Goal: Task Accomplishment & Management: Manage account settings

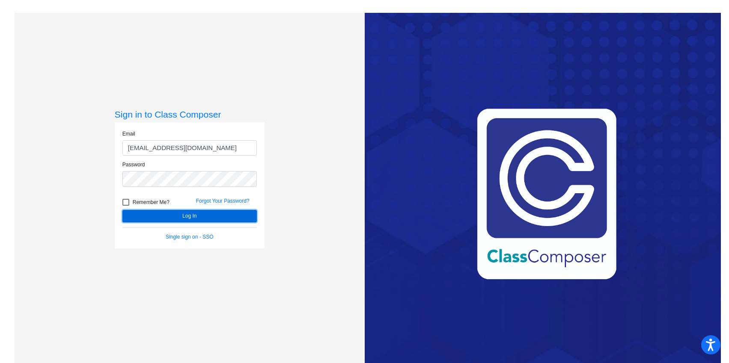
click at [168, 216] on button "Log In" at bounding box center [189, 216] width 134 height 12
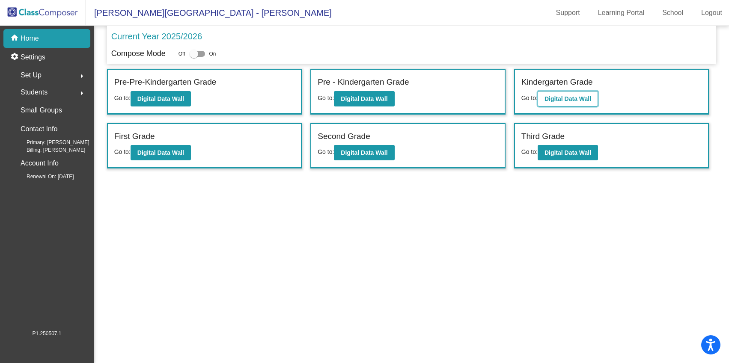
click at [581, 103] on button "Digital Data Wall" at bounding box center [568, 98] width 60 height 15
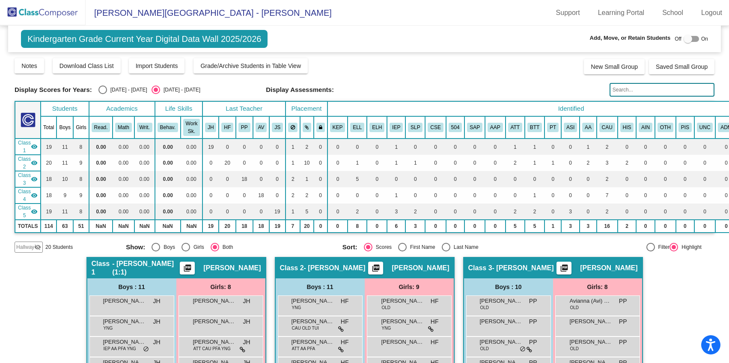
click at [687, 37] on div at bounding box center [688, 39] width 9 height 9
checkbox input "true"
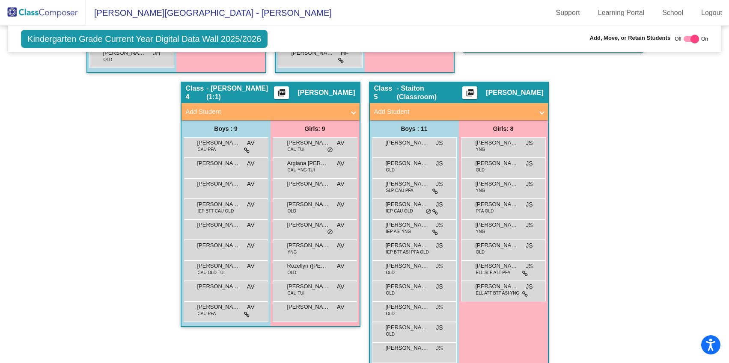
scroll to position [489, 0]
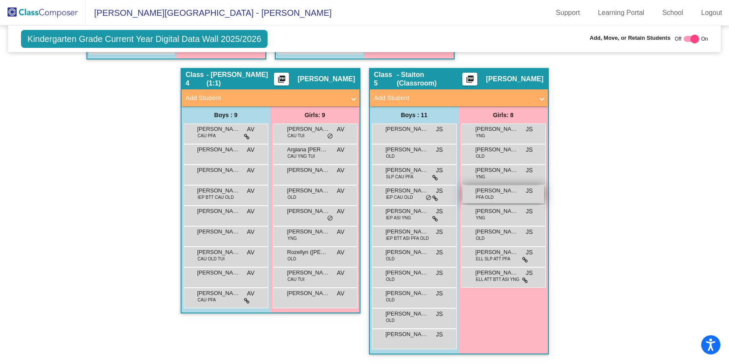
click at [500, 190] on span "[PERSON_NAME]" at bounding box center [497, 191] width 43 height 9
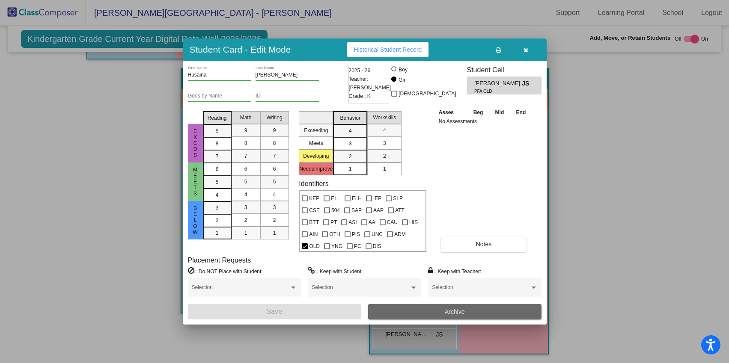
click at [442, 316] on button "Archive" at bounding box center [454, 311] width 173 height 15
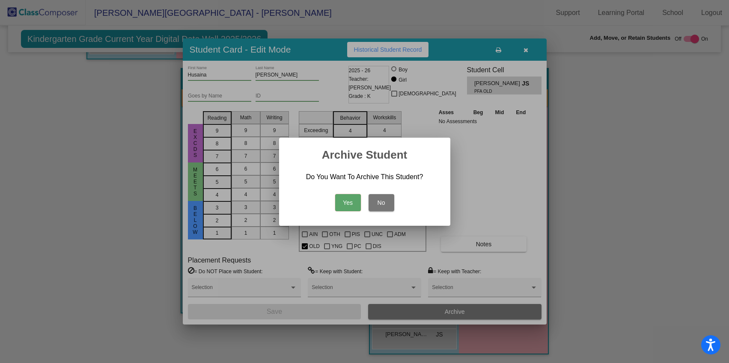
click at [352, 203] on button "Yes" at bounding box center [348, 202] width 26 height 17
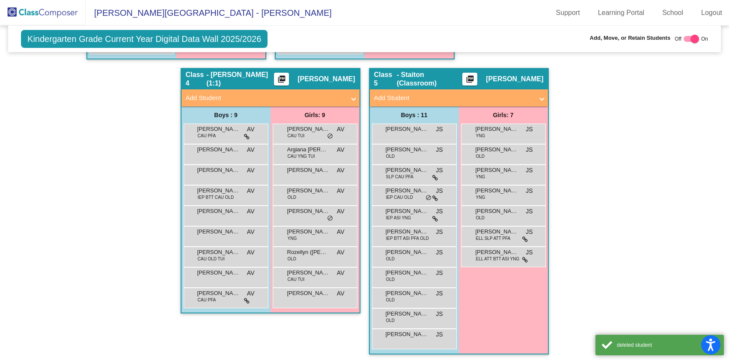
click at [586, 230] on div "Hallway - Hallway Class picture_as_pdf Add Student First Name Last Name Student…" at bounding box center [365, 68] width 700 height 591
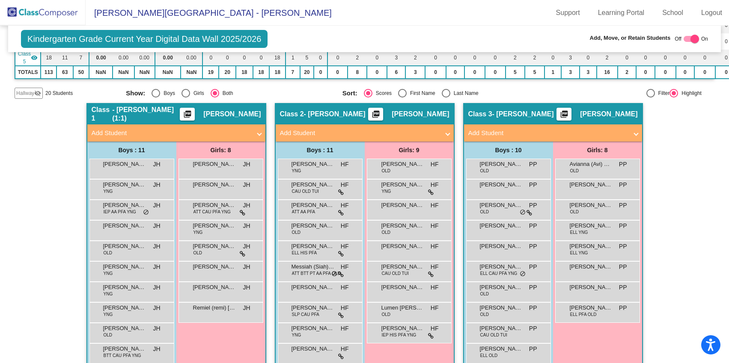
scroll to position [154, 0]
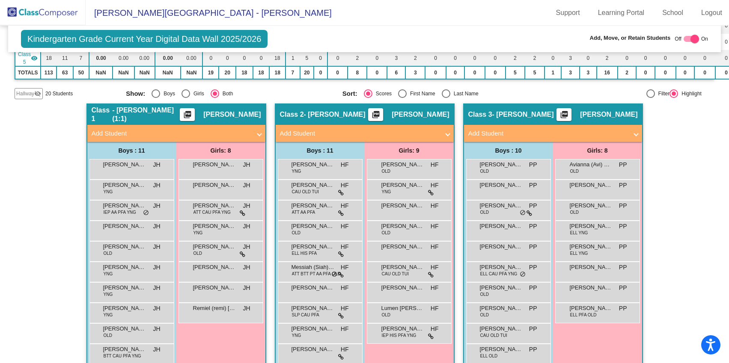
click at [23, 90] on span "Hallway" at bounding box center [25, 94] width 18 height 8
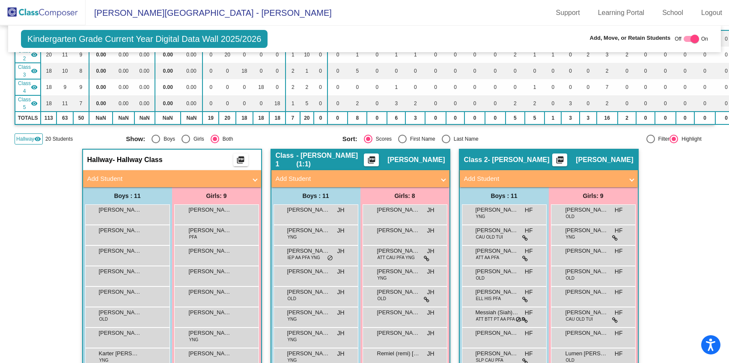
scroll to position [0, 0]
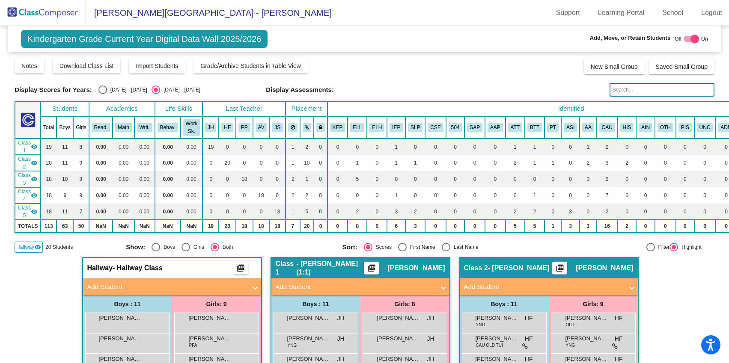
click at [103, 89] on div "Select an option" at bounding box center [102, 90] width 9 height 9
click at [103, 94] on input "[DATE] - [DATE]" at bounding box center [102, 94] width 0 height 0
radio input "true"
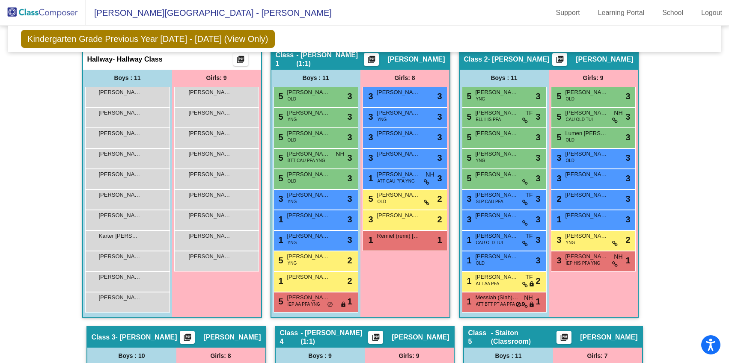
scroll to position [215, 0]
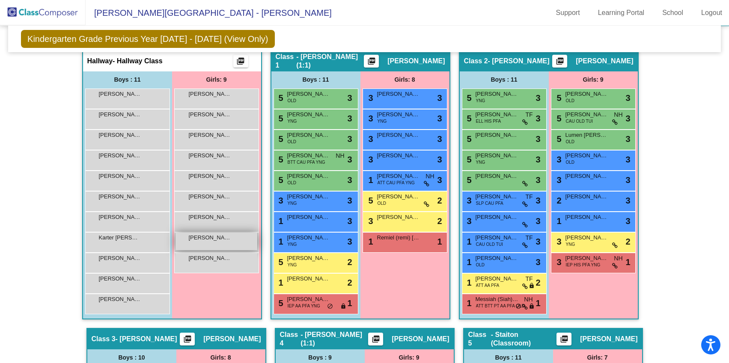
click at [209, 242] on div "[PERSON_NAME] lock do_not_disturb_alt" at bounding box center [217, 242] width 82 height 18
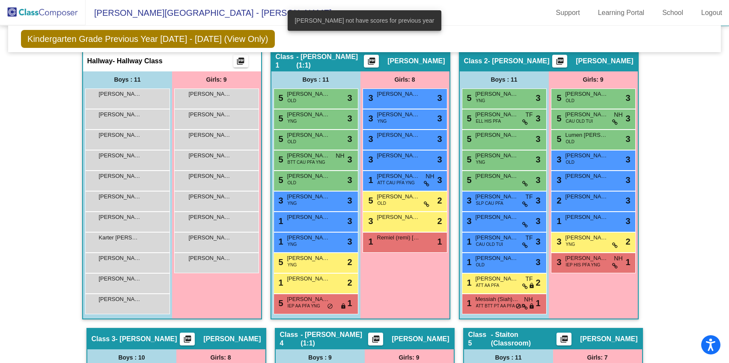
scroll to position [0, 0]
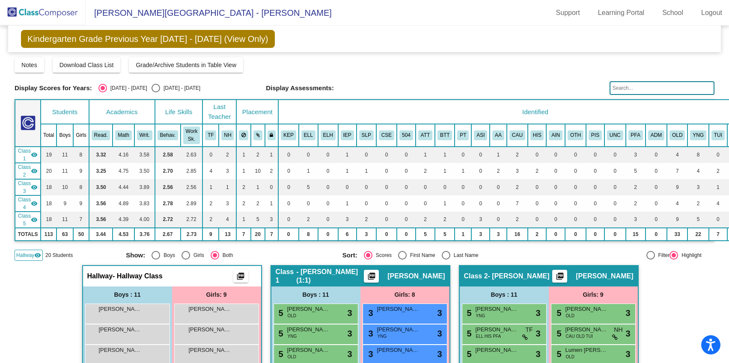
click at [152, 89] on div "Select an option" at bounding box center [156, 88] width 9 height 9
click at [155, 92] on input "[DATE] - [DATE]" at bounding box center [155, 92] width 0 height 0
radio input "true"
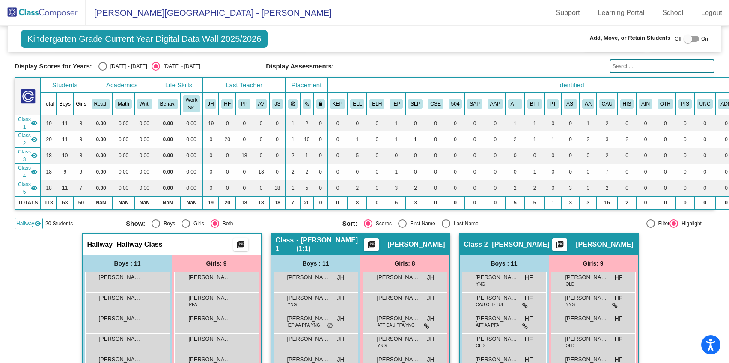
scroll to position [228, 0]
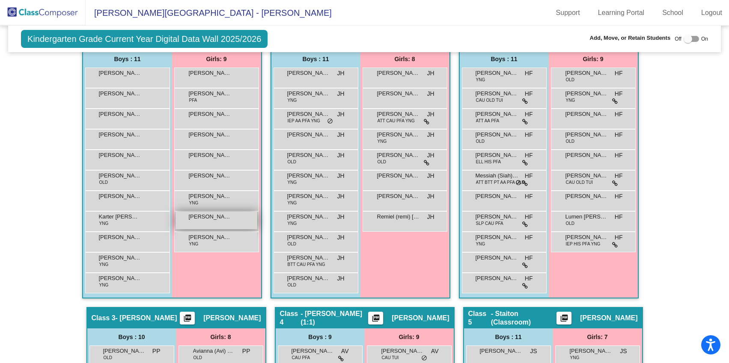
click at [211, 222] on div "[PERSON_NAME] lock do_not_disturb_alt" at bounding box center [217, 221] width 82 height 18
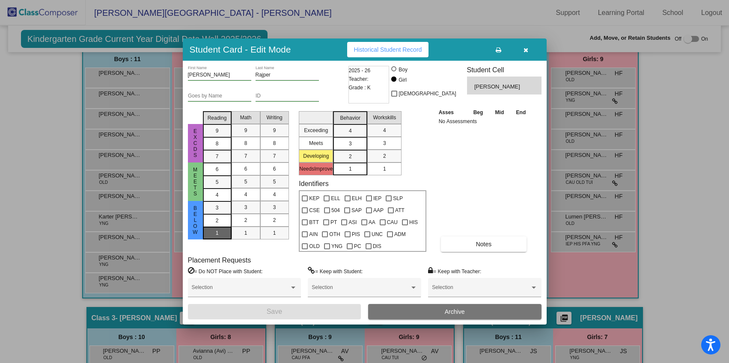
click at [211, 214] on div "1" at bounding box center [217, 208] width 17 height 13
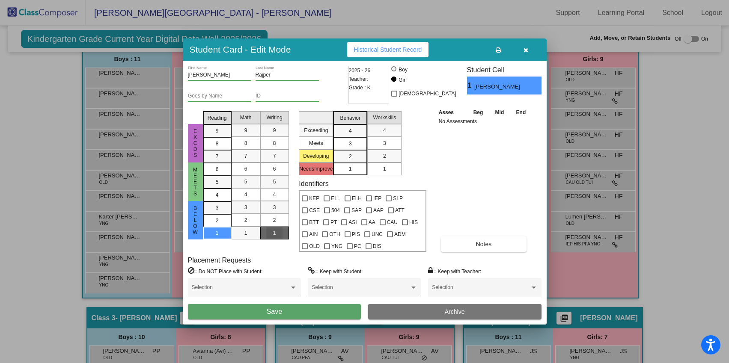
click at [282, 234] on div "1" at bounding box center [274, 233] width 17 height 13
click at [252, 235] on div "1" at bounding box center [246, 233] width 17 height 13
click at [350, 135] on span "3" at bounding box center [350, 131] width 3 height 8
click at [397, 146] on mat-list-option "3" at bounding box center [384, 143] width 34 height 13
click at [319, 312] on button "Save" at bounding box center [274, 311] width 173 height 15
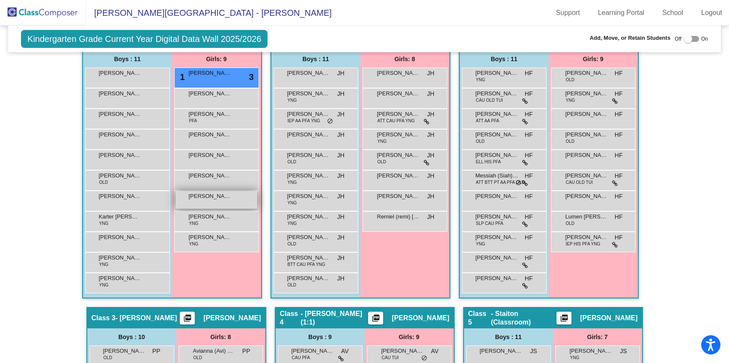
click at [205, 201] on div "[PERSON_NAME] lock do_not_disturb_alt" at bounding box center [217, 200] width 82 height 18
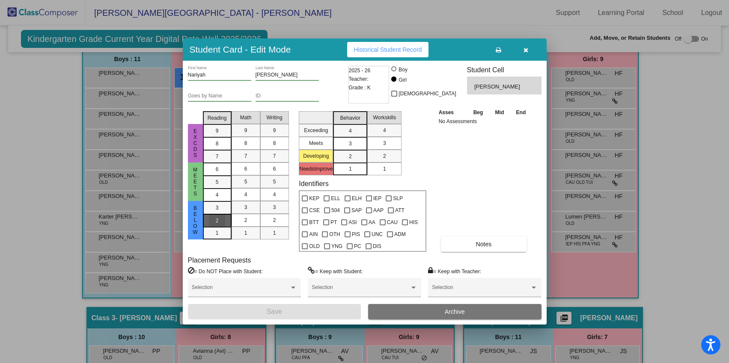
click at [219, 214] on div "2" at bounding box center [217, 208] width 17 height 13
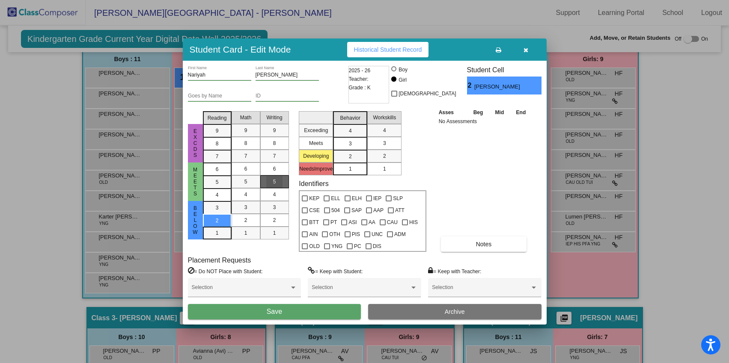
click at [279, 177] on div "5" at bounding box center [274, 182] width 17 height 13
click at [244, 182] on span "5" at bounding box center [245, 182] width 3 height 8
click at [353, 137] on div "3" at bounding box center [350, 131] width 17 height 13
click at [388, 145] on div "3" at bounding box center [384, 143] width 17 height 13
click at [303, 310] on button "Save" at bounding box center [274, 311] width 173 height 15
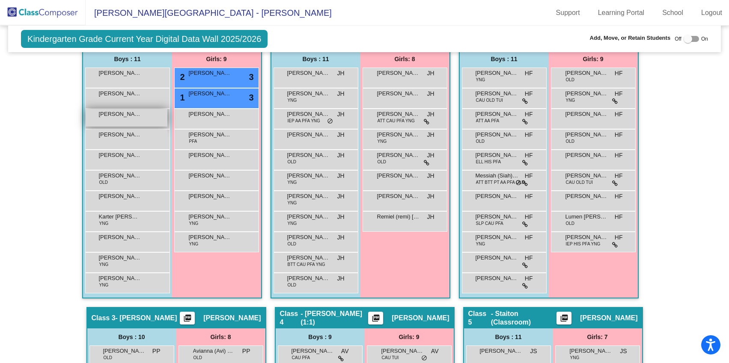
click at [129, 122] on div "[PERSON_NAME] lock do_not_disturb_alt" at bounding box center [127, 118] width 82 height 18
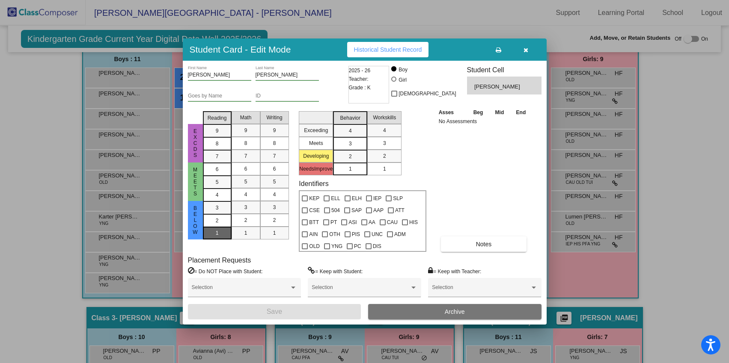
click at [214, 214] on div "1" at bounding box center [217, 208] width 17 height 13
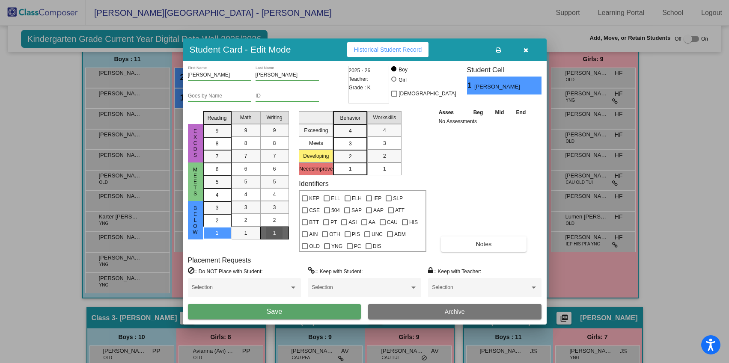
click at [268, 236] on div "1" at bounding box center [274, 233] width 17 height 13
click at [249, 184] on div "5" at bounding box center [246, 182] width 17 height 13
click at [354, 137] on div "3" at bounding box center [350, 131] width 17 height 13
click at [382, 144] on div "3" at bounding box center [384, 143] width 17 height 13
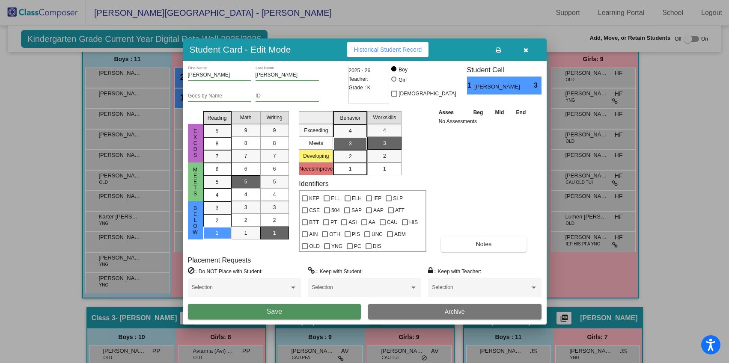
click at [280, 315] on span "Save" at bounding box center [274, 311] width 15 height 7
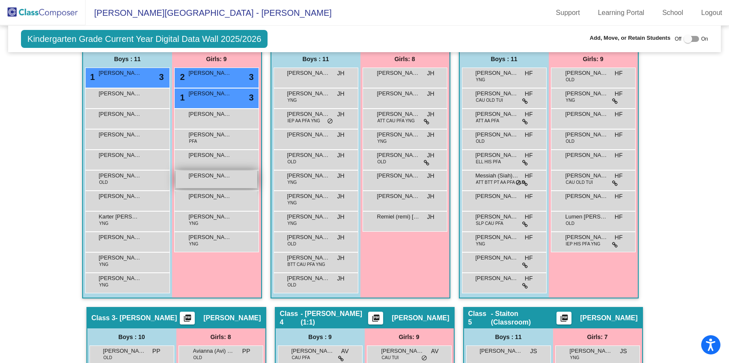
click at [198, 185] on div "[PERSON_NAME] lock do_not_disturb_alt" at bounding box center [217, 180] width 82 height 18
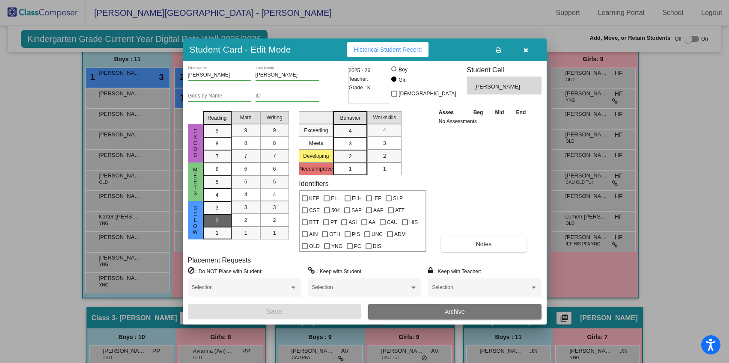
click at [212, 214] on div "2" at bounding box center [217, 208] width 17 height 13
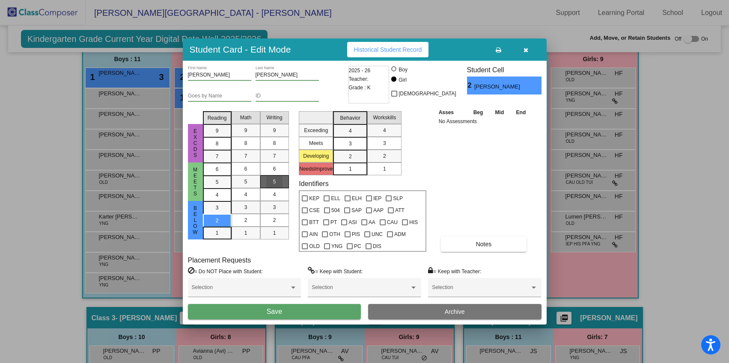
click at [275, 182] on span "5" at bounding box center [274, 182] width 3 height 8
click at [248, 182] on div "5" at bounding box center [246, 182] width 17 height 13
click at [356, 137] on div "3" at bounding box center [350, 131] width 17 height 13
click at [371, 143] on mat-list-option "3" at bounding box center [384, 143] width 34 height 13
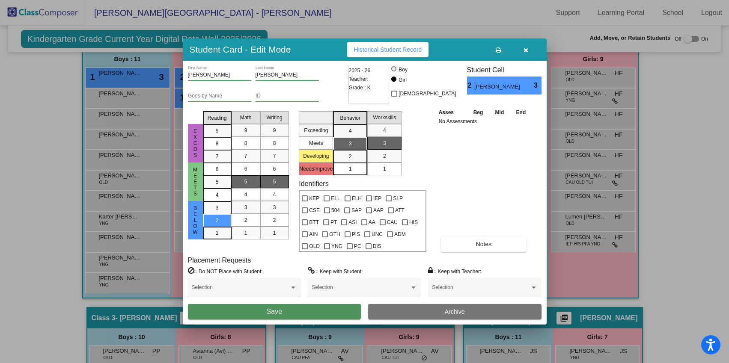
click at [299, 311] on button "Save" at bounding box center [274, 311] width 173 height 15
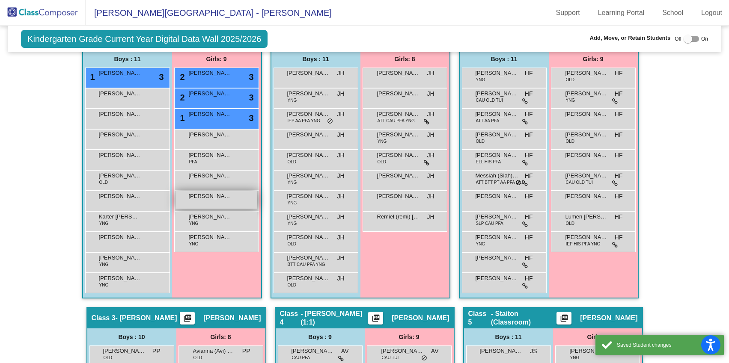
click at [199, 199] on span "[PERSON_NAME]" at bounding box center [210, 196] width 43 height 9
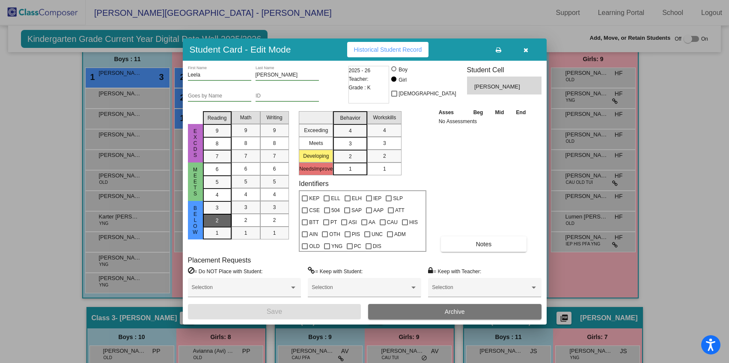
click at [223, 214] on div "2" at bounding box center [217, 208] width 17 height 13
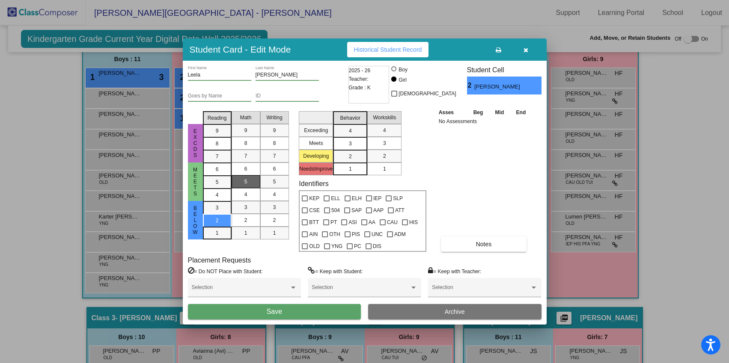
click at [250, 185] on div "5" at bounding box center [246, 182] width 17 height 13
click at [280, 179] on div "5" at bounding box center [274, 182] width 17 height 13
click at [357, 137] on div "3" at bounding box center [350, 131] width 17 height 13
click at [379, 145] on div "3" at bounding box center [384, 143] width 17 height 13
click at [264, 312] on button "Save" at bounding box center [274, 311] width 173 height 15
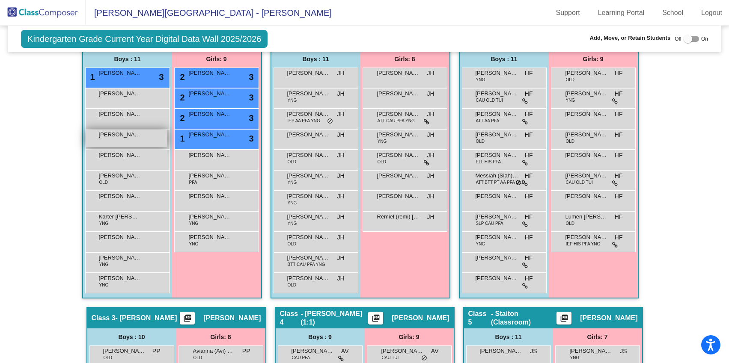
click at [120, 143] on div "[PERSON_NAME] lock do_not_disturb_alt" at bounding box center [127, 139] width 82 height 18
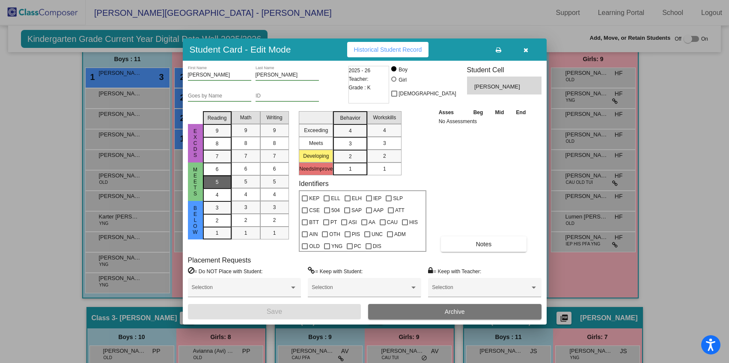
click at [214, 176] on div "5" at bounding box center [217, 169] width 17 height 13
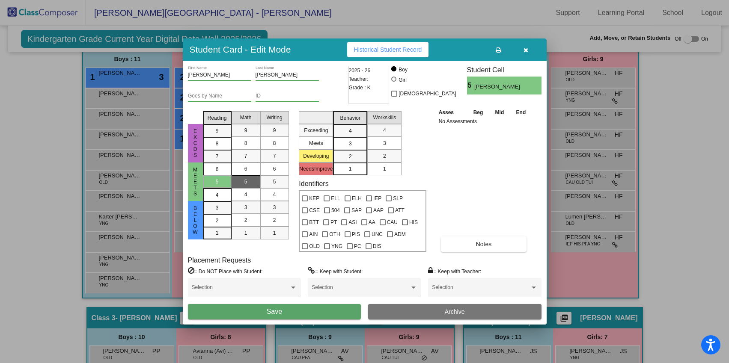
click at [242, 185] on div "5" at bounding box center [246, 182] width 17 height 13
click at [274, 187] on div "5" at bounding box center [274, 182] width 17 height 13
click at [352, 137] on div "3" at bounding box center [350, 131] width 17 height 13
drag, startPoint x: 375, startPoint y: 145, endPoint x: 368, endPoint y: 189, distance: 44.7
click at [375, 145] on mat-list-option "3" at bounding box center [384, 143] width 34 height 13
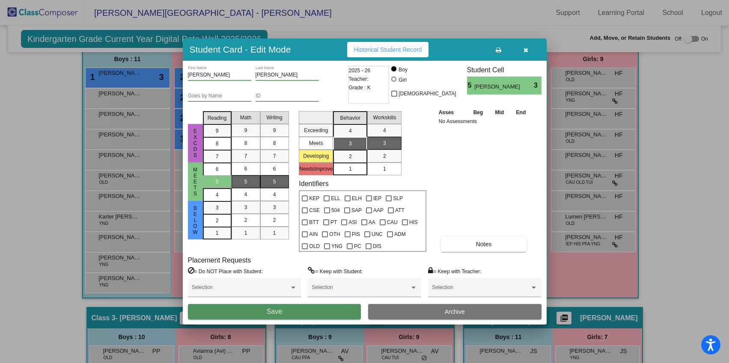
click at [297, 318] on button "Save" at bounding box center [274, 311] width 173 height 15
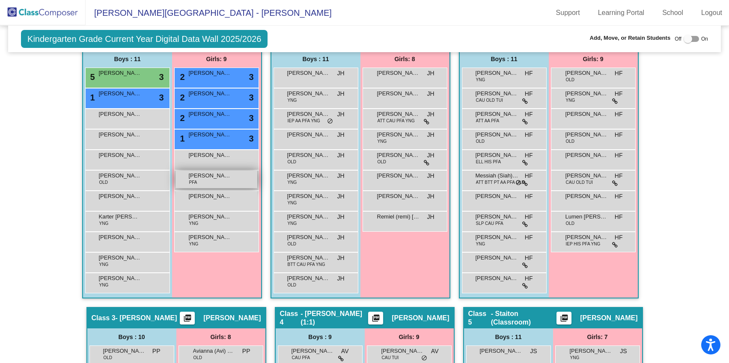
click at [216, 181] on div "[PERSON_NAME] PFA lock do_not_disturb_alt" at bounding box center [217, 180] width 82 height 18
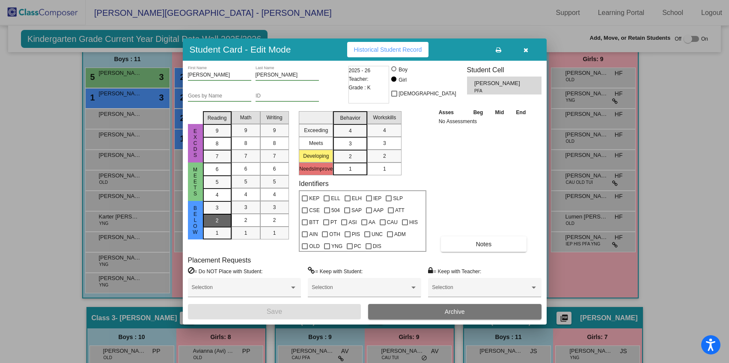
click at [217, 214] on div "2" at bounding box center [217, 208] width 17 height 13
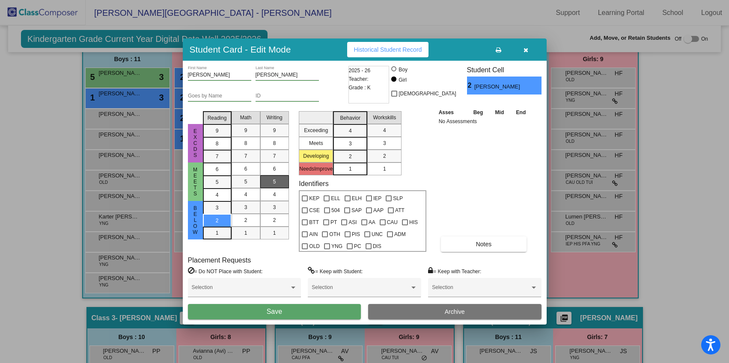
click at [276, 182] on div "5" at bounding box center [274, 182] width 17 height 13
click at [254, 182] on mat-list-option "5" at bounding box center [246, 182] width 29 height 13
click at [352, 137] on div "3" at bounding box center [350, 131] width 17 height 13
click at [385, 145] on span "3" at bounding box center [384, 144] width 3 height 8
click at [248, 311] on button "Save" at bounding box center [274, 311] width 173 height 15
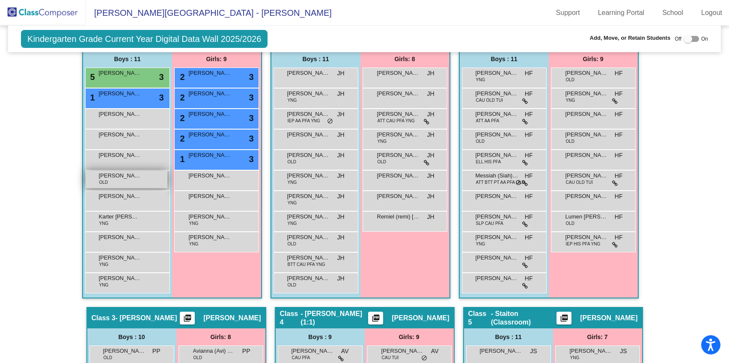
click at [144, 181] on div "[PERSON_NAME] OLD lock do_not_disturb_alt" at bounding box center [127, 180] width 82 height 18
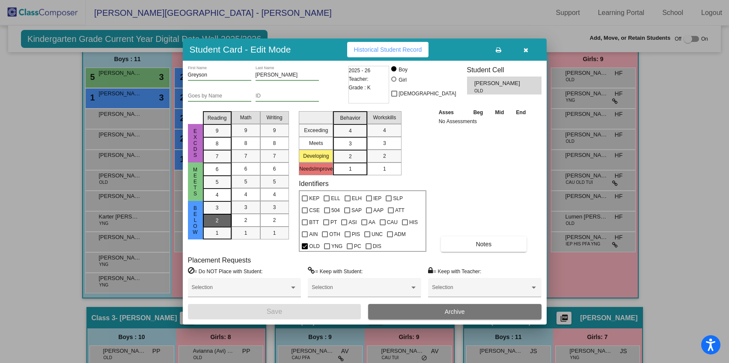
click at [212, 214] on div "2" at bounding box center [217, 208] width 17 height 13
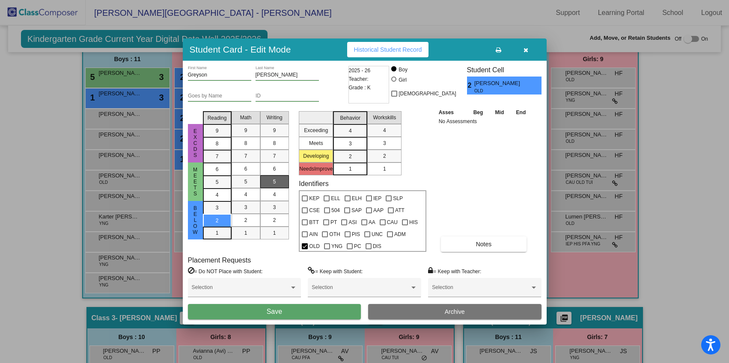
click at [277, 179] on div "5" at bounding box center [274, 182] width 17 height 13
click at [254, 180] on mat-list-option "5" at bounding box center [246, 182] width 29 height 13
click at [359, 144] on mat-list-option "3" at bounding box center [350, 143] width 34 height 13
click at [383, 145] on span "3" at bounding box center [384, 144] width 3 height 8
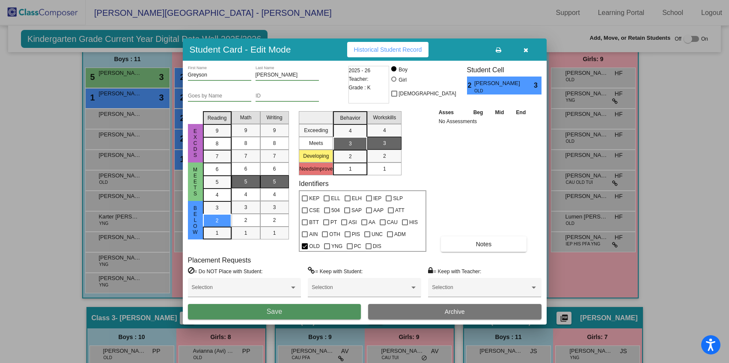
click at [296, 309] on button "Save" at bounding box center [274, 311] width 173 height 15
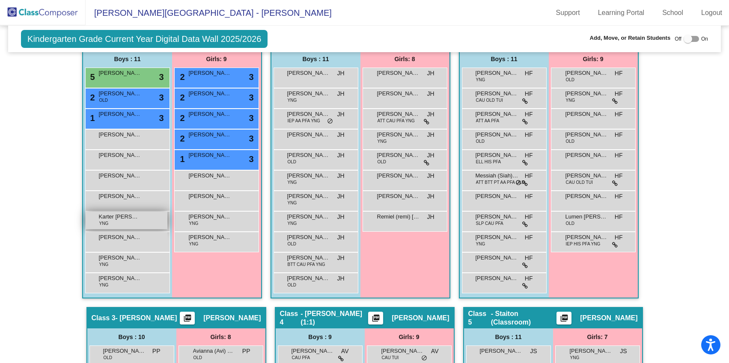
click at [127, 219] on span "Karter [PERSON_NAME]" at bounding box center [120, 217] width 43 height 9
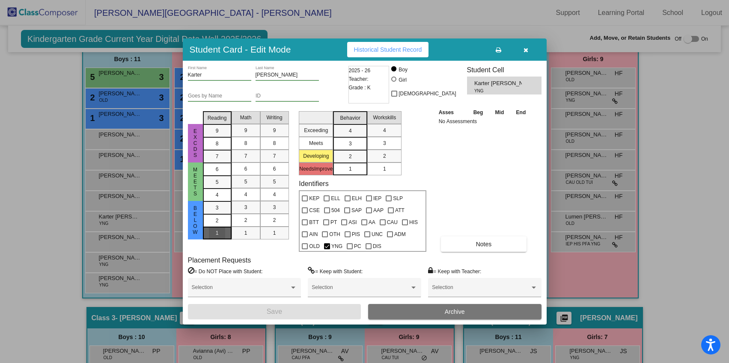
click at [220, 214] on div "1" at bounding box center [217, 208] width 17 height 13
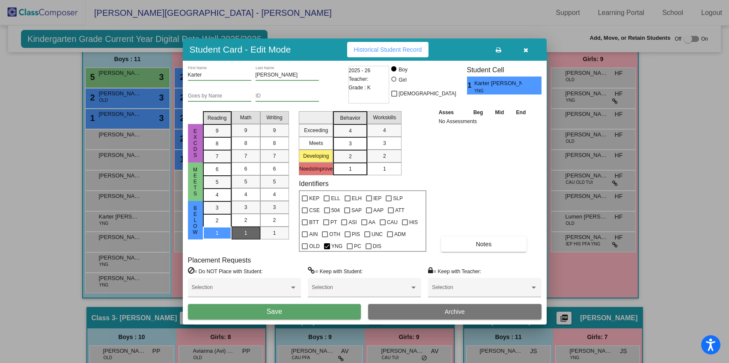
click at [242, 237] on div "1" at bounding box center [246, 233] width 17 height 13
click at [274, 237] on div "1" at bounding box center [274, 233] width 17 height 13
click at [351, 161] on div "2" at bounding box center [350, 156] width 17 height 13
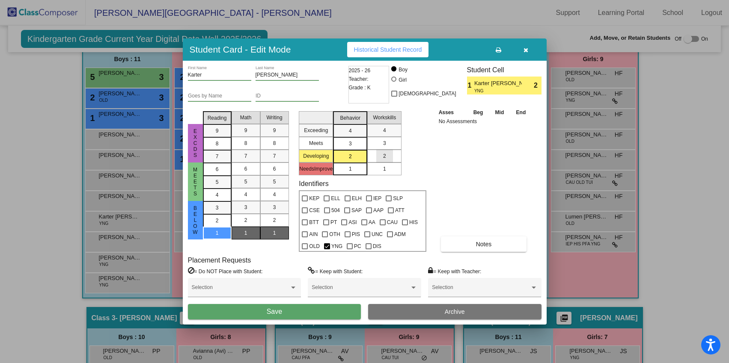
click at [375, 159] on mat-list-option "2" at bounding box center [384, 156] width 34 height 13
click at [376, 145] on div "3" at bounding box center [384, 143] width 17 height 13
click at [245, 310] on button "Save" at bounding box center [274, 311] width 173 height 15
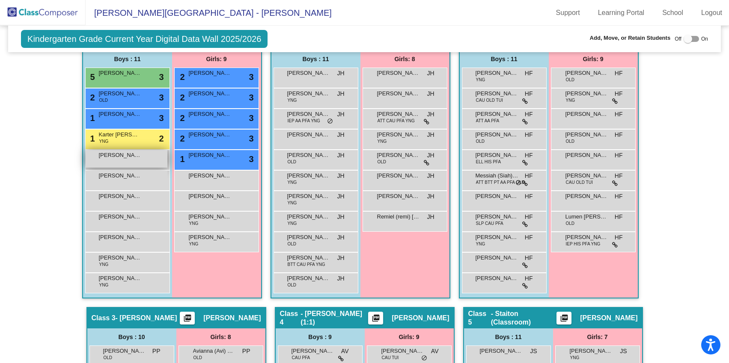
click at [124, 162] on div "[PERSON_NAME] lock do_not_disturb_alt" at bounding box center [127, 159] width 82 height 18
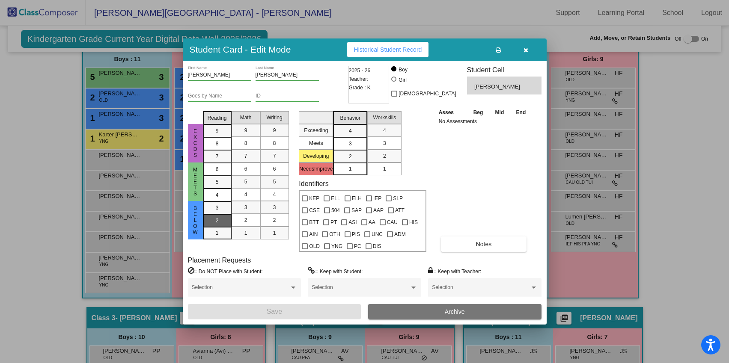
click at [216, 212] on span "2" at bounding box center [217, 208] width 3 height 8
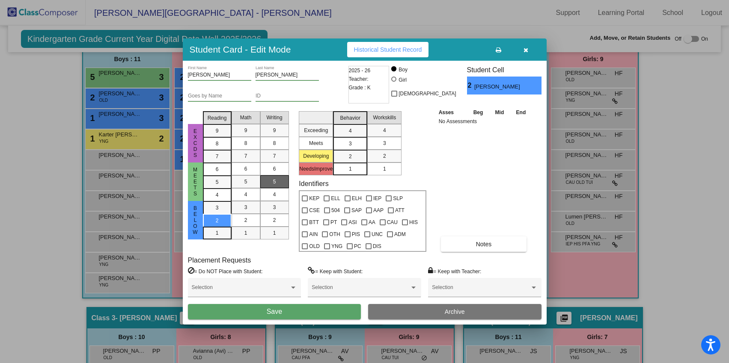
click at [277, 185] on div "5" at bounding box center [274, 182] width 17 height 13
click at [250, 182] on div "5" at bounding box center [246, 182] width 17 height 13
click at [352, 137] on div "3" at bounding box center [350, 131] width 17 height 13
click at [384, 142] on span "3" at bounding box center [384, 144] width 3 height 8
click at [312, 310] on button "Save" at bounding box center [274, 311] width 173 height 15
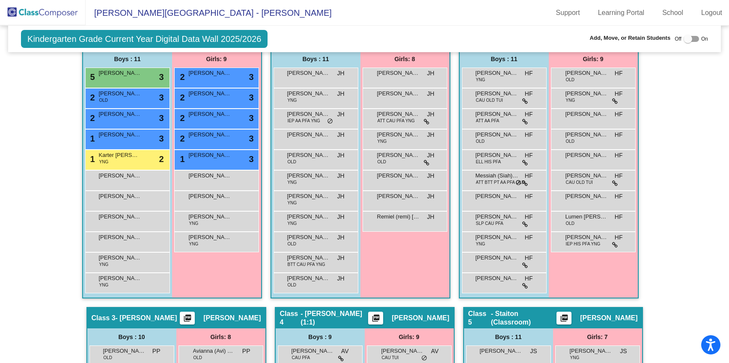
scroll to position [0, 0]
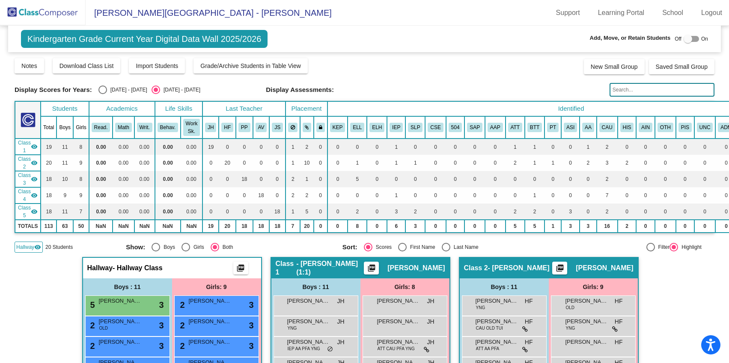
click at [101, 90] on div "Select an option" at bounding box center [102, 90] width 9 height 9
click at [102, 94] on input "[DATE] - [DATE]" at bounding box center [102, 94] width 0 height 0
radio input "true"
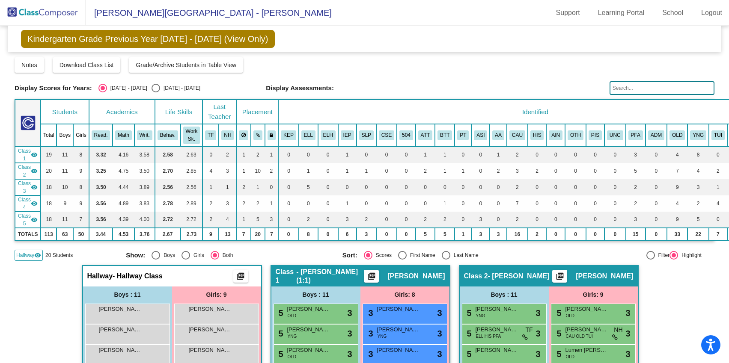
click at [152, 89] on div "Select an option" at bounding box center [156, 88] width 9 height 9
click at [155, 92] on input "[DATE] - [DATE]" at bounding box center [155, 92] width 0 height 0
radio input "true"
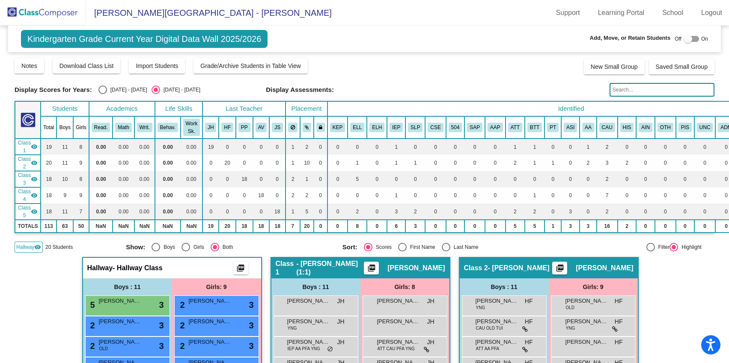
click at [100, 86] on div "Select an option" at bounding box center [102, 90] width 9 height 9
click at [102, 94] on input "[DATE] - [DATE]" at bounding box center [102, 94] width 0 height 0
radio input "true"
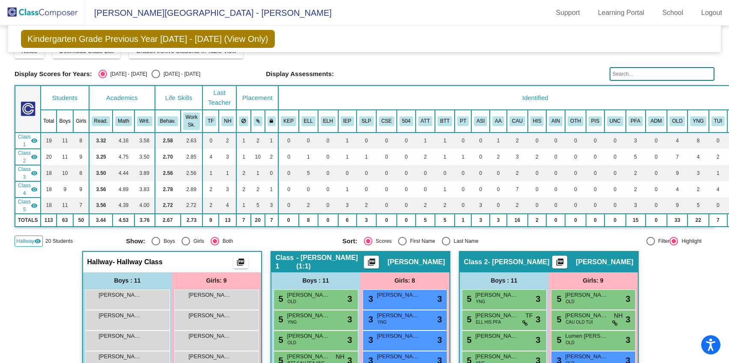
scroll to position [2, 0]
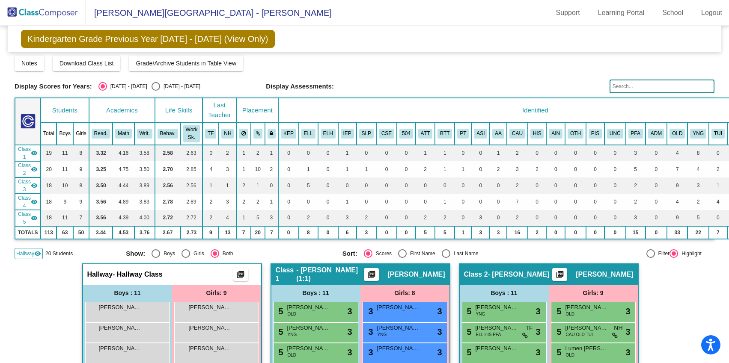
click at [152, 87] on div "Select an option" at bounding box center [156, 86] width 9 height 9
click at [155, 91] on input "[DATE] - [DATE]" at bounding box center [155, 91] width 0 height 0
radio input "true"
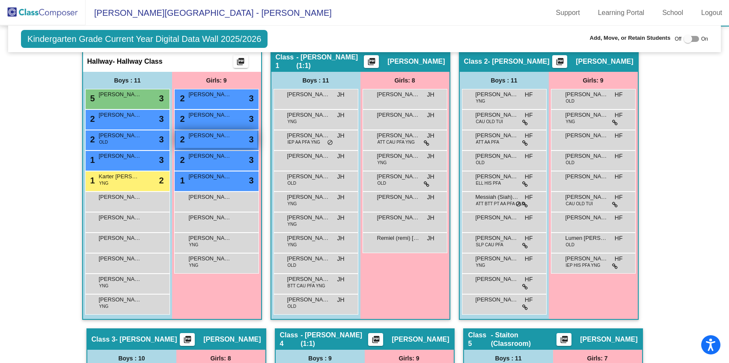
scroll to position [206, 0]
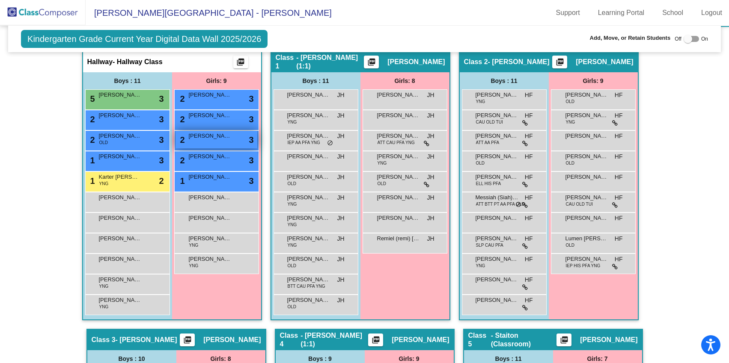
drag, startPoint x: 207, startPoint y: 116, endPoint x: 249, endPoint y: 131, distance: 44.5
click at [254, 136] on div "2 [PERSON_NAME] lock do_not_disturb_alt 3 2 [PERSON_NAME] lock do_not_disturb_a…" at bounding box center [216, 181] width 85 height 185
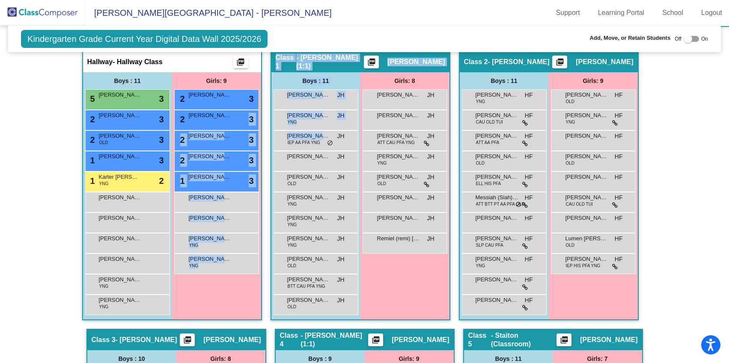
drag, startPoint x: 229, startPoint y: 120, endPoint x: 305, endPoint y: 128, distance: 76.2
click at [313, 134] on div "Hallway - Hallway Class picture_as_pdf Add Student First Name Last Name Student…" at bounding box center [365, 329] width 700 height 557
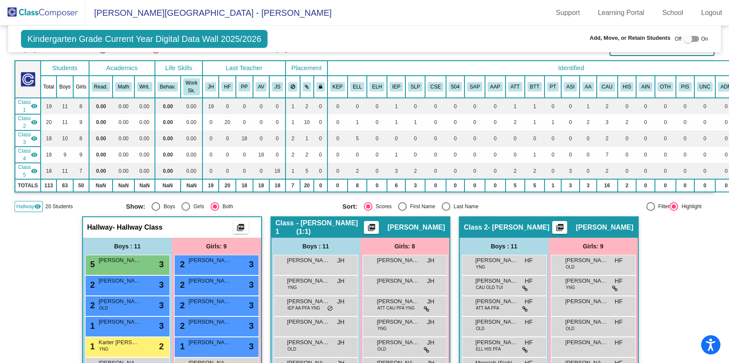
click at [684, 39] on div at bounding box center [688, 39] width 9 height 9
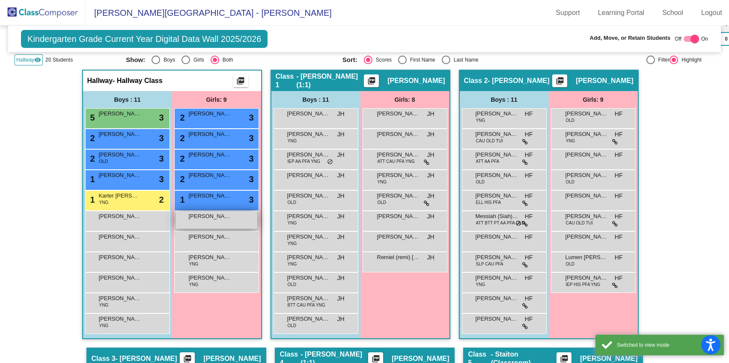
scroll to position [202, 0]
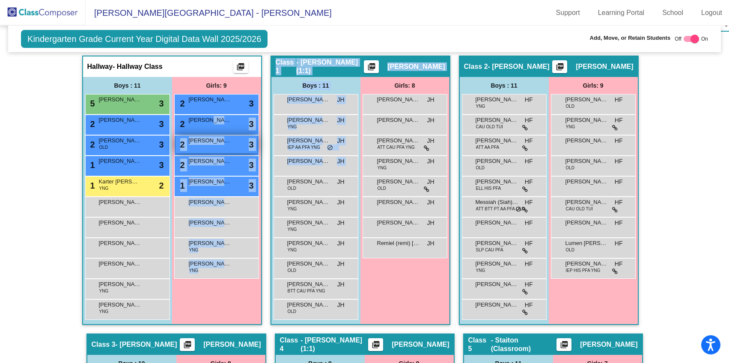
drag, startPoint x: 203, startPoint y: 121, endPoint x: 232, endPoint y: 144, distance: 36.2
click at [300, 183] on div "Hallway - Hallway Class picture_as_pdf Add Student First Name Last Name Student…" at bounding box center [365, 334] width 700 height 557
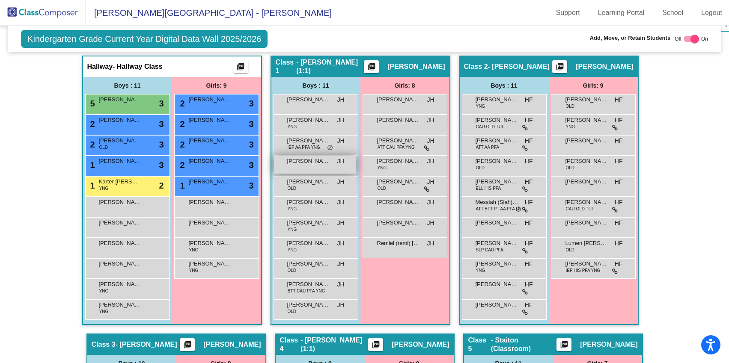
drag, startPoint x: 223, startPoint y: 129, endPoint x: 295, endPoint y: 166, distance: 80.8
click at [295, 167] on div "Hallway - Hallway Class picture_as_pdf Add Student First Name Last Name Student…" at bounding box center [365, 334] width 700 height 557
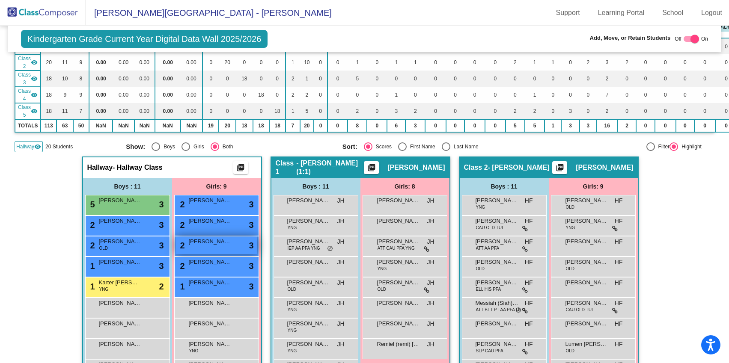
scroll to position [218, 0]
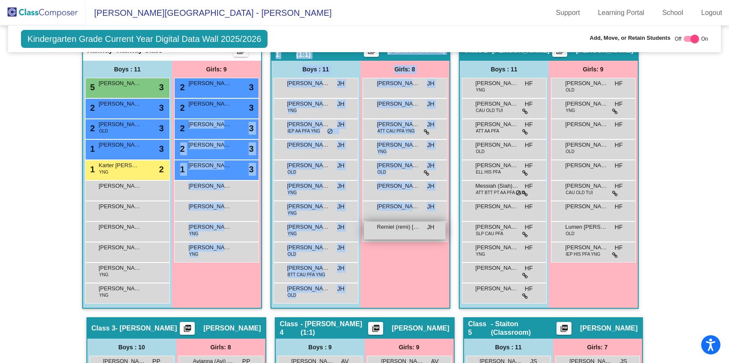
drag, startPoint x: 232, startPoint y: 128, endPoint x: 377, endPoint y: 235, distance: 180.3
click at [378, 236] on div "Hallway - Hallway Class picture_as_pdf Add Student First Name Last Name Student…" at bounding box center [365, 317] width 700 height 557
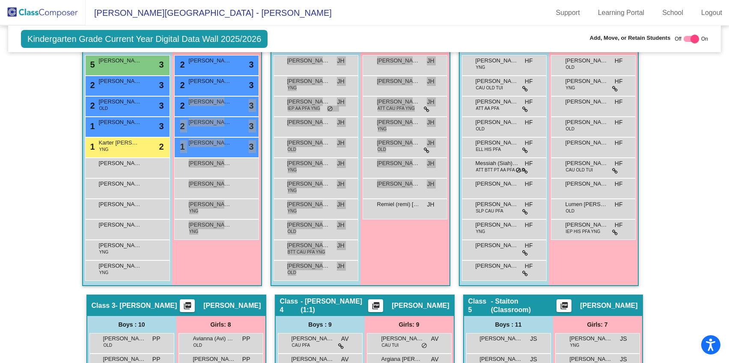
scroll to position [277, 0]
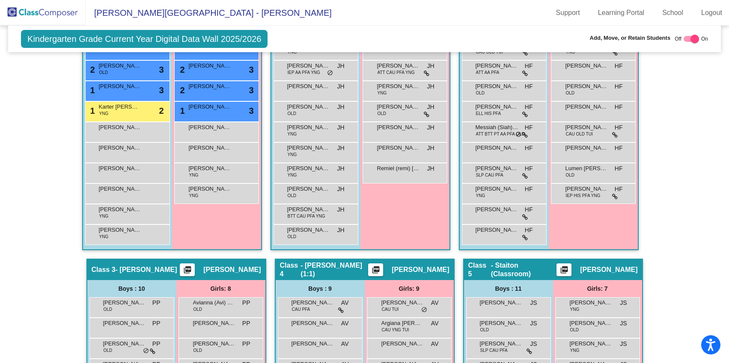
click at [664, 127] on div "Hallway - Hallway Class picture_as_pdf Add Student First Name Last Name Student…" at bounding box center [365, 259] width 700 height 557
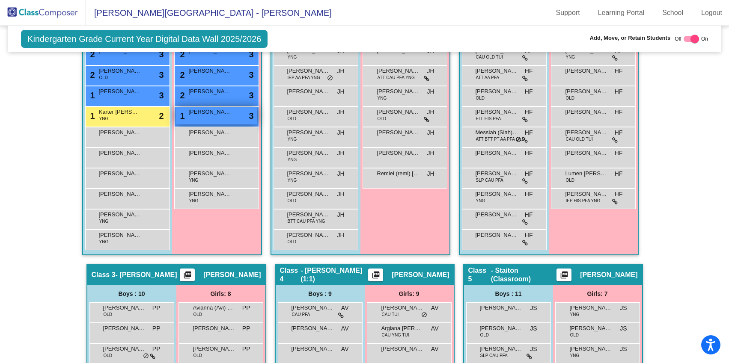
scroll to position [265, 0]
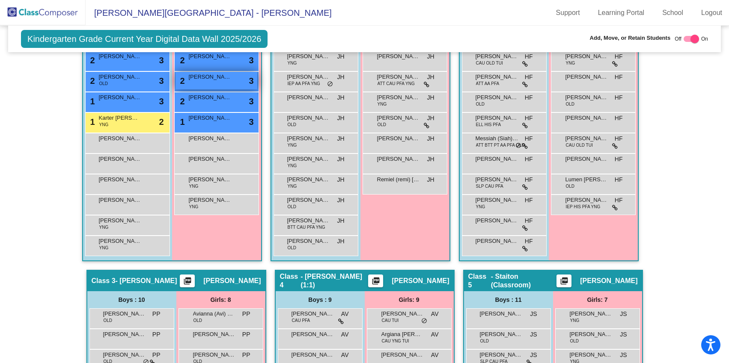
click at [224, 83] on div "2 [PERSON_NAME] lock do_not_disturb_alt 3" at bounding box center [217, 81] width 82 height 18
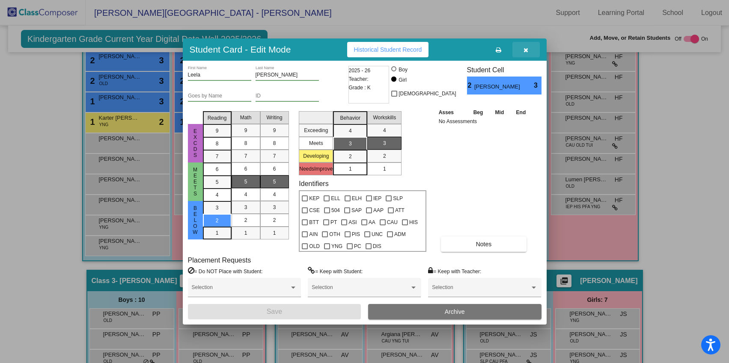
click at [523, 48] on button "button" at bounding box center [525, 49] width 27 height 15
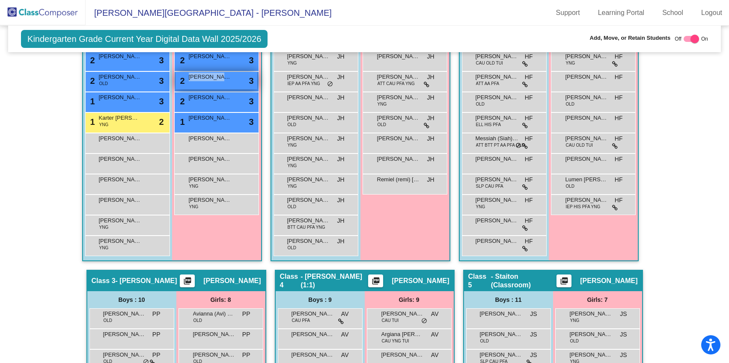
drag, startPoint x: 217, startPoint y: 80, endPoint x: 229, endPoint y: 88, distance: 14.1
click at [229, 88] on div "2 [PERSON_NAME] lock do_not_disturb_alt 3" at bounding box center [217, 81] width 82 height 18
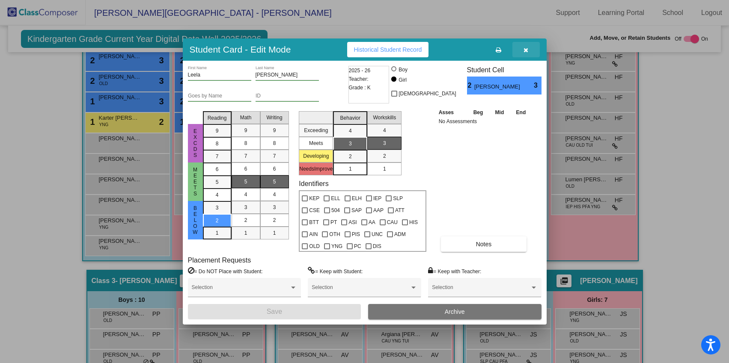
click at [524, 51] on icon "button" at bounding box center [526, 50] width 5 height 6
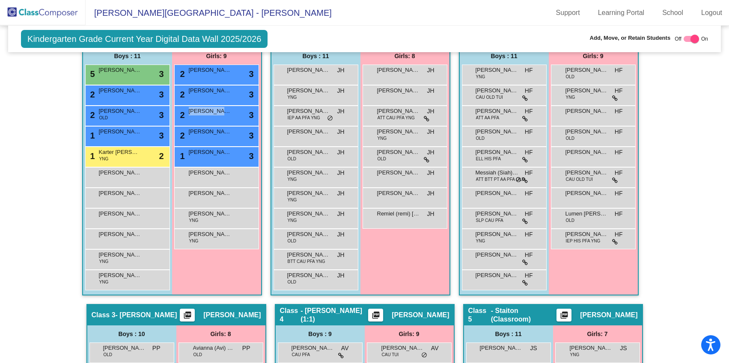
scroll to position [0, 0]
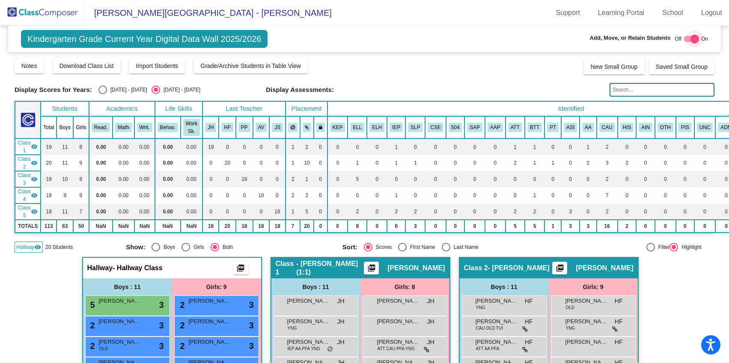
click at [691, 40] on div at bounding box center [694, 39] width 9 height 9
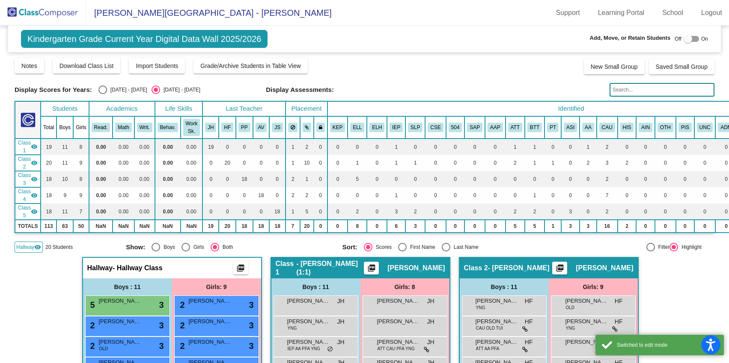
click at [684, 42] on div at bounding box center [688, 39] width 9 height 9
checkbox input "true"
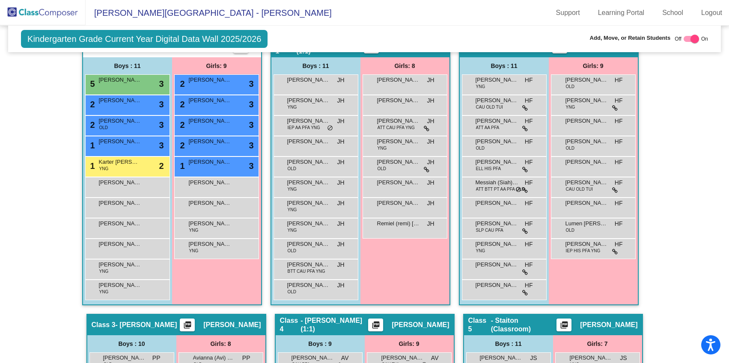
scroll to position [222, 0]
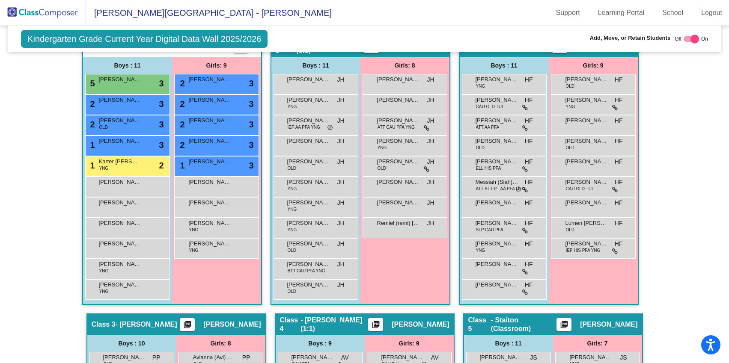
drag, startPoint x: 394, startPoint y: 226, endPoint x: 400, endPoint y: 253, distance: 28.6
click at [261, 253] on div "Girls: 8 [PERSON_NAME] JH lock do_not_disturb_alt [PERSON_NAME] JH lock do_not_…" at bounding box center [216, 180] width 89 height 247
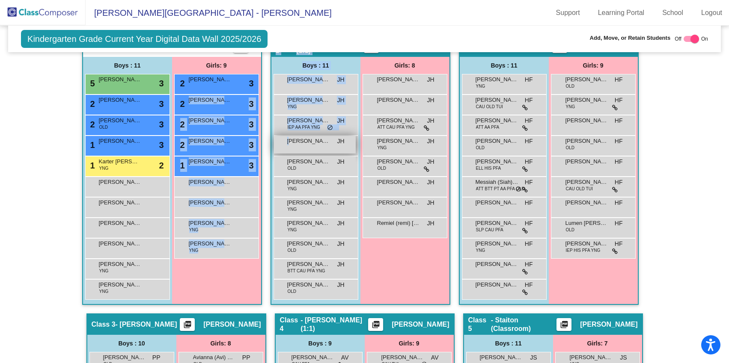
drag, startPoint x: 205, startPoint y: 107, endPoint x: 288, endPoint y: 138, distance: 89.0
click at [288, 138] on div "Hallway - Hallway Class picture_as_pdf Add Student First Name Last Name Student…" at bounding box center [365, 314] width 700 height 557
drag, startPoint x: 208, startPoint y: 105, endPoint x: 298, endPoint y: 142, distance: 97.5
click at [298, 142] on div "Hallway - Hallway Class picture_as_pdf Add Student First Name Last Name Student…" at bounding box center [365, 314] width 700 height 557
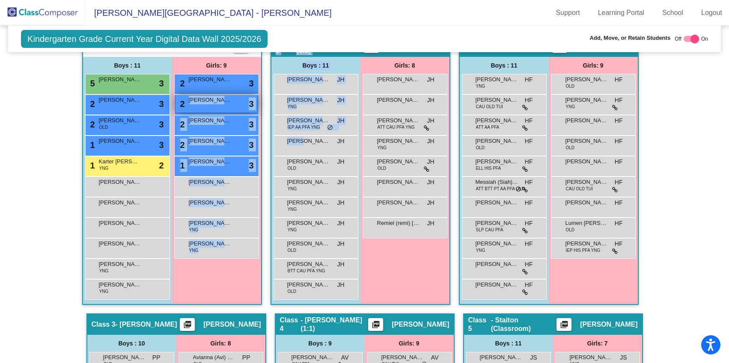
click at [211, 106] on div "2 [PERSON_NAME] lock do_not_disturb_alt 3" at bounding box center [217, 104] width 82 height 18
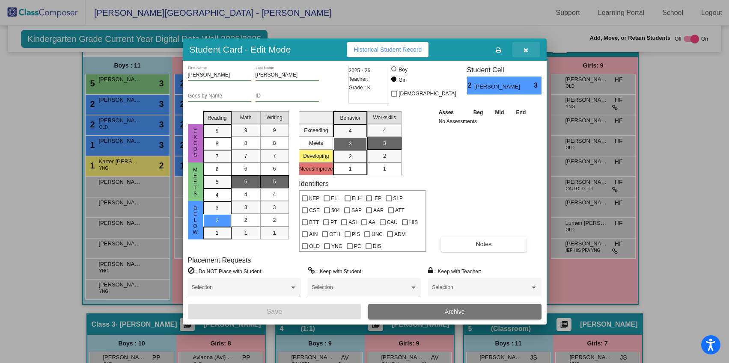
click at [529, 49] on button "button" at bounding box center [525, 49] width 27 height 15
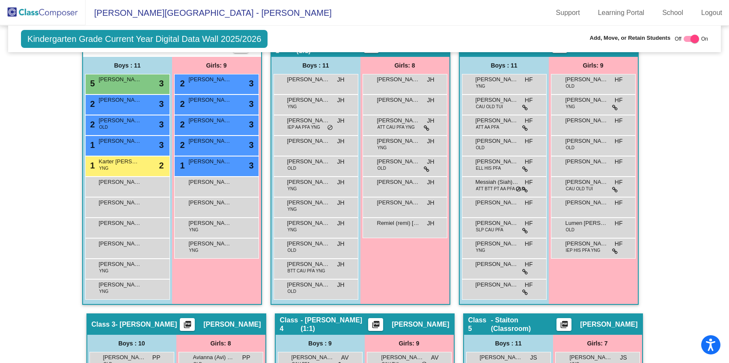
click at [704, 173] on div "Hallway - Hallway Class picture_as_pdf Add Student First Name Last Name Student…" at bounding box center [365, 314] width 700 height 557
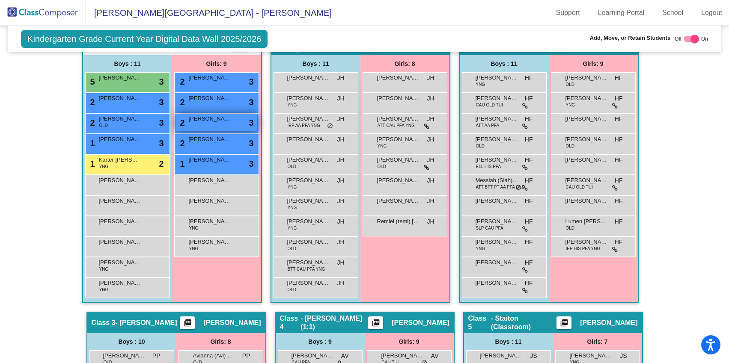
click at [202, 127] on div "2 [PERSON_NAME] lock do_not_disturb_alt 3" at bounding box center [217, 123] width 82 height 18
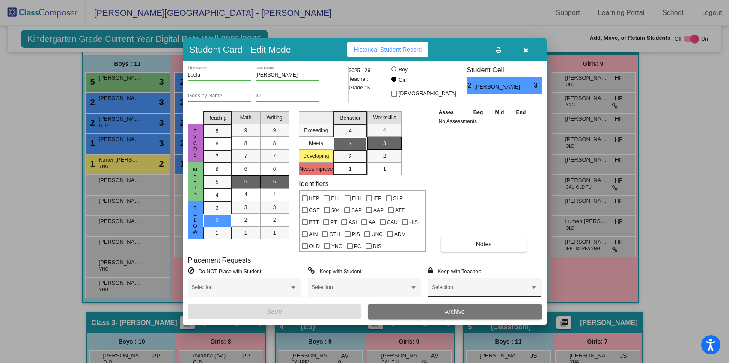
click at [533, 289] on div at bounding box center [534, 288] width 8 height 6
click at [500, 165] on div at bounding box center [364, 181] width 729 height 363
click at [530, 50] on button "button" at bounding box center [525, 49] width 27 height 15
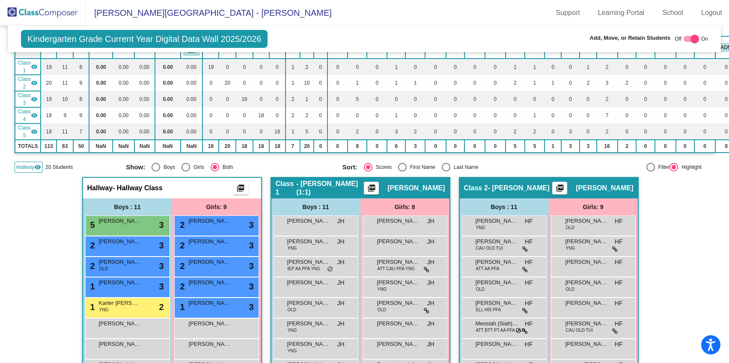
scroll to position [0, 0]
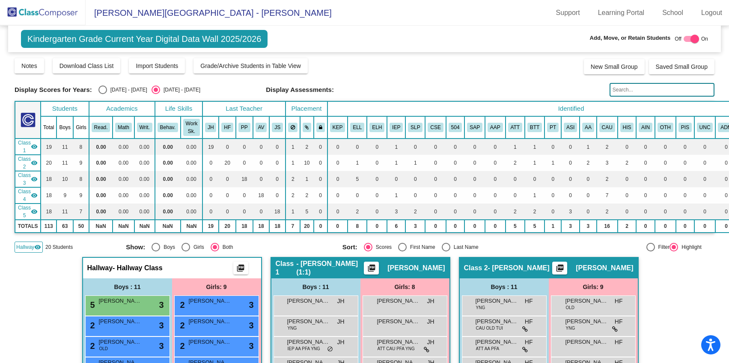
click at [101, 91] on div "Select an option" at bounding box center [102, 90] width 9 height 9
click at [102, 94] on input "[DATE] - [DATE]" at bounding box center [102, 94] width 0 height 0
radio input "true"
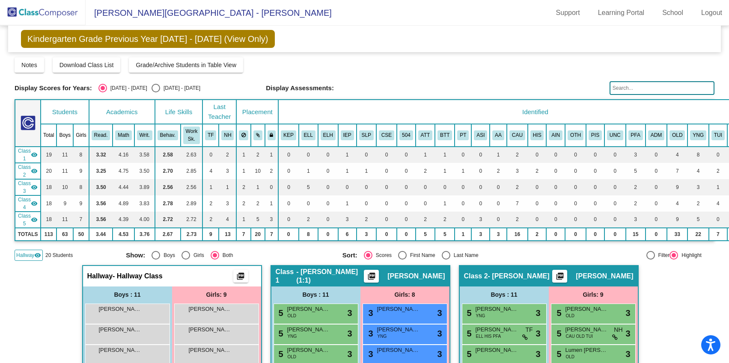
click at [152, 90] on div "Select an option" at bounding box center [156, 88] width 9 height 9
click at [155, 92] on input "[DATE] - [DATE]" at bounding box center [155, 92] width 0 height 0
radio input "true"
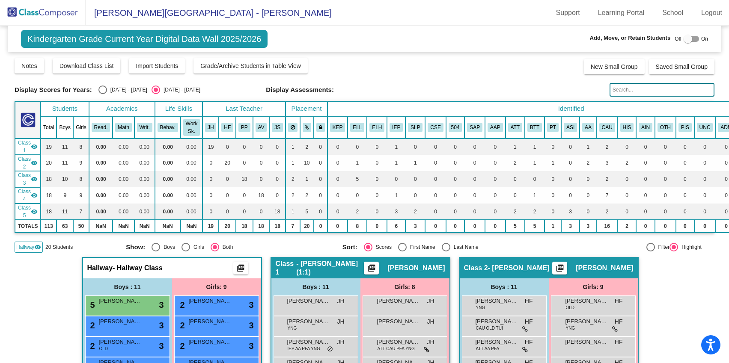
click at [685, 37] on div at bounding box center [688, 39] width 9 height 9
checkbox input "true"
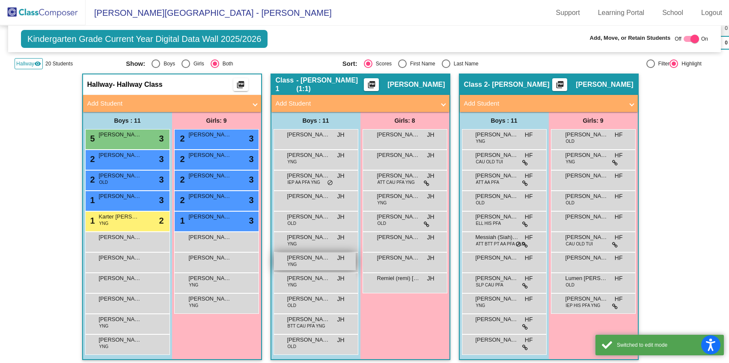
scroll to position [186, 0]
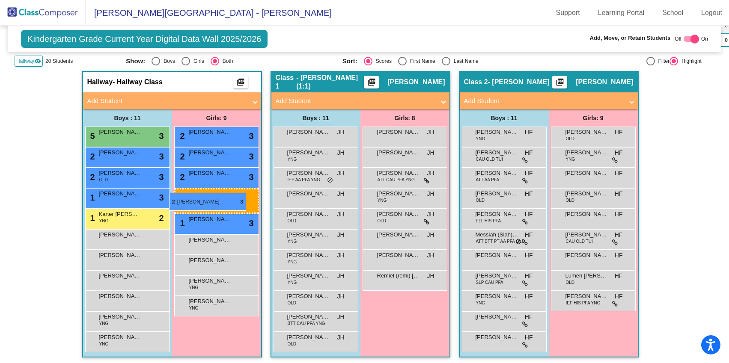
drag, startPoint x: 208, startPoint y: 158, endPoint x: 169, endPoint y: 193, distance: 51.8
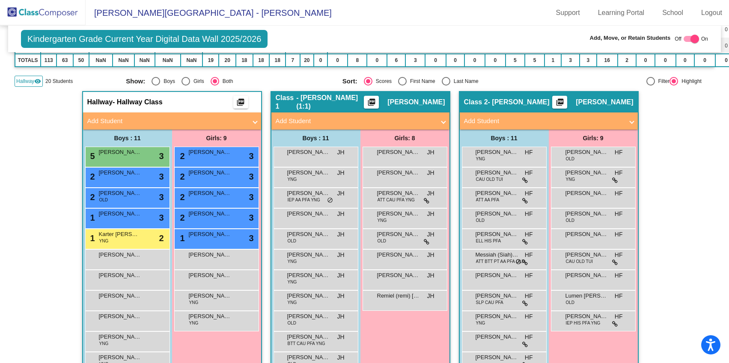
scroll to position [194, 0]
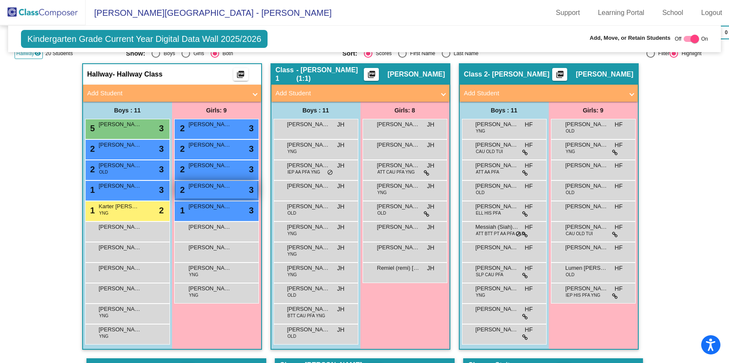
click at [224, 188] on span "[PERSON_NAME]" at bounding box center [210, 186] width 43 height 9
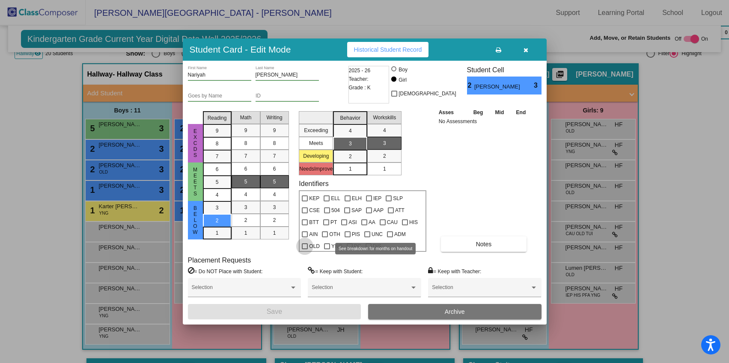
click at [308, 244] on div at bounding box center [305, 247] width 6 height 6
click at [305, 250] on input "OLD" at bounding box center [304, 250] width 0 height 0
checkbox input "true"
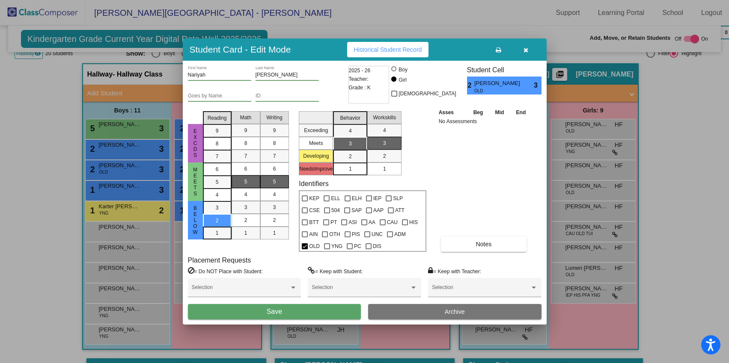
click at [308, 314] on button "Save" at bounding box center [274, 311] width 173 height 15
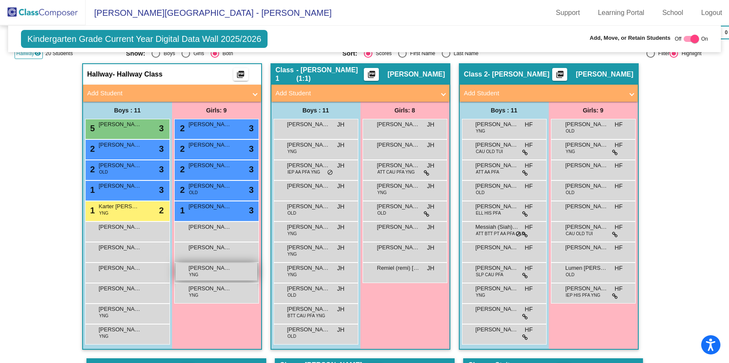
click at [211, 276] on div "[PERSON_NAME] YNG lock do_not_disturb_alt" at bounding box center [217, 272] width 82 height 18
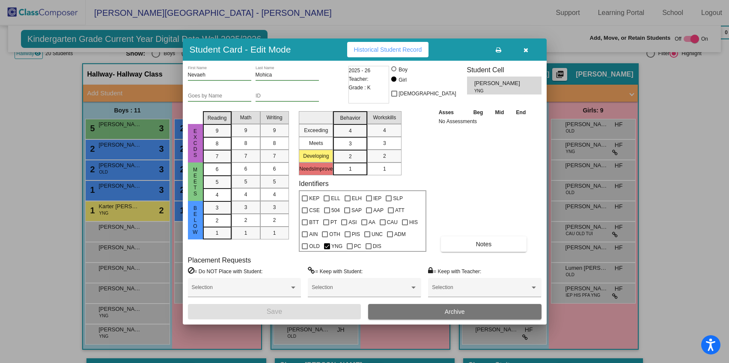
click at [529, 50] on button "button" at bounding box center [525, 49] width 27 height 15
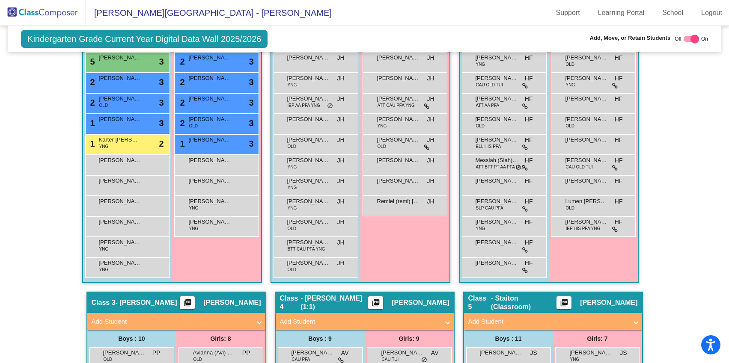
scroll to position [251, 0]
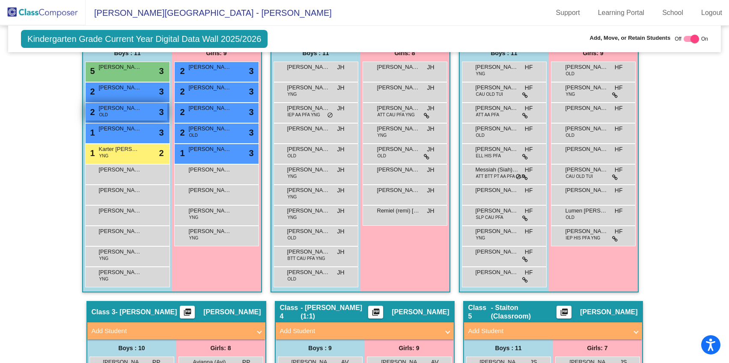
click at [109, 111] on span "[PERSON_NAME]" at bounding box center [120, 108] width 43 height 9
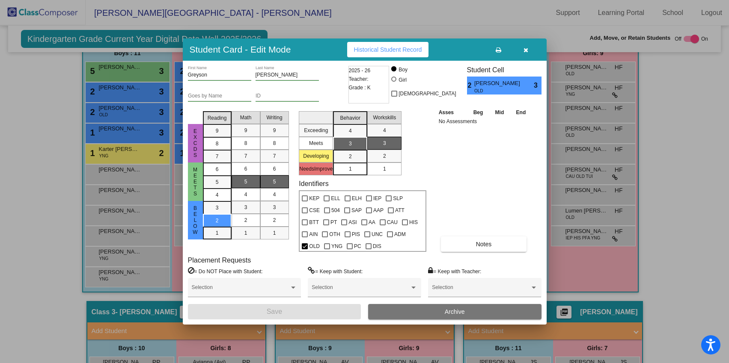
drag, startPoint x: 526, startPoint y: 48, endPoint x: 511, endPoint y: 62, distance: 20.3
click at [526, 48] on icon "button" at bounding box center [526, 50] width 5 height 6
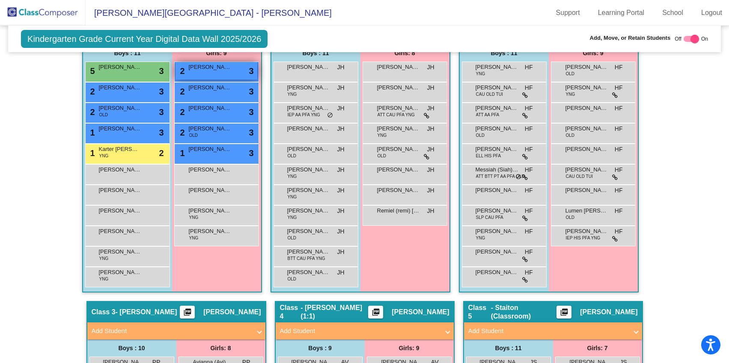
click at [206, 76] on div "2 [PERSON_NAME] lock do_not_disturb_alt 3" at bounding box center [217, 71] width 82 height 18
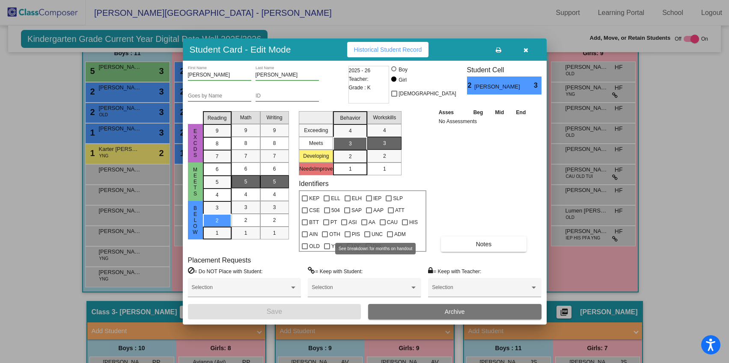
click at [308, 244] on div at bounding box center [305, 247] width 6 height 6
click at [305, 250] on input "OLD" at bounding box center [304, 250] width 0 height 0
checkbox input "true"
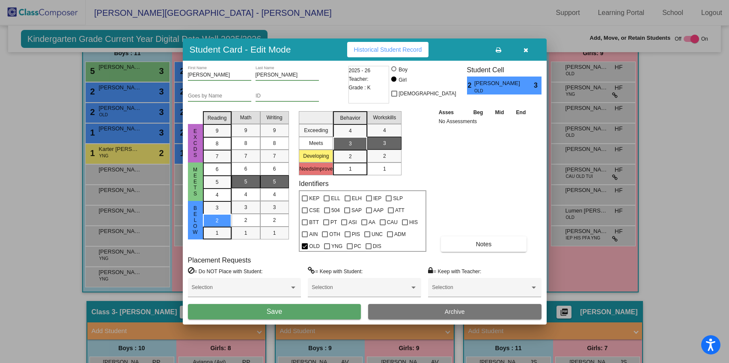
click at [318, 310] on button "Save" at bounding box center [274, 311] width 173 height 15
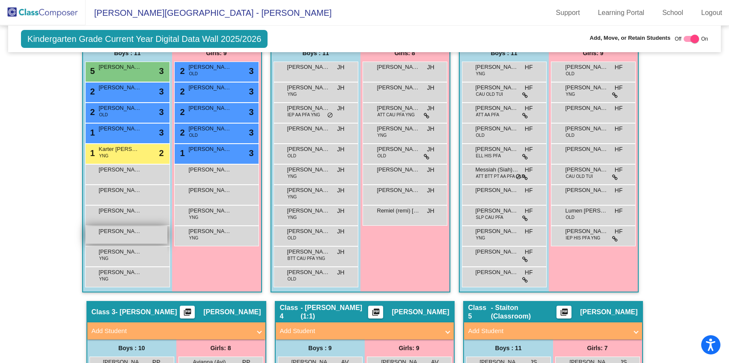
click at [116, 238] on div "[PERSON_NAME] lock do_not_disturb_alt" at bounding box center [127, 235] width 82 height 18
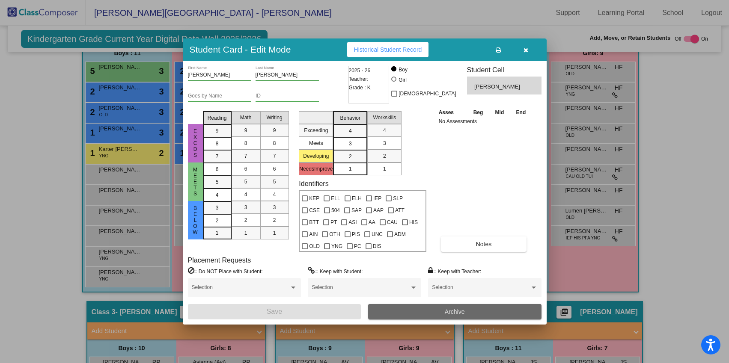
click at [455, 312] on span "Archive" at bounding box center [455, 312] width 20 height 7
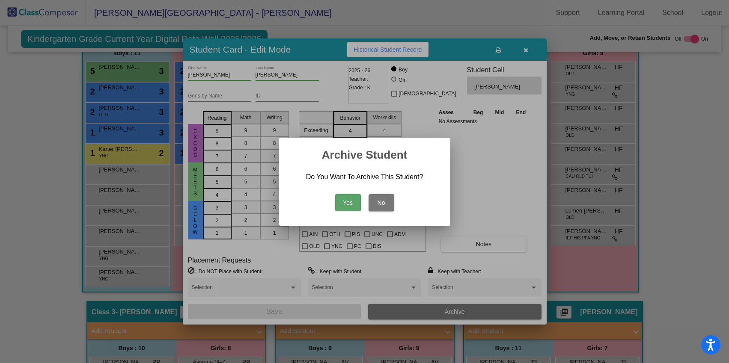
click at [341, 203] on button "Yes" at bounding box center [348, 202] width 26 height 17
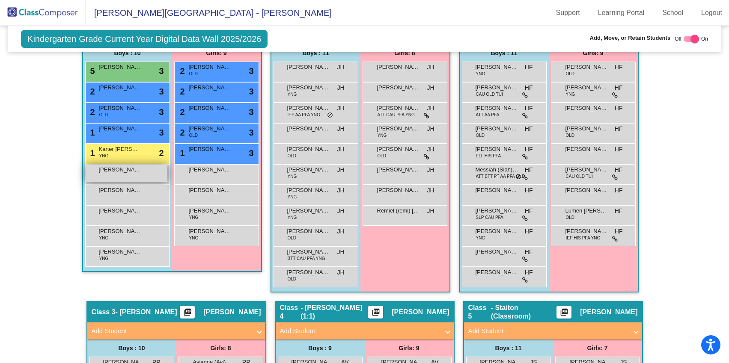
click at [123, 170] on span "[PERSON_NAME]" at bounding box center [120, 170] width 43 height 9
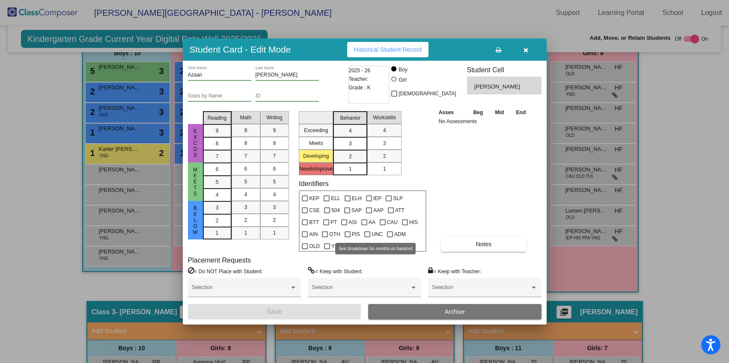
click at [308, 244] on div at bounding box center [305, 247] width 6 height 6
click at [305, 250] on input "OLD" at bounding box center [304, 250] width 0 height 0
checkbox input "true"
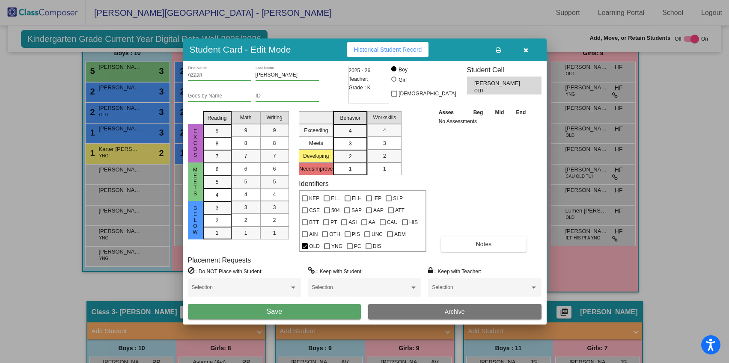
click at [294, 313] on button "Save" at bounding box center [274, 311] width 173 height 15
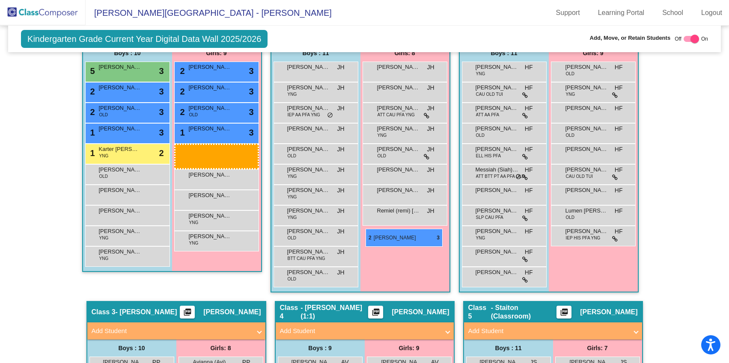
drag, startPoint x: 190, startPoint y: 69, endPoint x: 366, endPoint y: 229, distance: 237.9
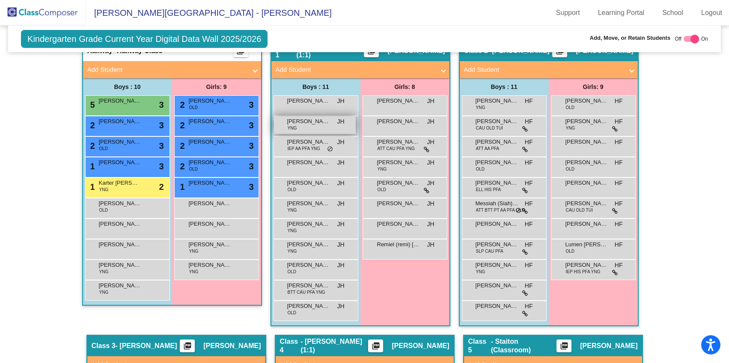
scroll to position [177, 0]
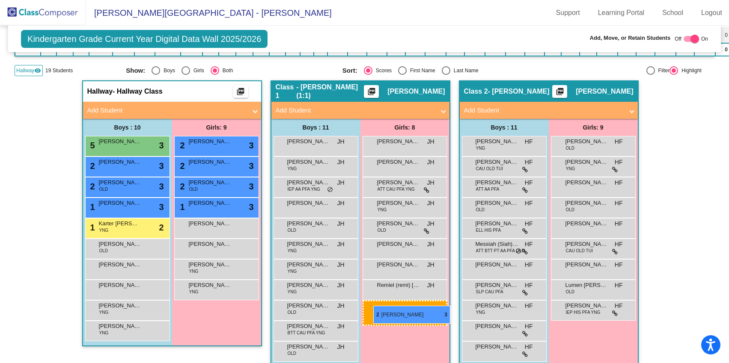
drag, startPoint x: 208, startPoint y: 146, endPoint x: 373, endPoint y: 306, distance: 230.1
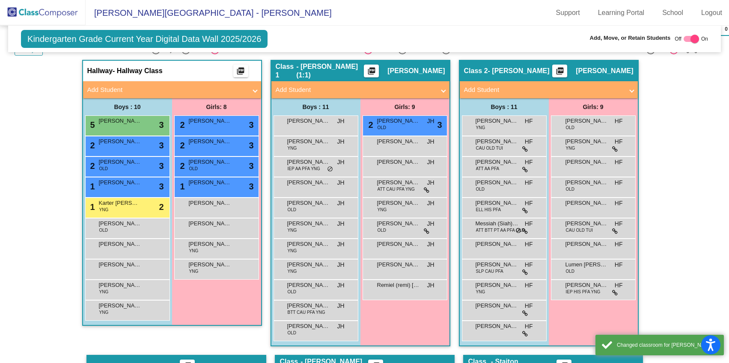
scroll to position [213, 0]
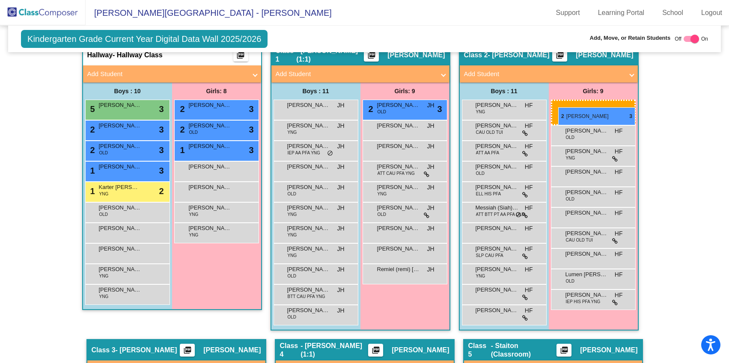
drag, startPoint x: 201, startPoint y: 129, endPoint x: 558, endPoint y: 107, distance: 358.1
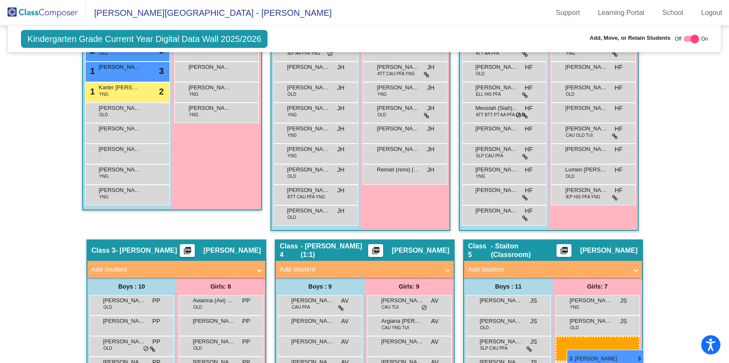
scroll to position [316, 0]
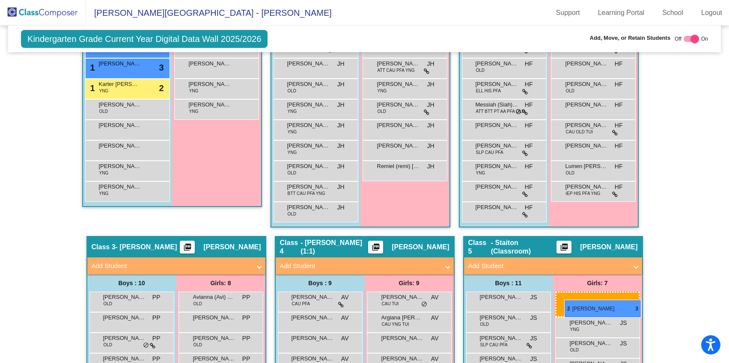
drag, startPoint x: 212, startPoint y: 65, endPoint x: 564, endPoint y: 300, distance: 423.3
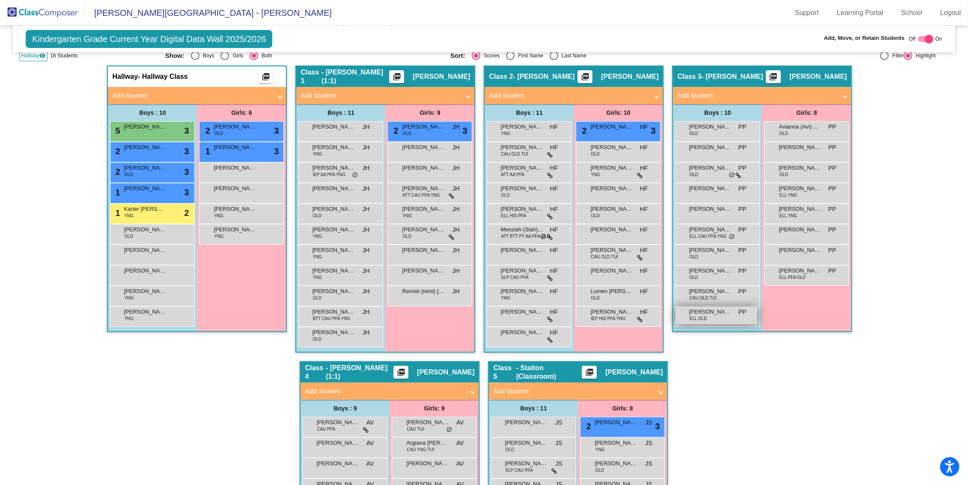
scroll to position [168, 0]
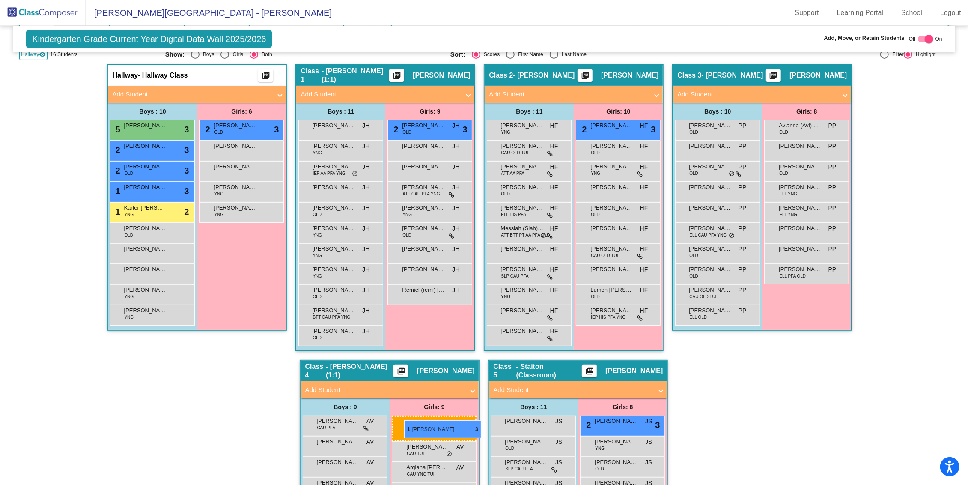
drag, startPoint x: 247, startPoint y: 152, endPoint x: 404, endPoint y: 420, distance: 310.3
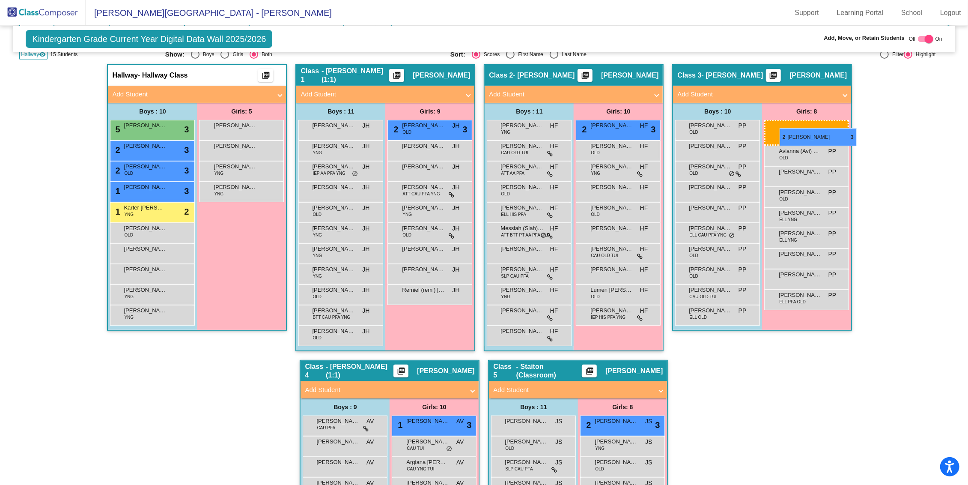
drag, startPoint x: 223, startPoint y: 129, endPoint x: 780, endPoint y: 128, distance: 556.1
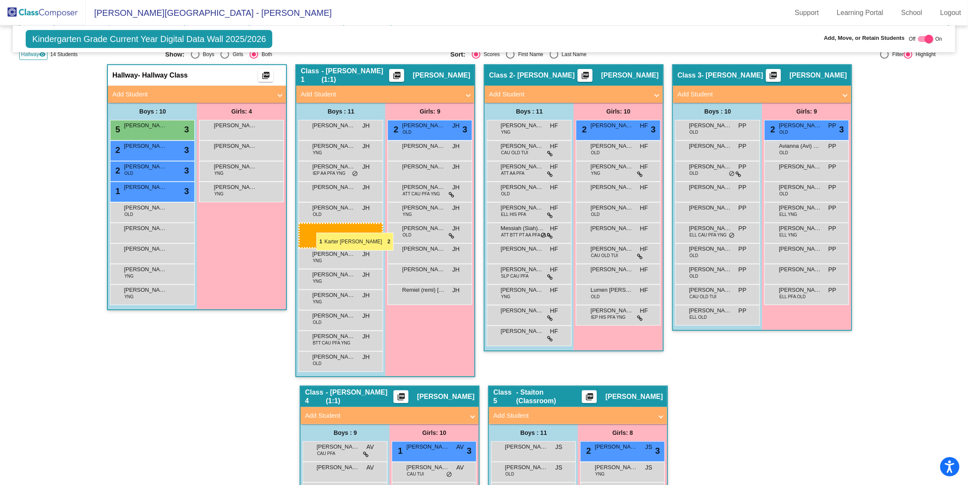
drag, startPoint x: 149, startPoint y: 212, endPoint x: 313, endPoint y: 230, distance: 165.8
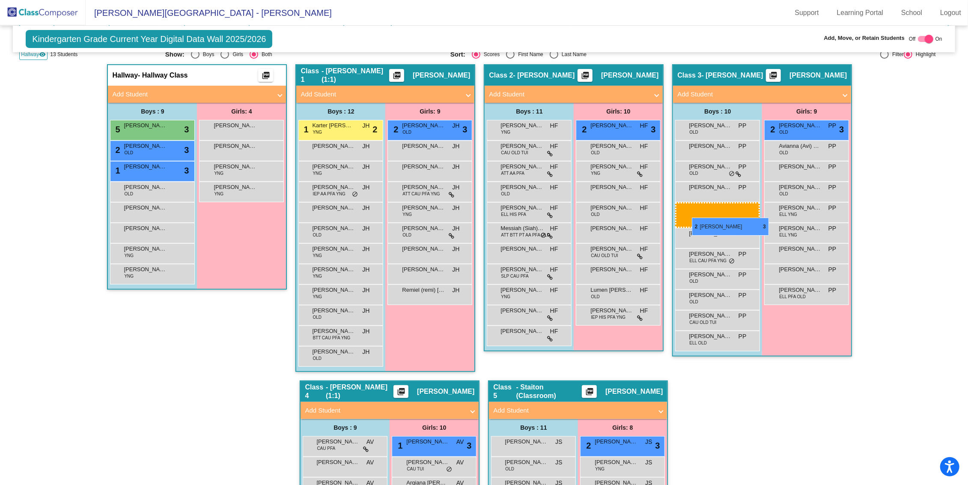
drag, startPoint x: 158, startPoint y: 150, endPoint x: 692, endPoint y: 217, distance: 538.5
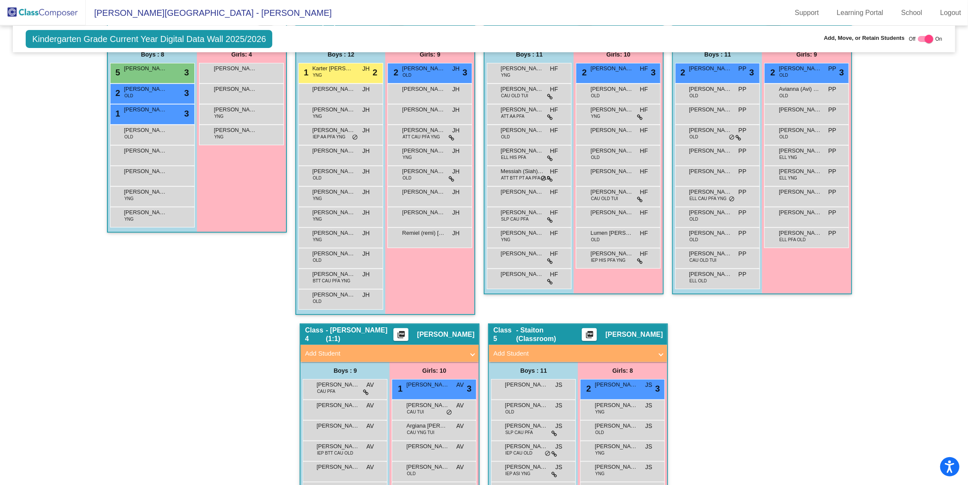
scroll to position [226, 0]
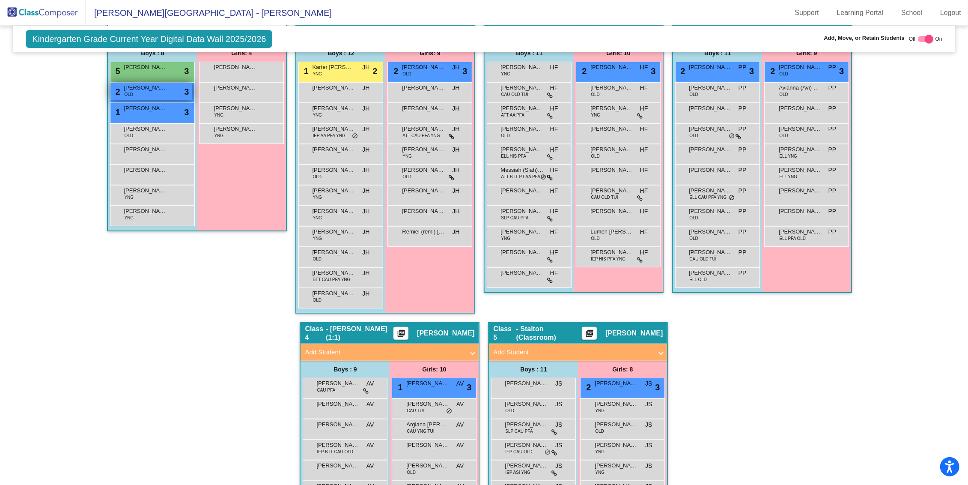
click at [133, 92] on div "2 [PERSON_NAME] OLD lock do_not_disturb_alt 3" at bounding box center [151, 92] width 82 height 18
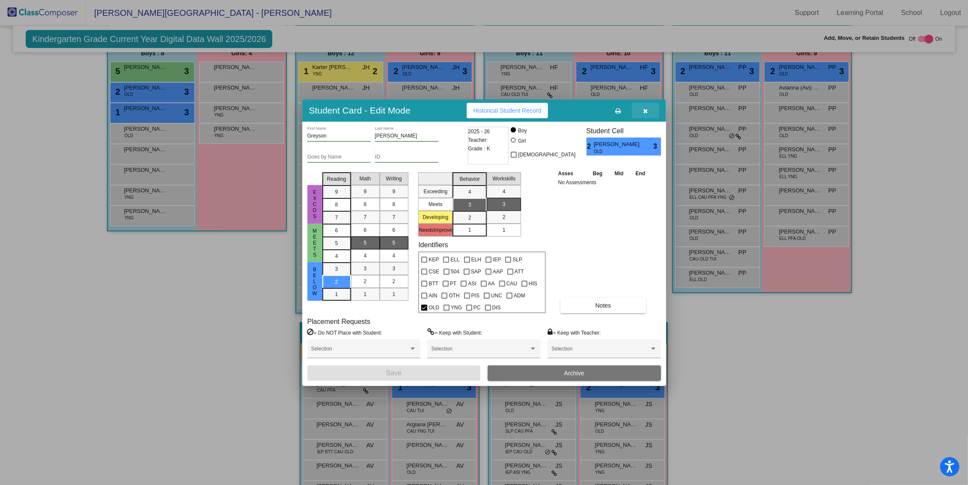
click at [647, 113] on icon "button" at bounding box center [645, 111] width 5 height 6
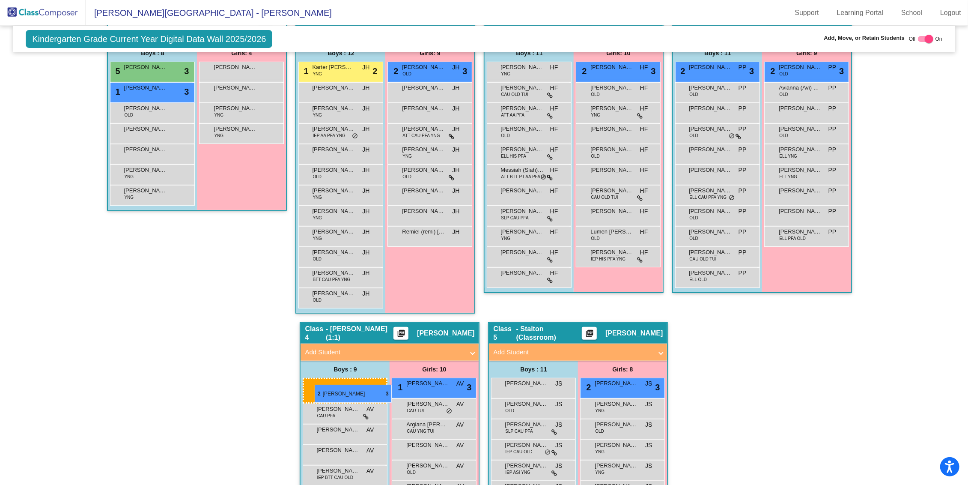
drag, startPoint x: 150, startPoint y: 92, endPoint x: 315, endPoint y: 384, distance: 335.8
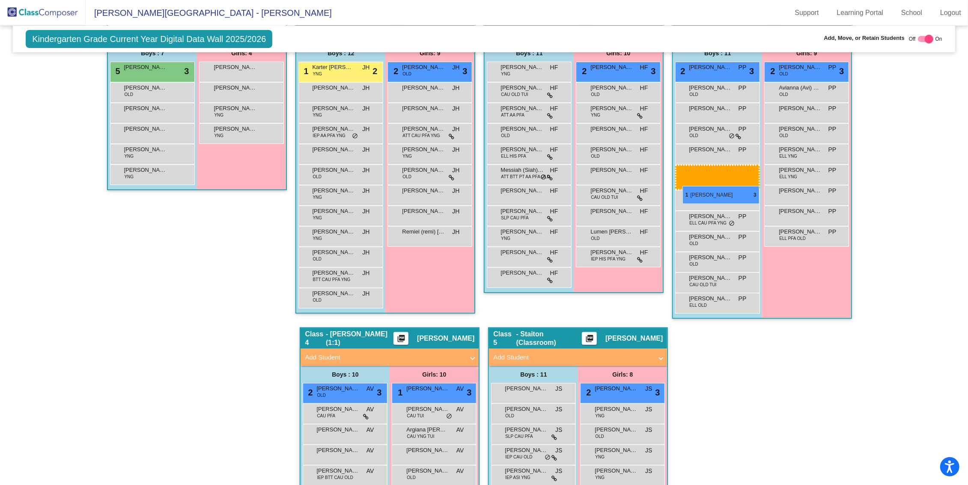
drag, startPoint x: 139, startPoint y: 90, endPoint x: 683, endPoint y: 185, distance: 551.8
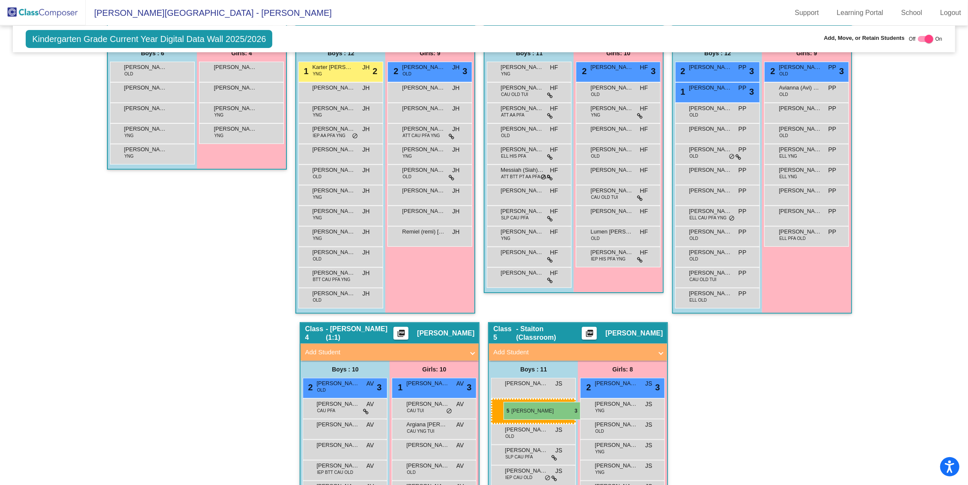
drag, startPoint x: 146, startPoint y: 69, endPoint x: 503, endPoint y: 402, distance: 488.6
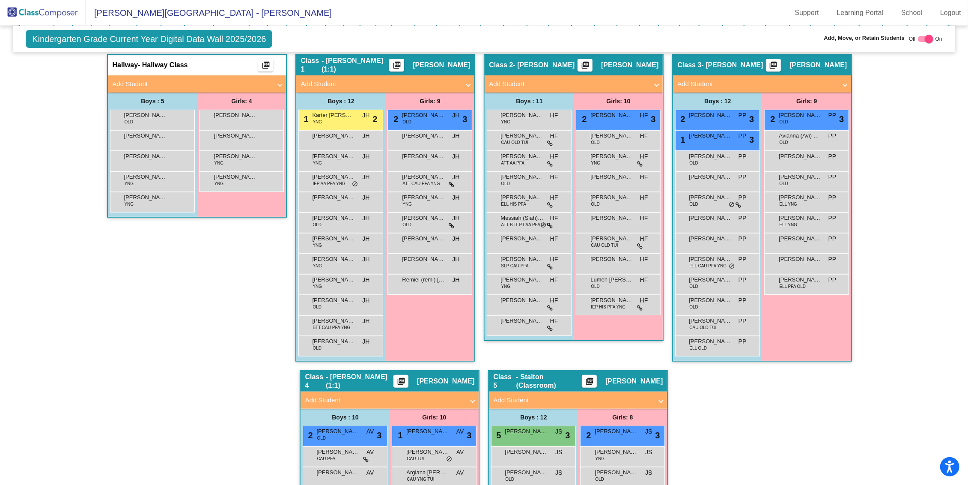
scroll to position [187, 0]
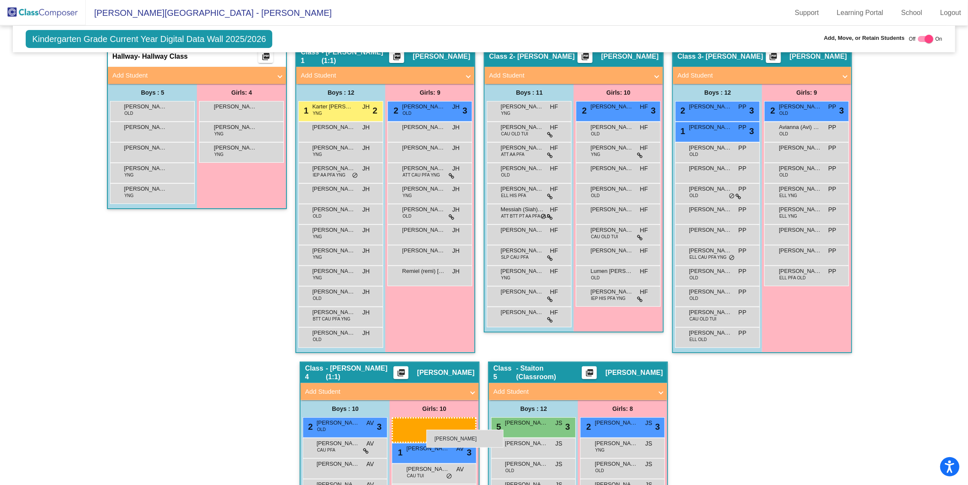
drag, startPoint x: 222, startPoint y: 128, endPoint x: 421, endPoint y: 424, distance: 356.9
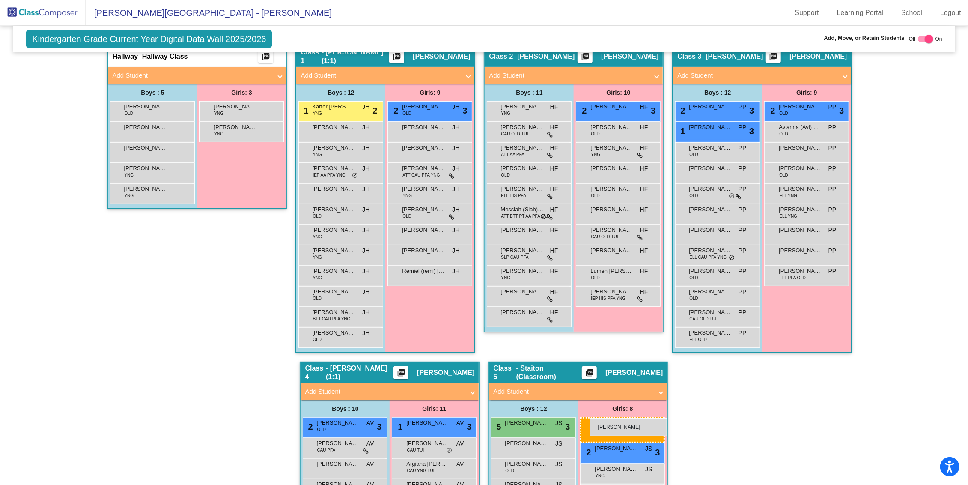
drag, startPoint x: 232, startPoint y: 106, endPoint x: 590, endPoint y: 418, distance: 474.2
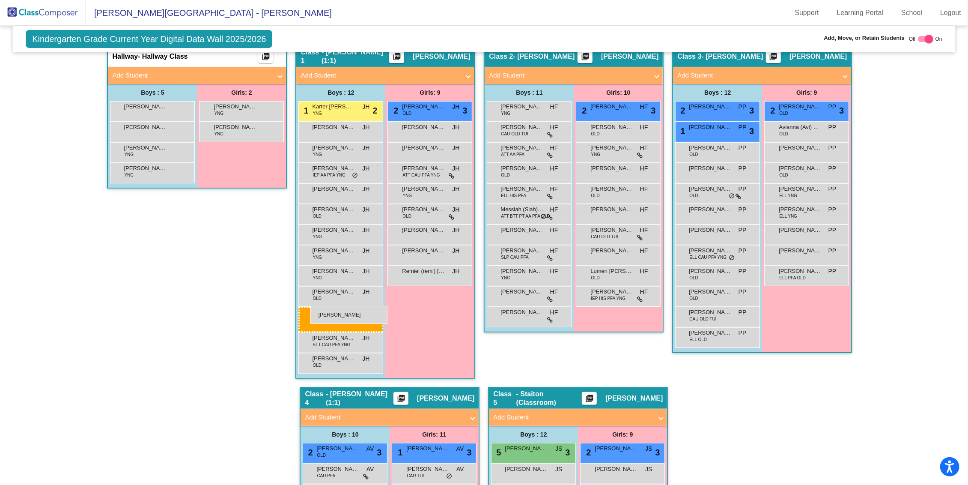
drag, startPoint x: 142, startPoint y: 110, endPoint x: 310, endPoint y: 306, distance: 258.6
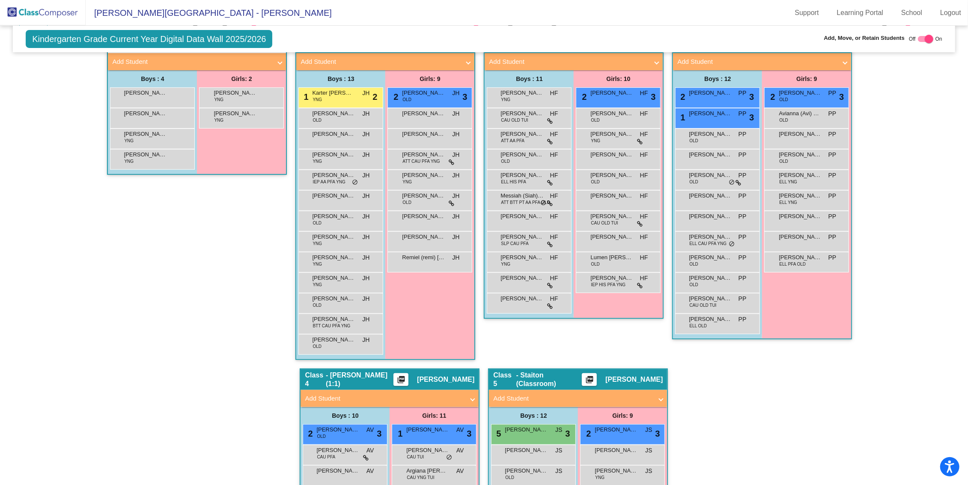
scroll to position [195, 0]
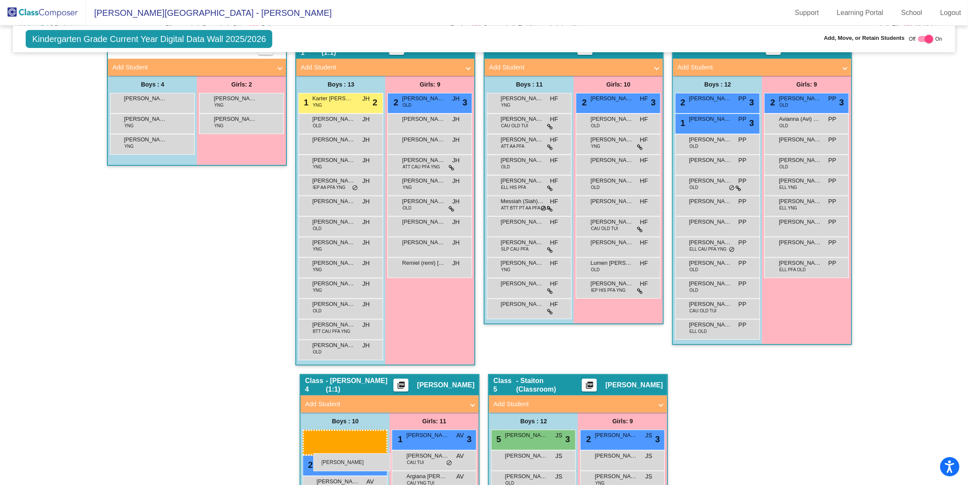
drag, startPoint x: 137, startPoint y: 118, endPoint x: 313, endPoint y: 453, distance: 379.0
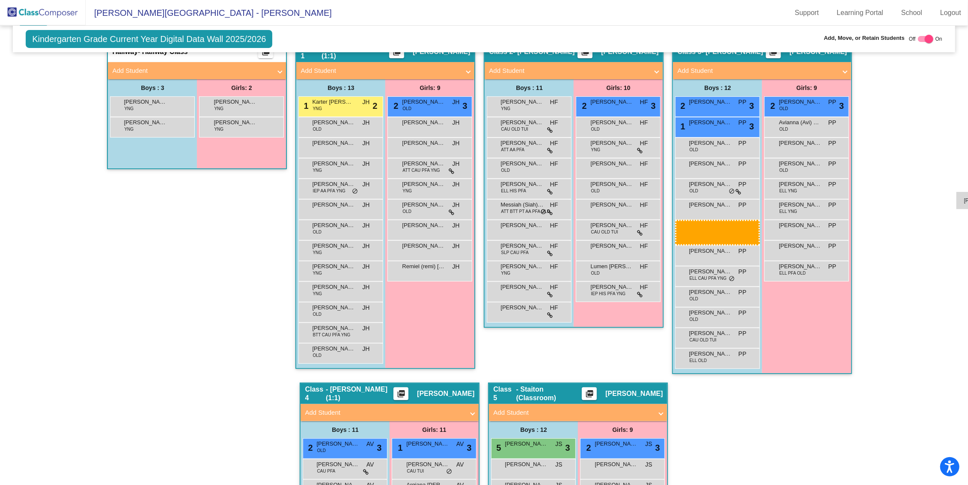
scroll to position [135, 0]
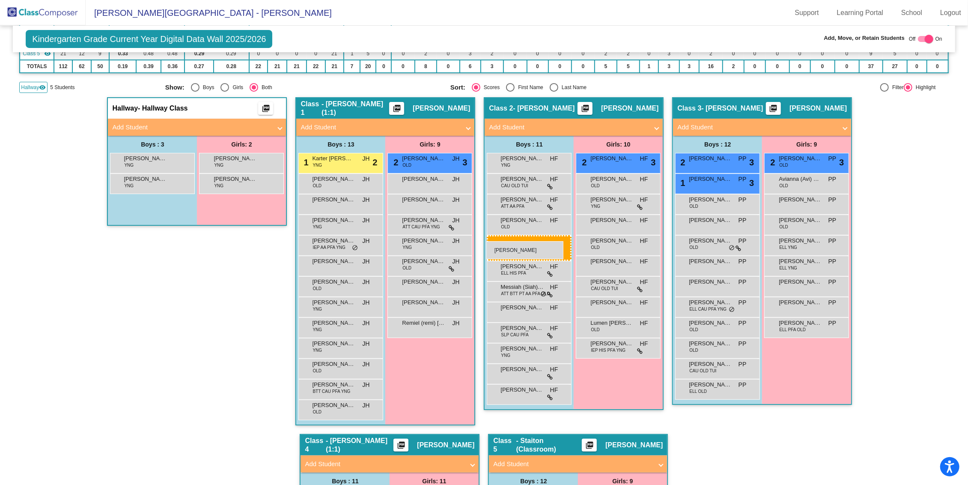
drag, startPoint x: 137, startPoint y: 100, endPoint x: 486, endPoint y: 241, distance: 376.6
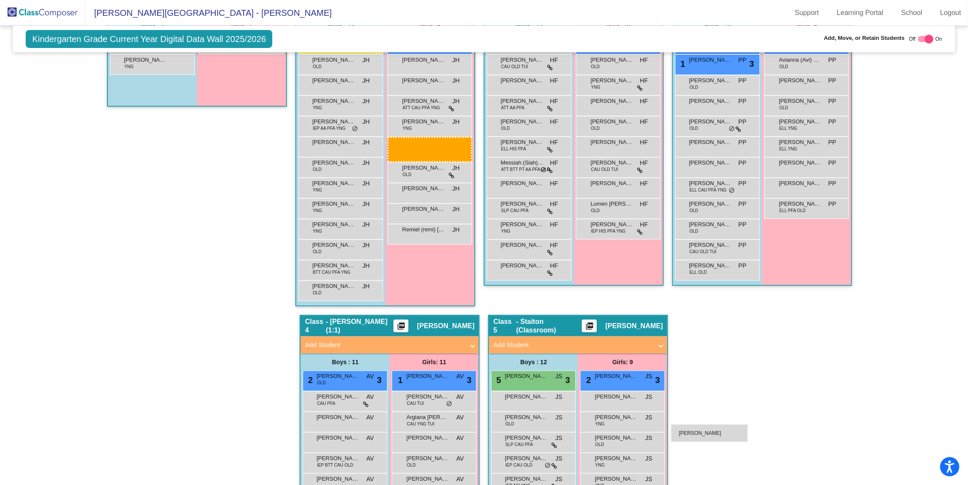
scroll to position [268, 0]
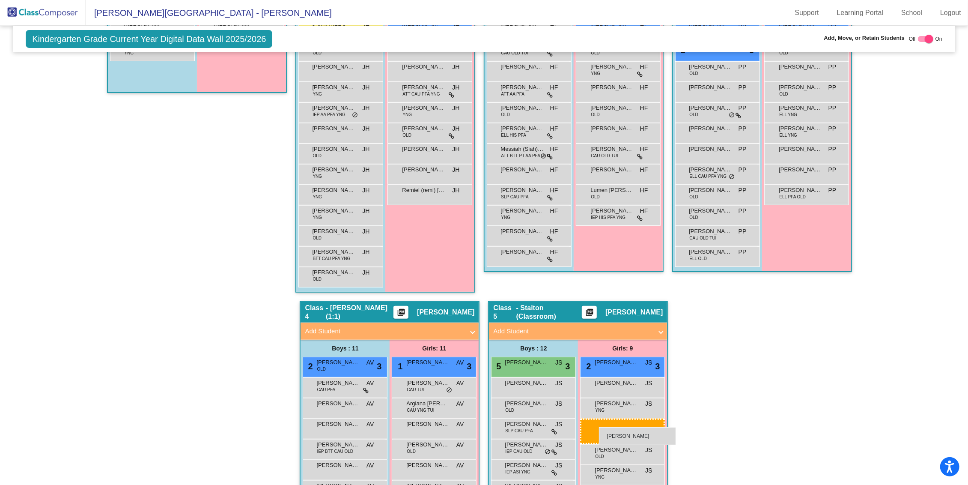
drag, startPoint x: 233, startPoint y: 95, endPoint x: 599, endPoint y: 427, distance: 493.7
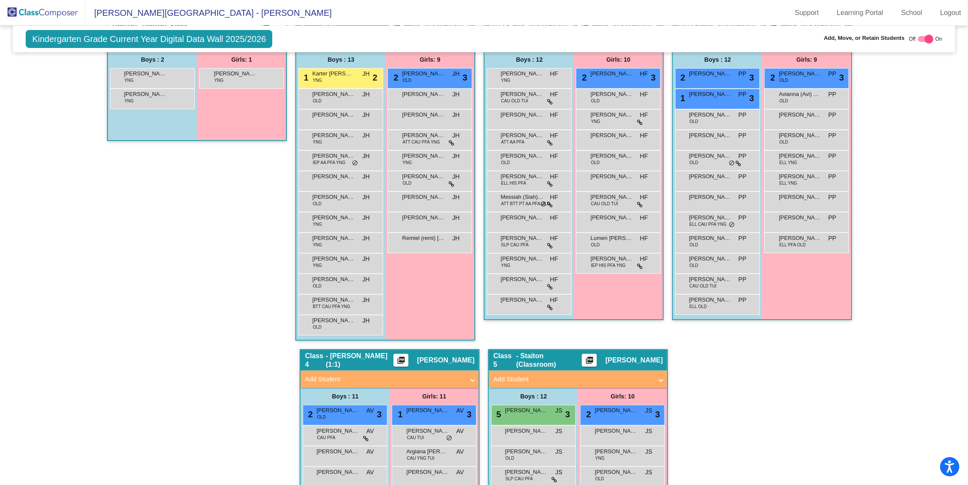
scroll to position [206, 0]
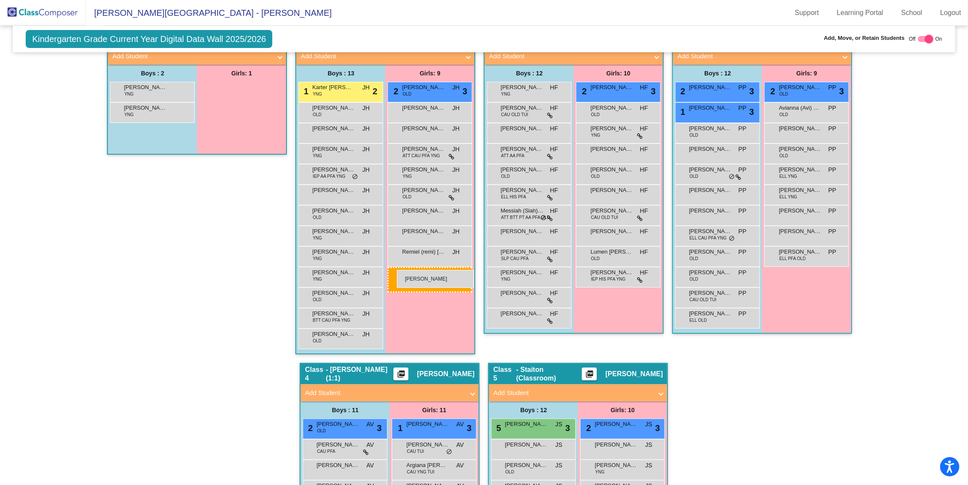
drag, startPoint x: 237, startPoint y: 89, endPoint x: 397, endPoint y: 270, distance: 241.4
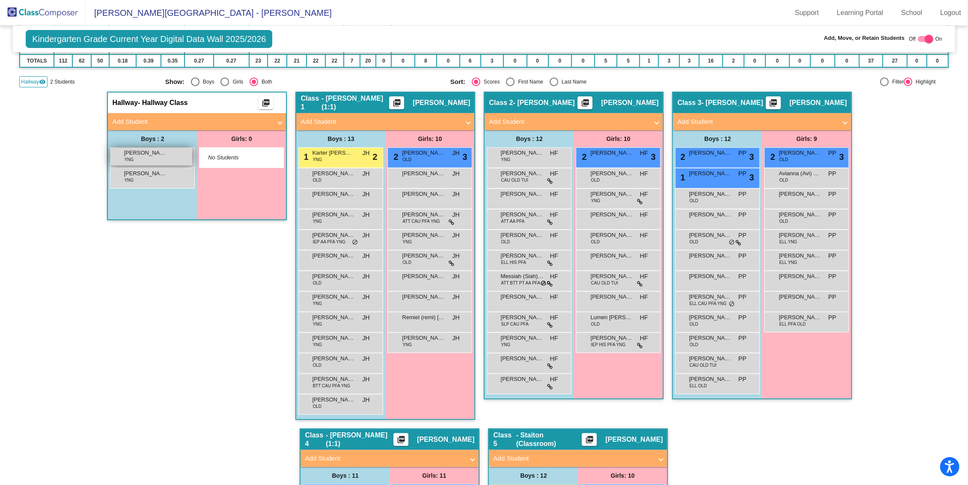
scroll to position [134, 0]
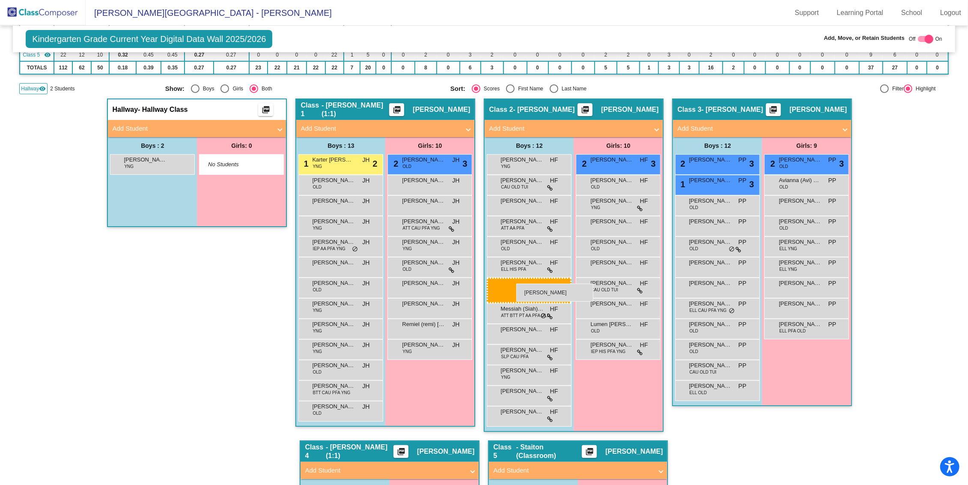
drag, startPoint x: 148, startPoint y: 163, endPoint x: 516, endPoint y: 283, distance: 387.4
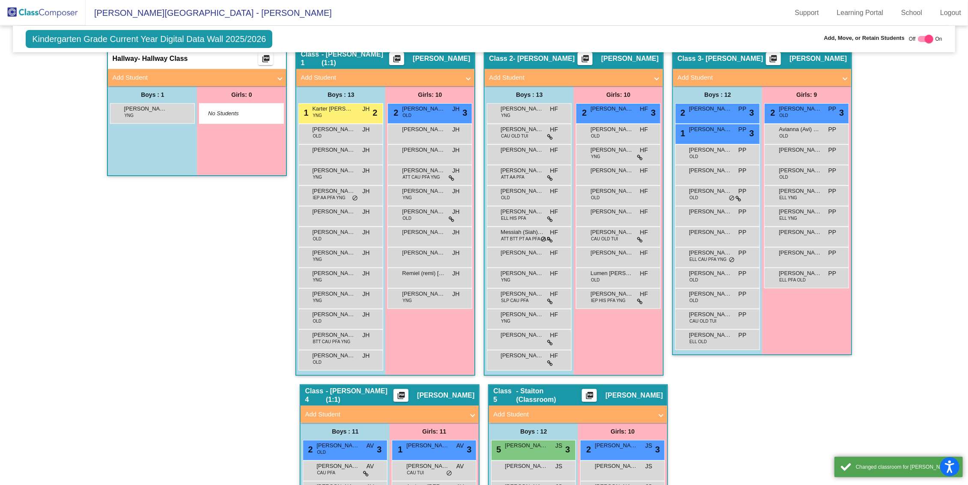
scroll to position [218, 0]
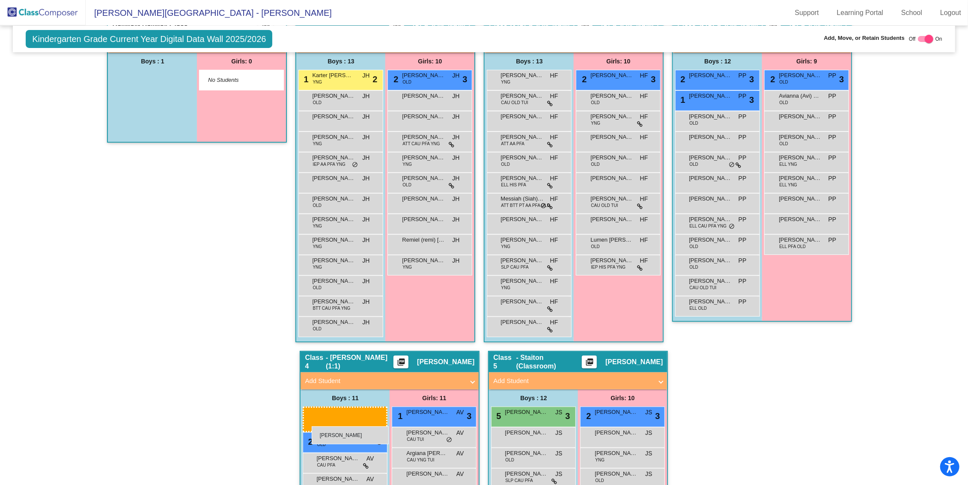
drag, startPoint x: 141, startPoint y: 74, endPoint x: 312, endPoint y: 426, distance: 390.8
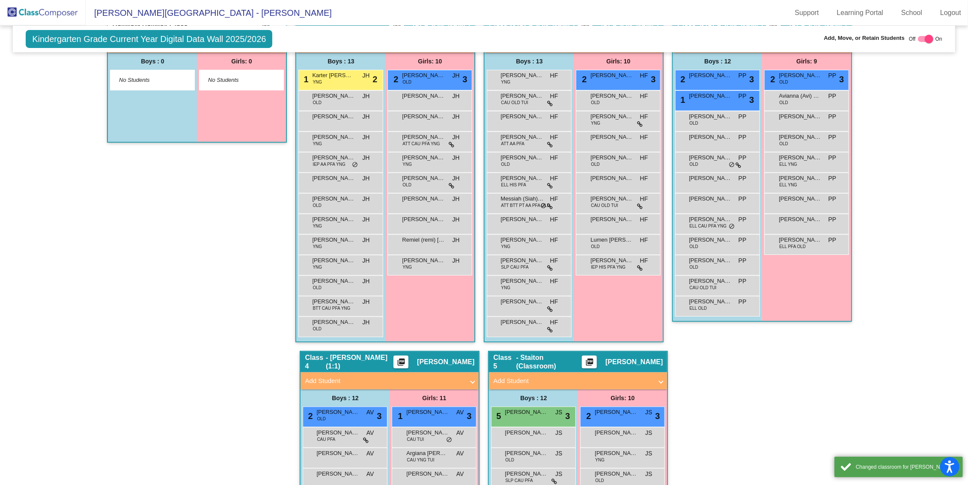
click at [729, 363] on div "Hallway - Hallway Class picture_as_pdf Add Student First Name Last Name Student…" at bounding box center [483, 340] width 929 height 652
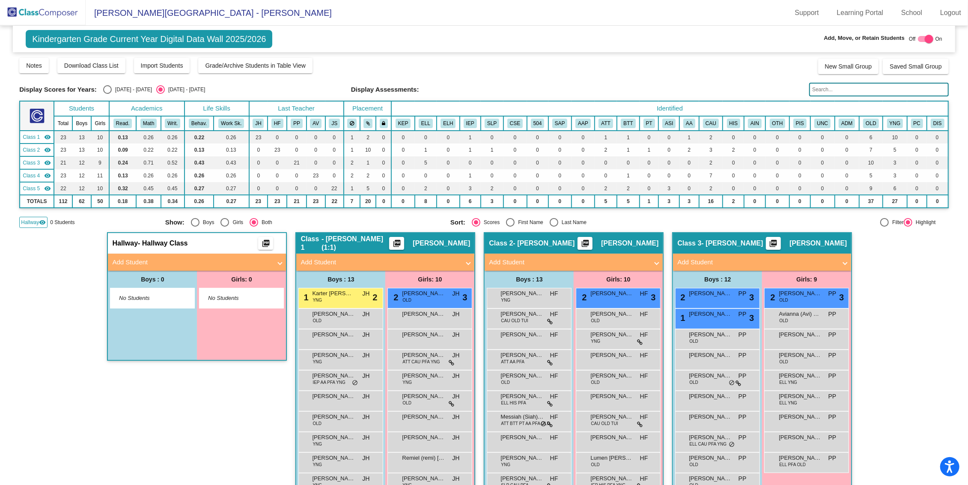
scroll to position [0, 0]
click at [104, 88] on div "Select an option" at bounding box center [107, 90] width 9 height 9
click at [107, 94] on input "[DATE] - [DATE]" at bounding box center [107, 94] width 0 height 0
radio input "true"
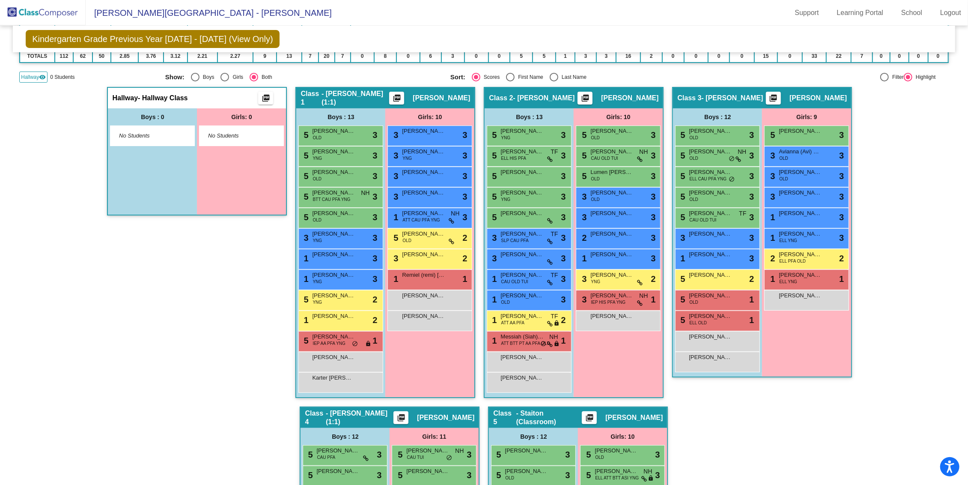
scroll to position [119, 0]
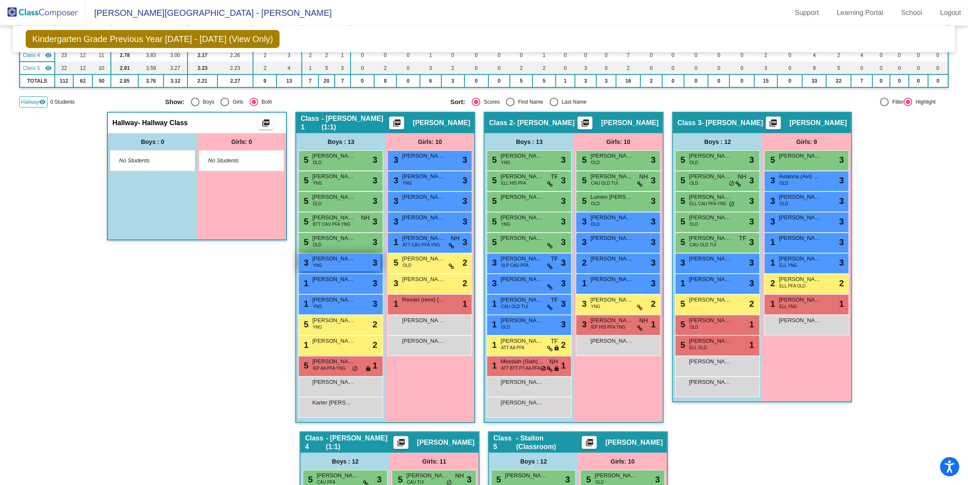
click at [329, 262] on div "3 [PERSON_NAME] YNG lock do_not_disturb_alt 3" at bounding box center [340, 262] width 82 height 18
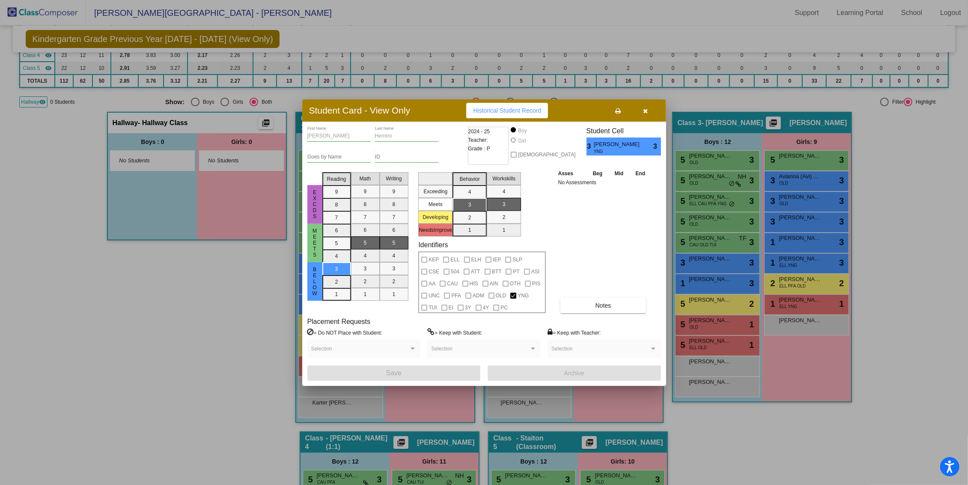
click at [644, 111] on icon "button" at bounding box center [645, 111] width 5 height 6
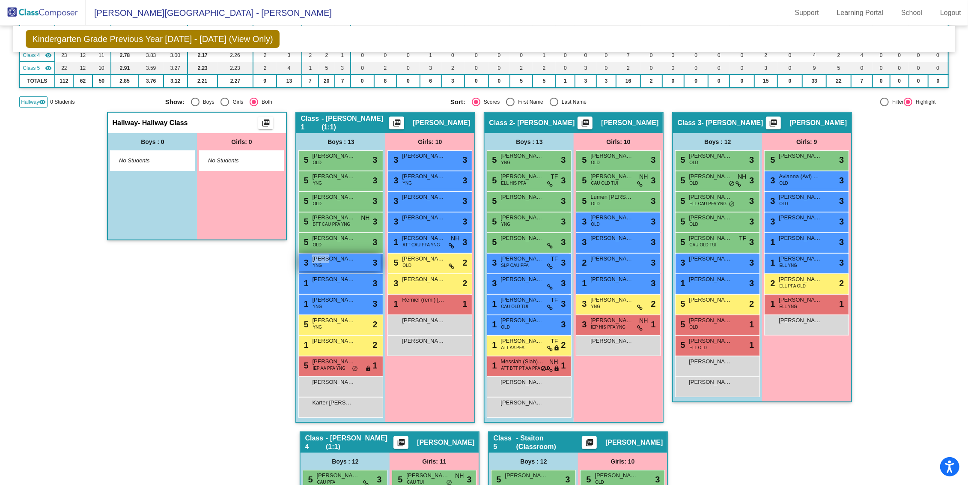
drag, startPoint x: 323, startPoint y: 259, endPoint x: 348, endPoint y: 263, distance: 25.5
click at [348, 263] on div "3 [PERSON_NAME] YNG lock do_not_disturb_alt 3" at bounding box center [340, 262] width 82 height 18
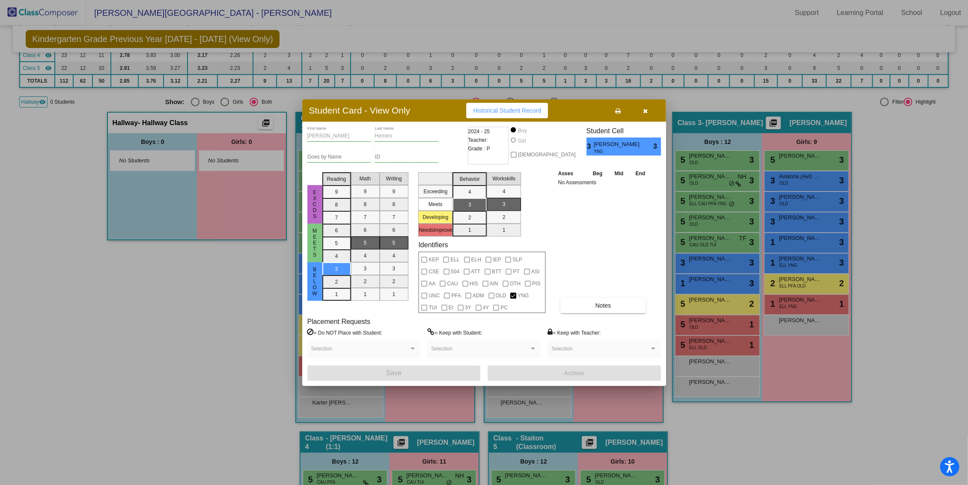
click at [647, 108] on icon "button" at bounding box center [645, 111] width 5 height 6
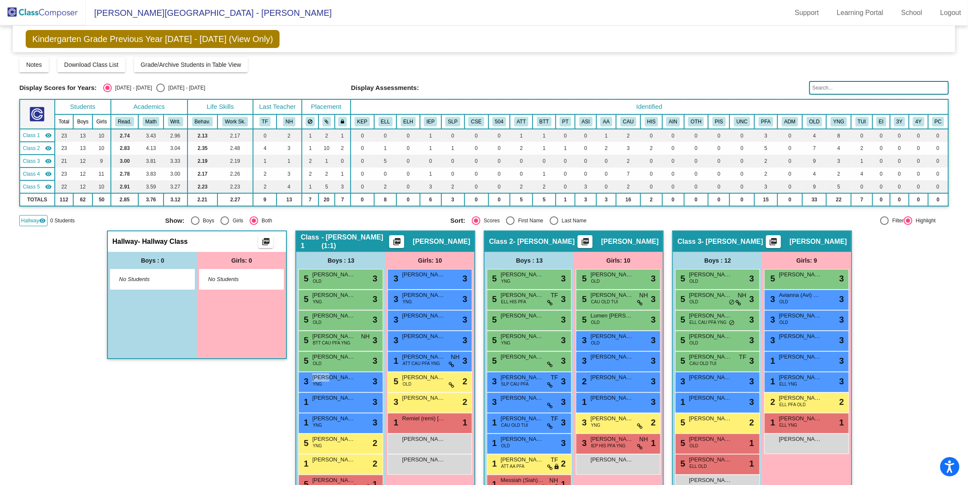
scroll to position [0, 0]
click at [156, 89] on div "Select an option" at bounding box center [160, 88] width 9 height 9
click at [160, 92] on input "[DATE] - [DATE]" at bounding box center [160, 92] width 0 height 0
radio input "true"
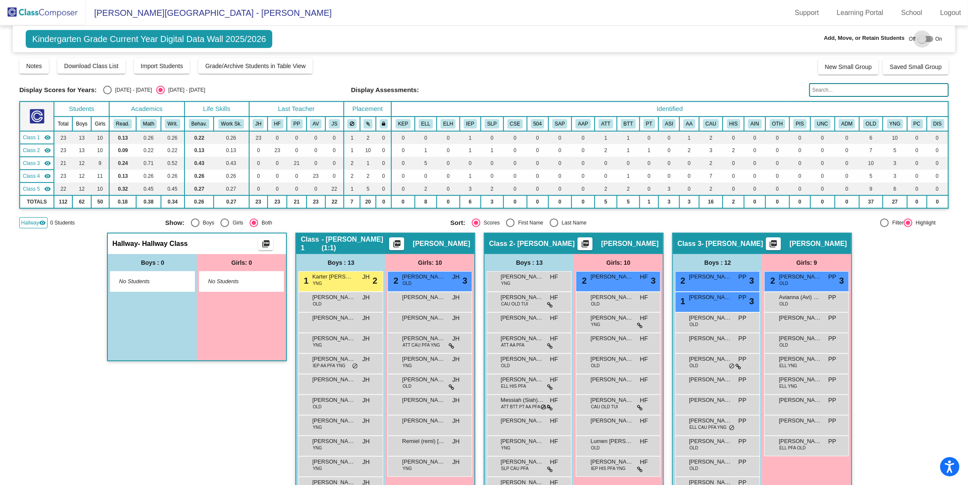
click at [729, 36] on div at bounding box center [925, 39] width 15 height 6
checkbox input "true"
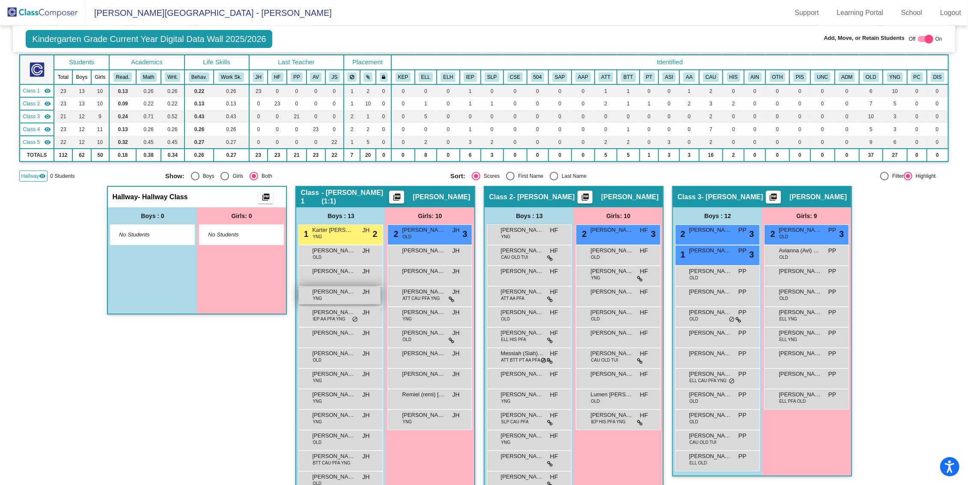
scroll to position [49, 0]
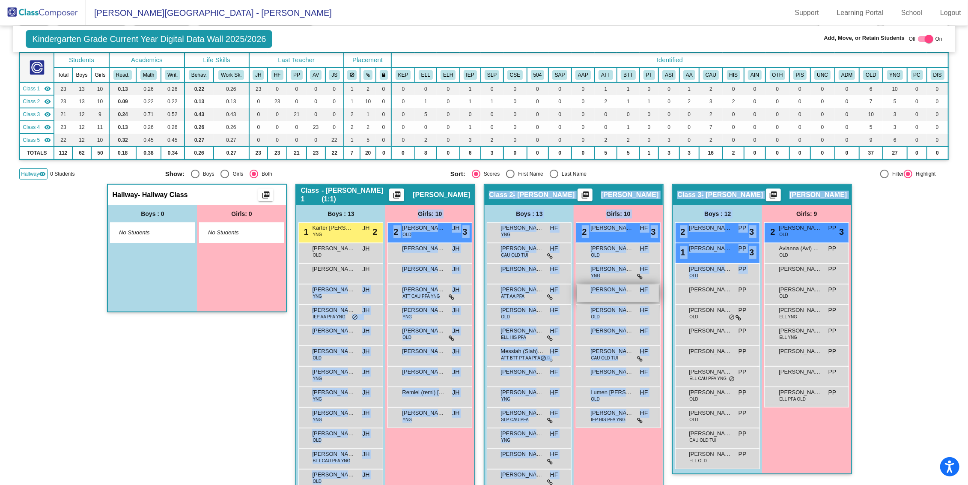
drag, startPoint x: 332, startPoint y: 294, endPoint x: 610, endPoint y: 295, distance: 278.3
click at [673, 293] on div "Hallway - Hallway Class picture_as_pdf Add Student First Name Last Name Student…" at bounding box center [483, 493] width 929 height 618
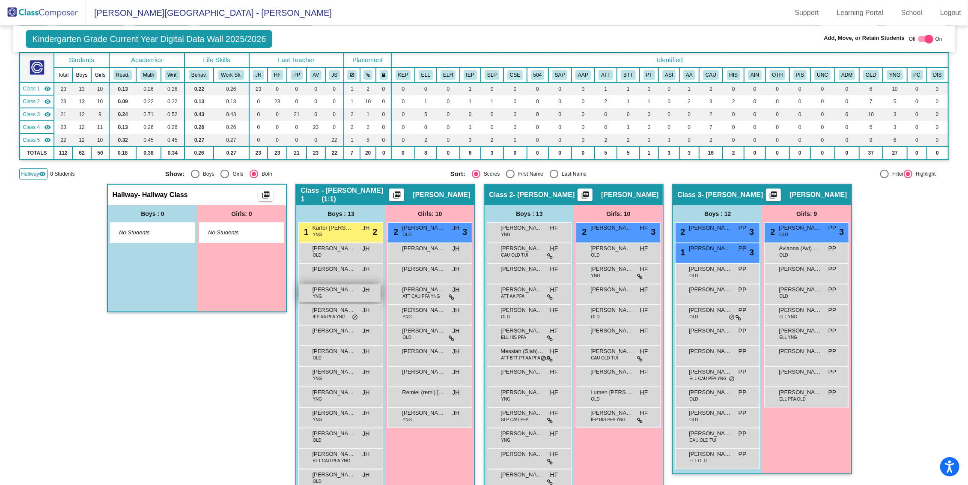
click at [324, 295] on div "[PERSON_NAME] YNG JH lock do_not_disturb_alt" at bounding box center [340, 293] width 82 height 18
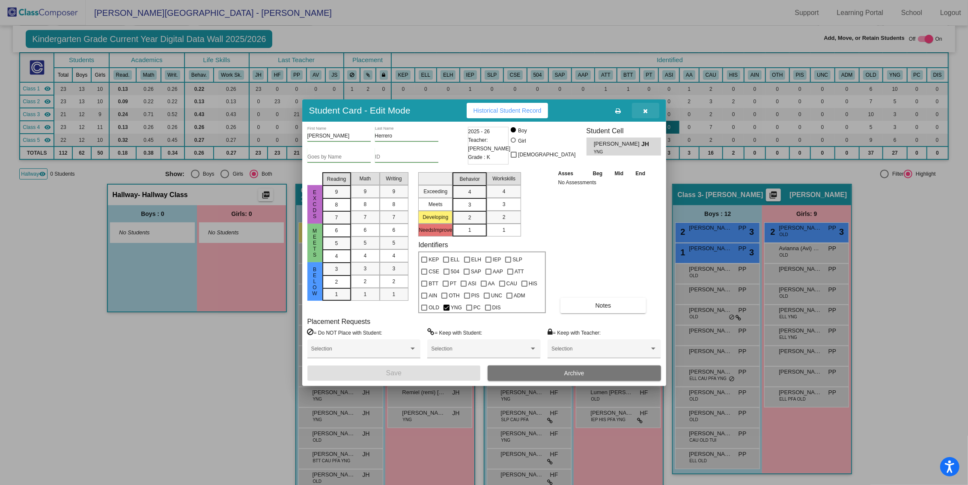
drag, startPoint x: 646, startPoint y: 112, endPoint x: 668, endPoint y: 125, distance: 25.9
click at [644, 112] on icon "button" at bounding box center [645, 111] width 5 height 6
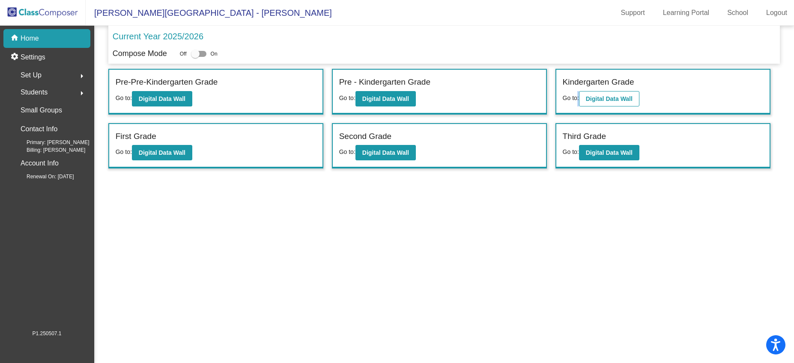
click at [580, 102] on div "Kindergarten Grade Go to: Digital Data Wall" at bounding box center [662, 92] width 213 height 44
click at [604, 104] on button "Digital Data Wall" at bounding box center [609, 98] width 60 height 15
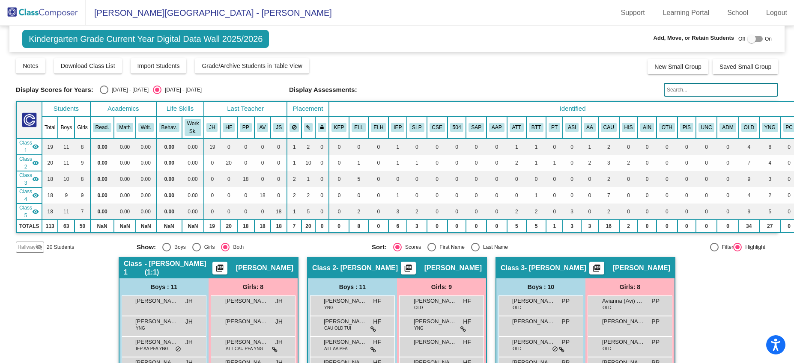
click at [101, 91] on div "Select an option" at bounding box center [104, 90] width 9 height 9
click at [104, 94] on input "[DATE] - [DATE]" at bounding box center [104, 94] width 0 height 0
radio input "true"
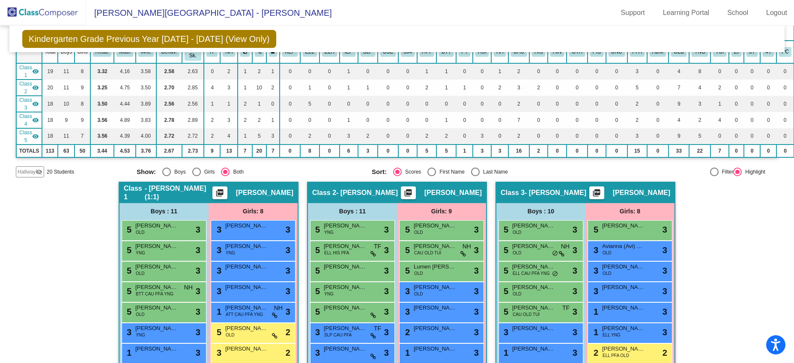
scroll to position [65, 0]
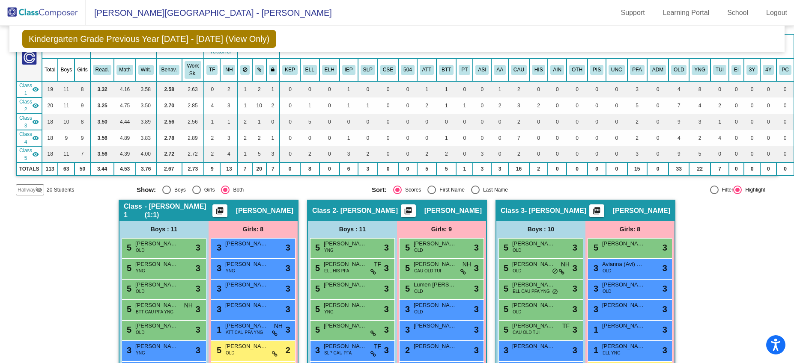
click at [26, 190] on span "Hallway" at bounding box center [27, 190] width 18 height 8
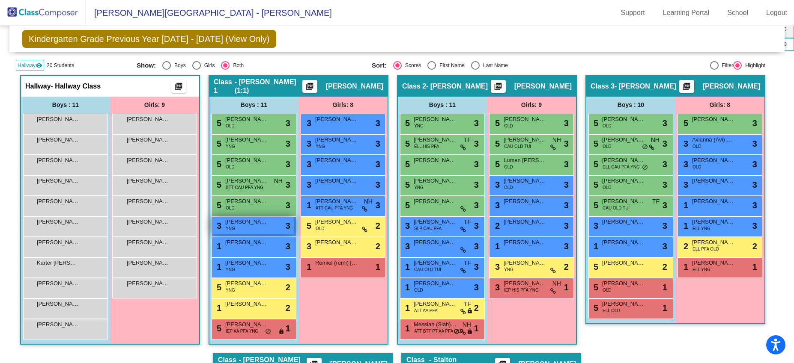
scroll to position [201, 0]
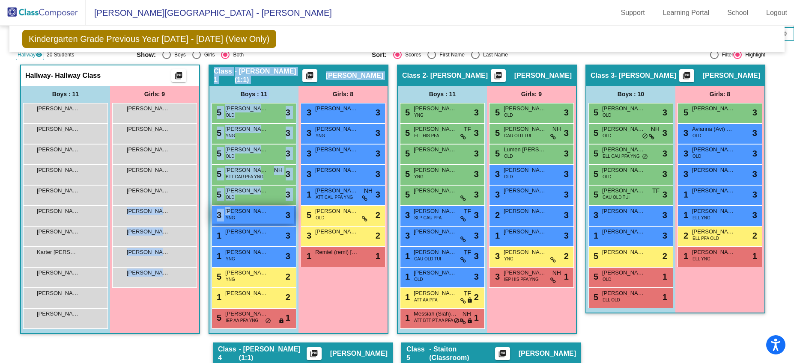
drag, startPoint x: 158, startPoint y: 193, endPoint x: 226, endPoint y: 208, distance: 69.2
click at [229, 210] on div "Hallway - Hallway Class picture_as_pdf Add Student First Name Last Name Student…" at bounding box center [397, 343] width 762 height 557
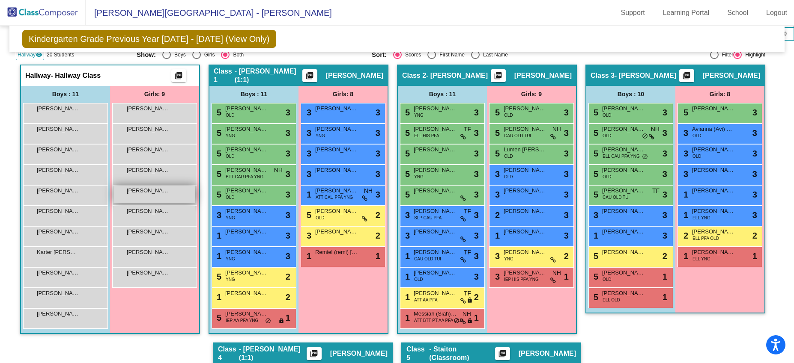
click at [146, 192] on span "[PERSON_NAME]" at bounding box center [148, 191] width 43 height 9
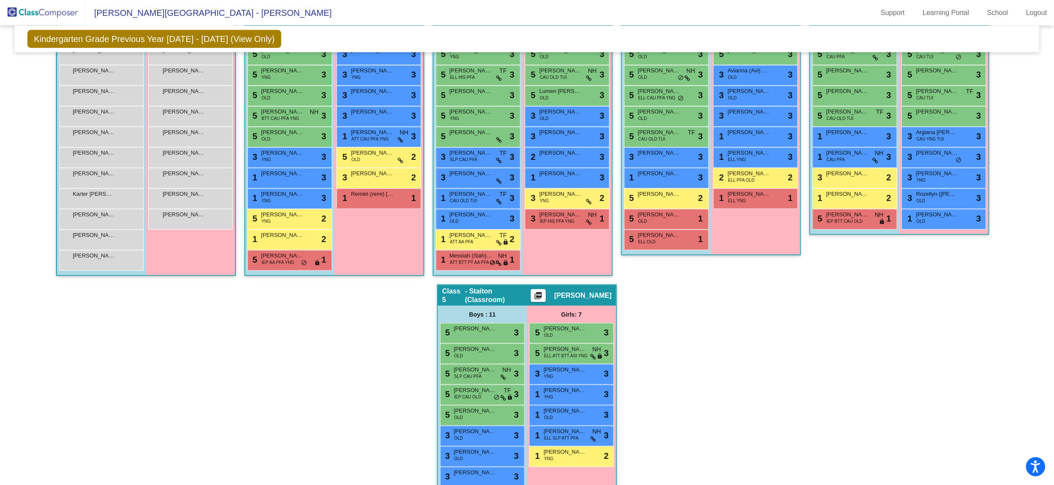
scroll to position [223, 0]
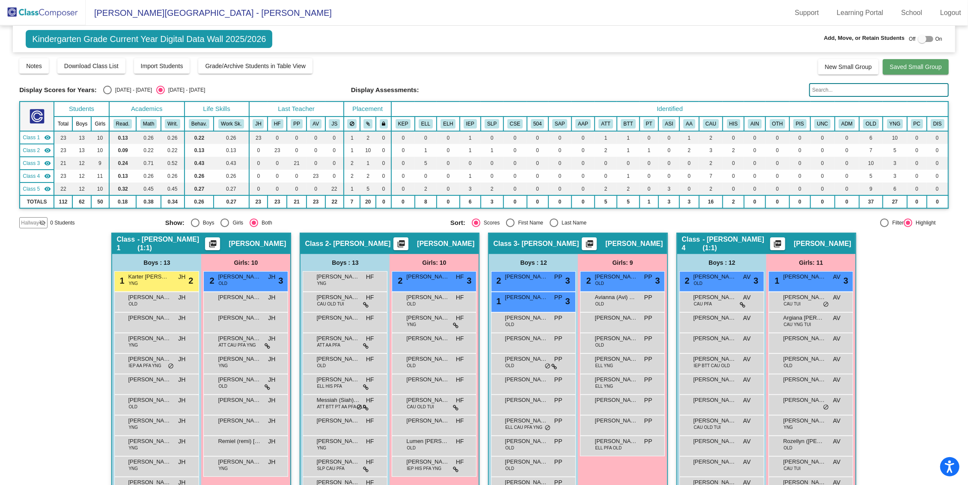
drag, startPoint x: 918, startPoint y: 40, endPoint x: 893, endPoint y: 65, distance: 35.4
click at [918, 40] on div at bounding box center [922, 39] width 9 height 9
checkbox input "true"
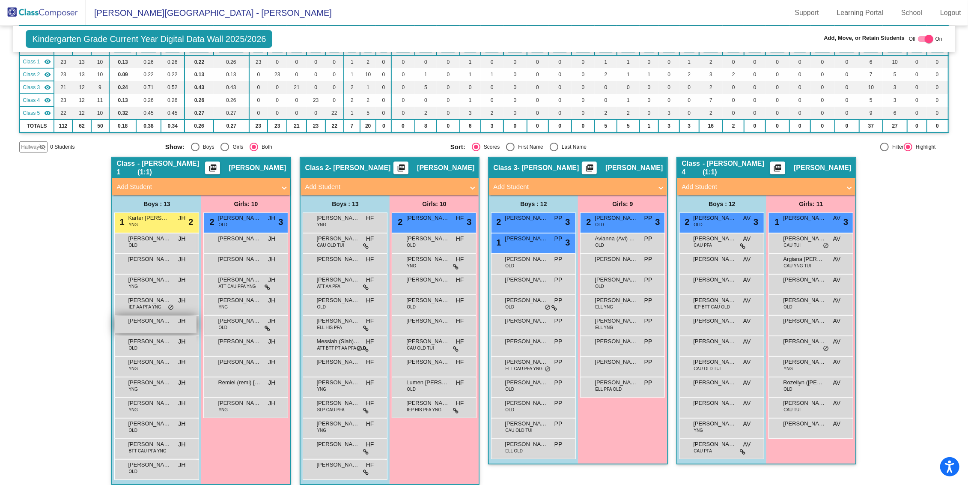
scroll to position [78, 0]
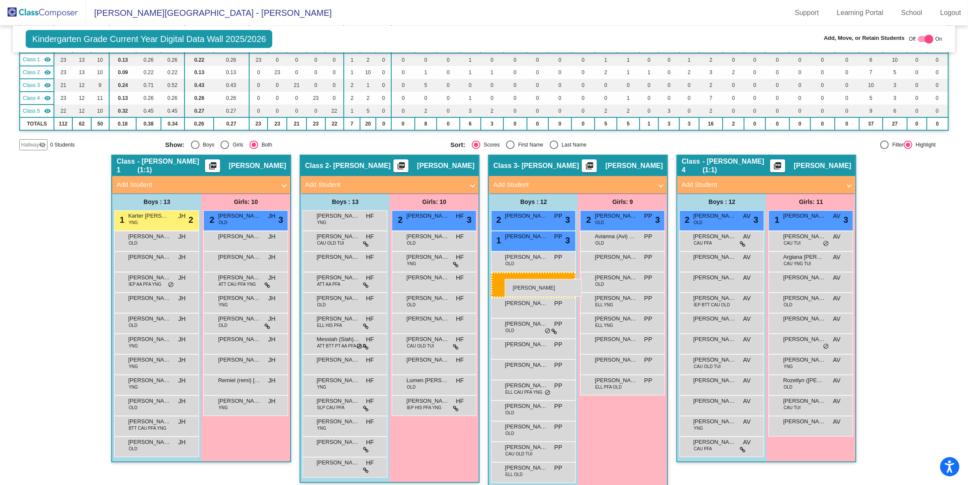
drag, startPoint x: 141, startPoint y: 280, endPoint x: 505, endPoint y: 279, distance: 363.9
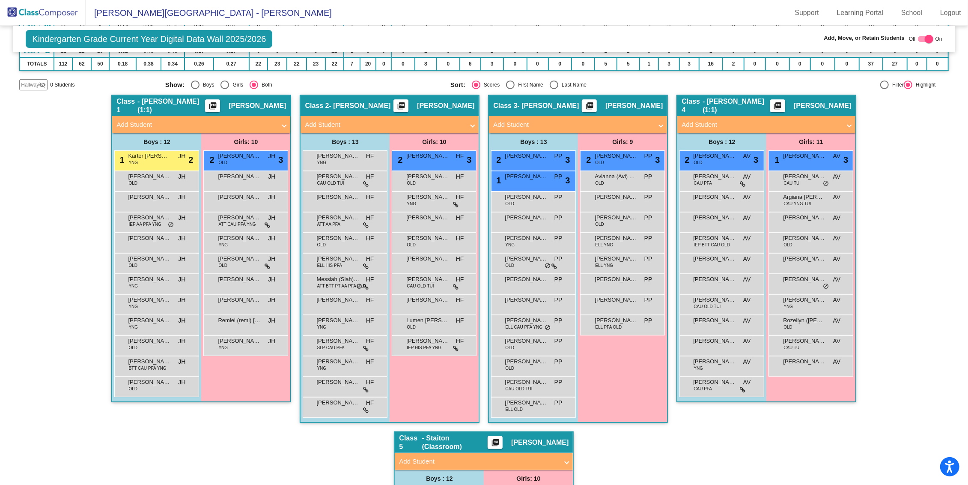
scroll to position [151, 0]
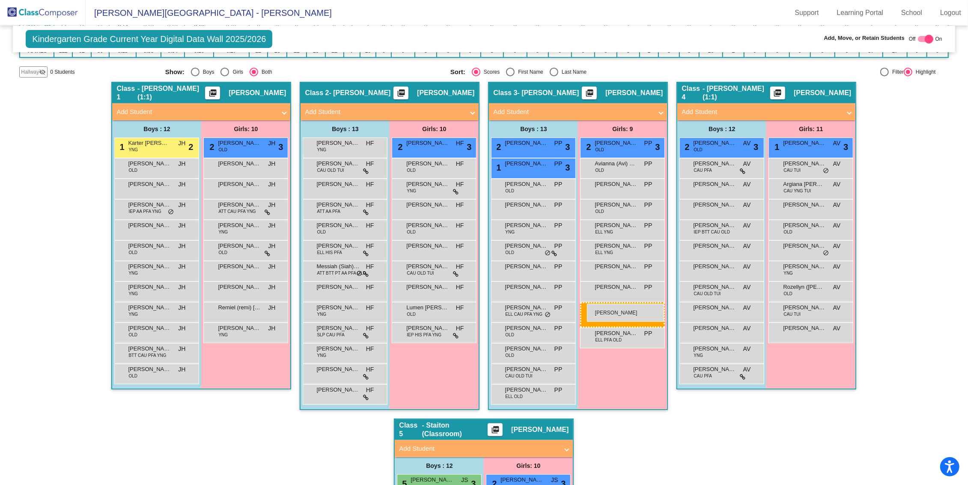
drag, startPoint x: 809, startPoint y: 253, endPoint x: 587, endPoint y: 304, distance: 227.9
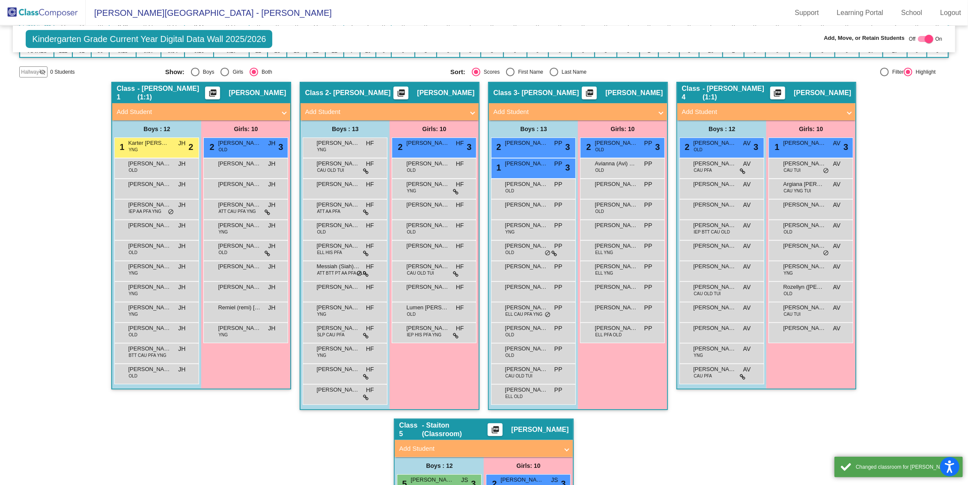
click at [903, 226] on div "Hallway - Hallway Class picture_as_pdf Add Student First Name Last Name Student…" at bounding box center [483, 408] width 929 height 652
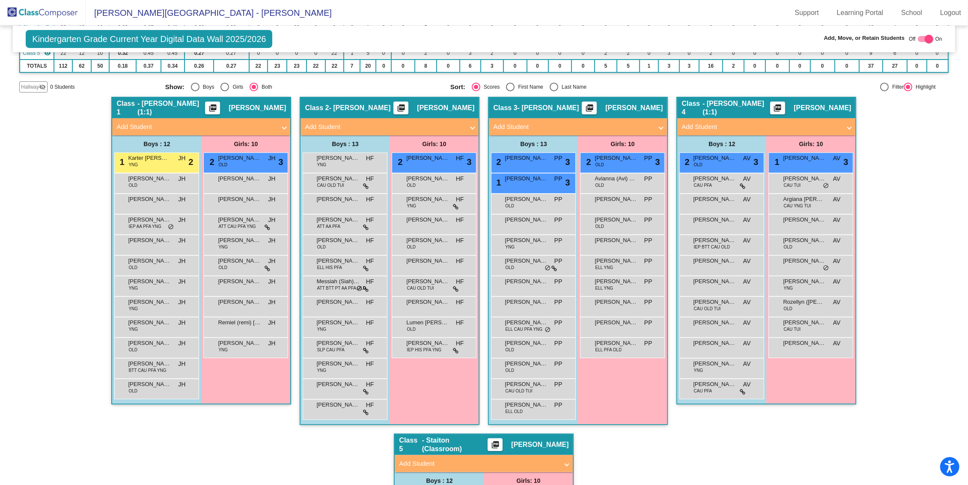
scroll to position [136, 0]
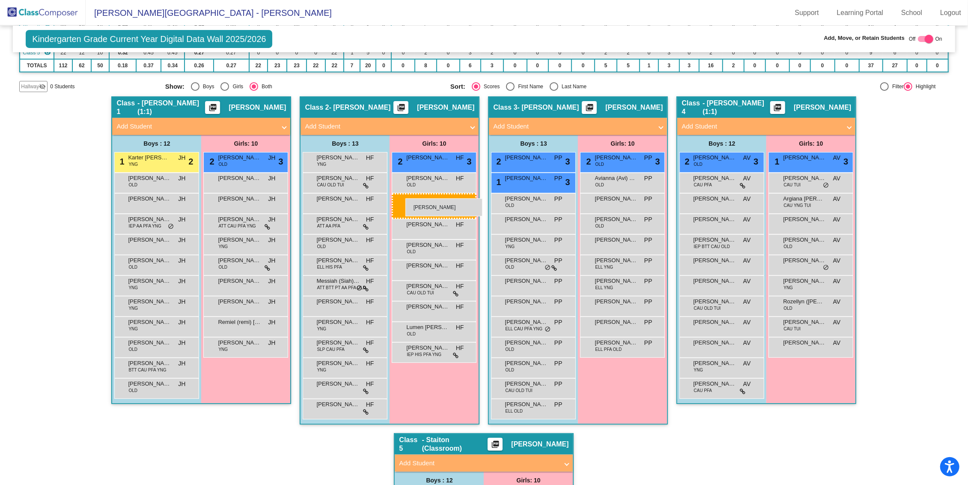
drag, startPoint x: 429, startPoint y: 204, endPoint x: 405, endPoint y: 198, distance: 24.7
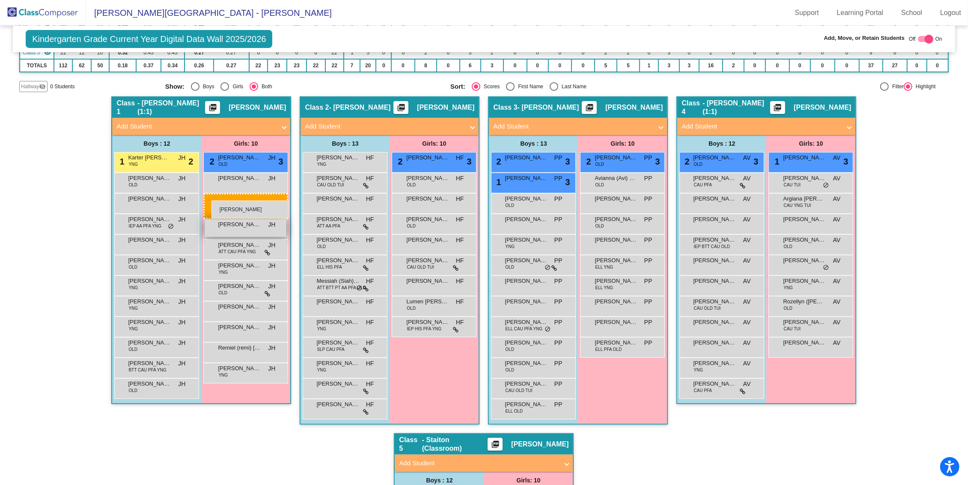
drag, startPoint x: 434, startPoint y: 199, endPoint x: 211, endPoint y: 200, distance: 222.6
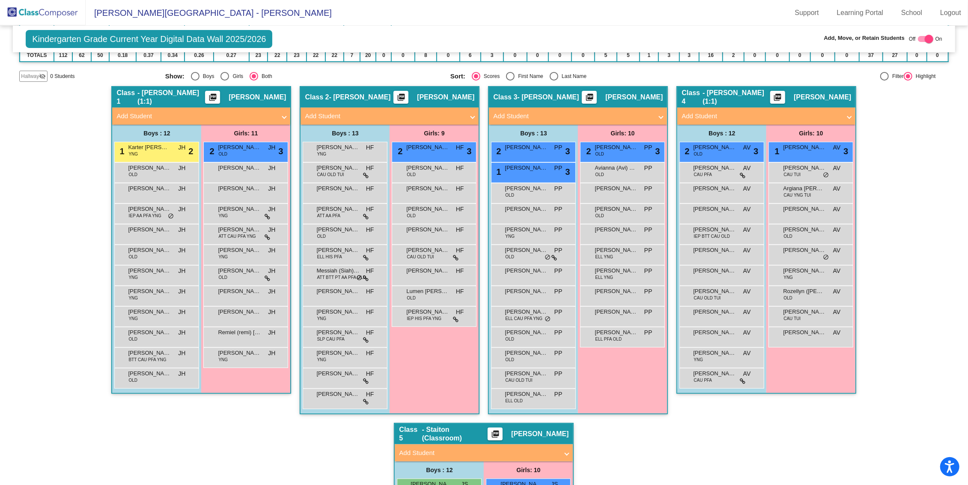
scroll to position [144, 0]
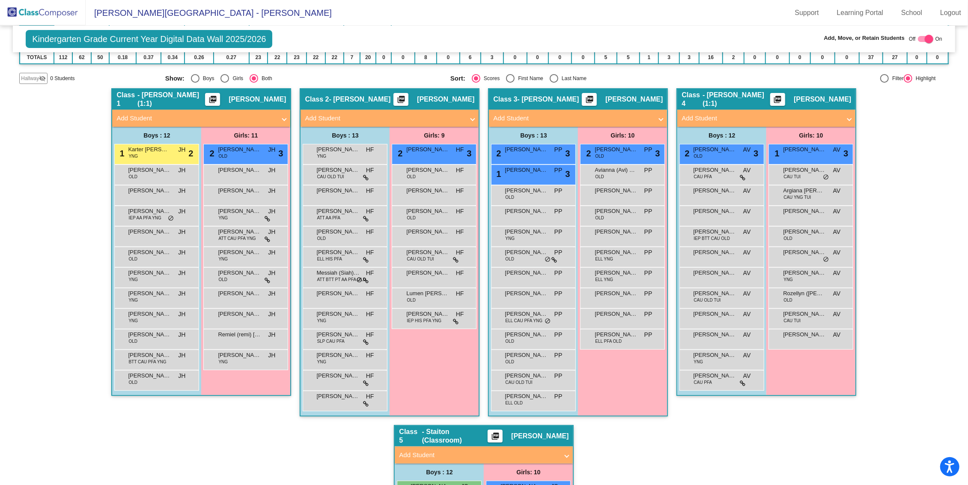
click at [917, 233] on div "Hallway - Hallway Class picture_as_pdf Add Student First Name Last Name Student…" at bounding box center [483, 414] width 929 height 652
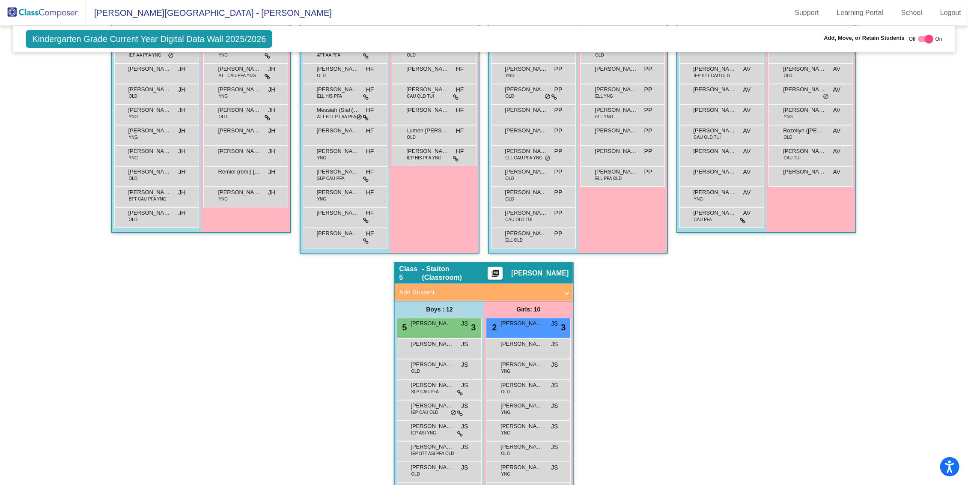
scroll to position [185, 0]
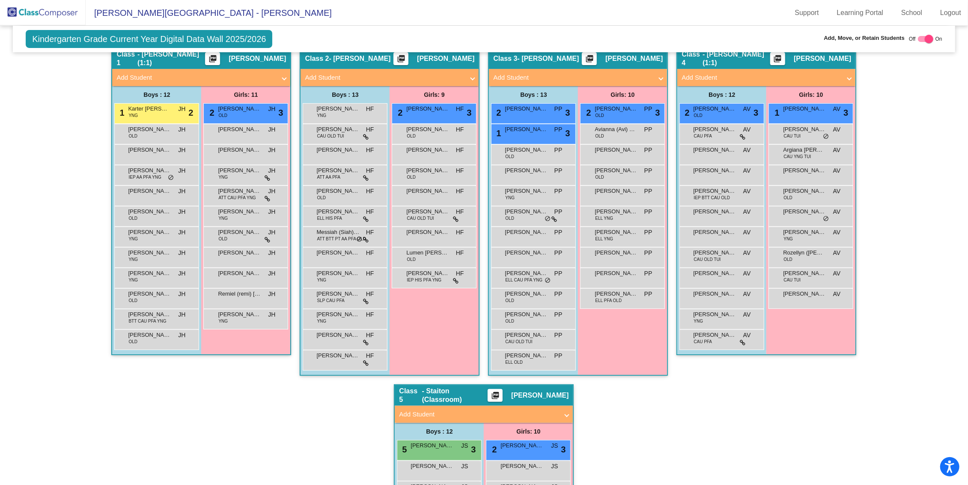
click at [717, 443] on div "Hallway - Hallway Class picture_as_pdf Add Student First Name Last Name Student…" at bounding box center [483, 374] width 929 height 652
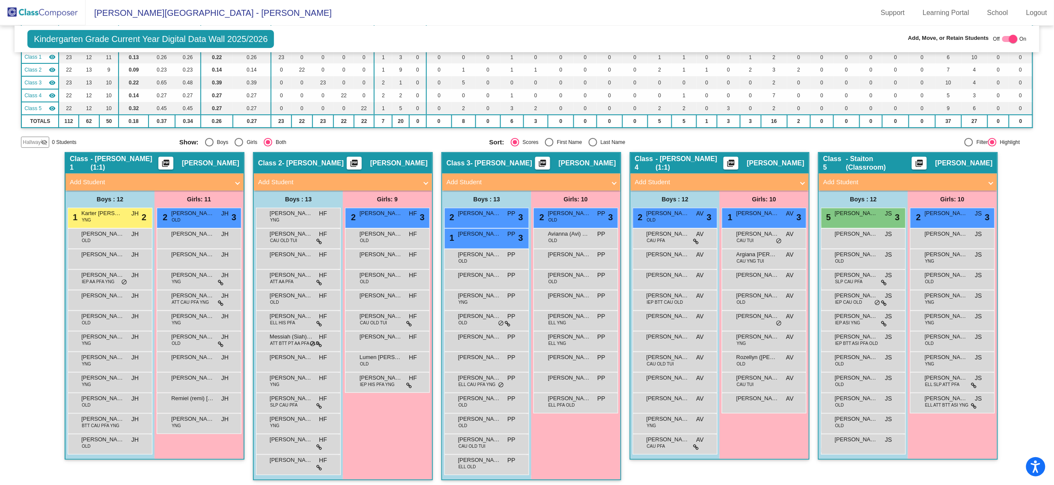
scroll to position [83, 0]
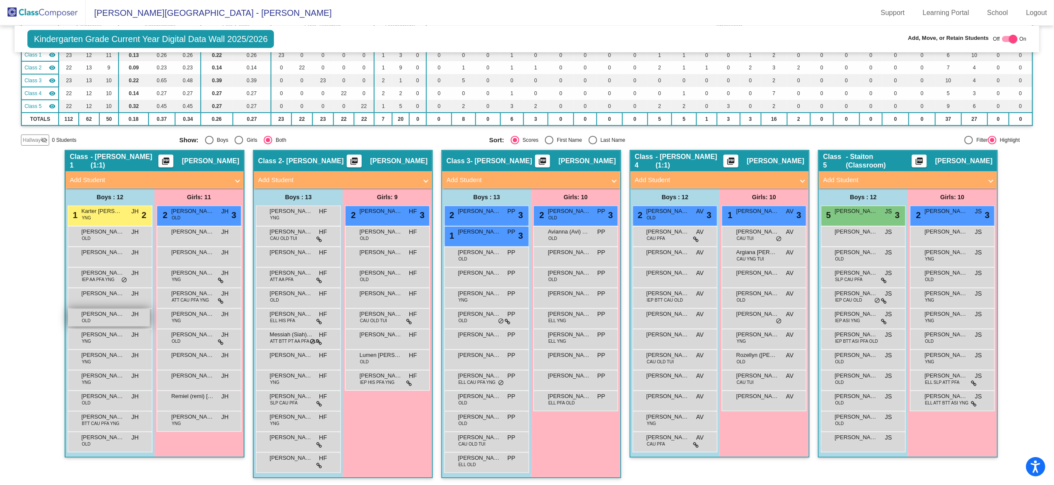
click at [107, 315] on span "[PERSON_NAME] (or Jack) [PERSON_NAME]" at bounding box center [102, 314] width 43 height 9
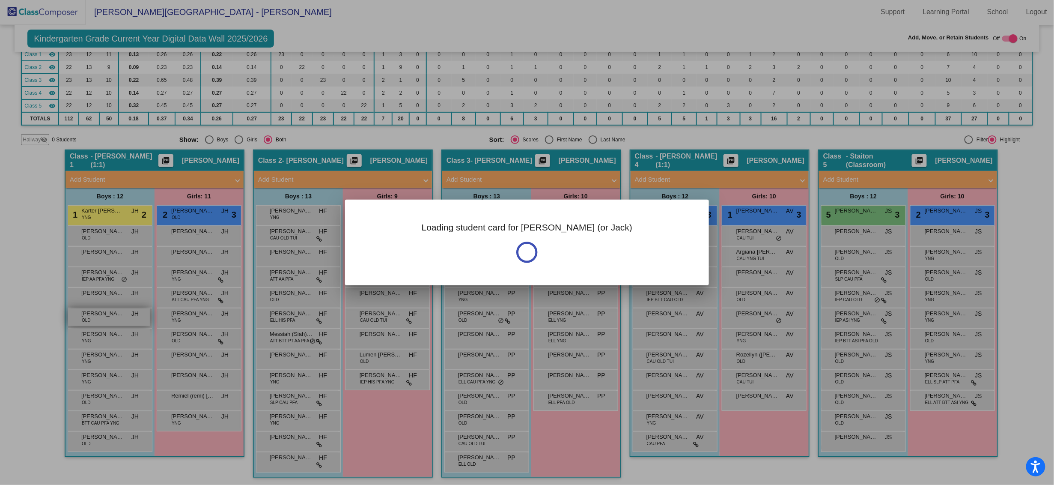
scroll to position [0, 0]
click at [107, 315] on div at bounding box center [527, 242] width 1054 height 485
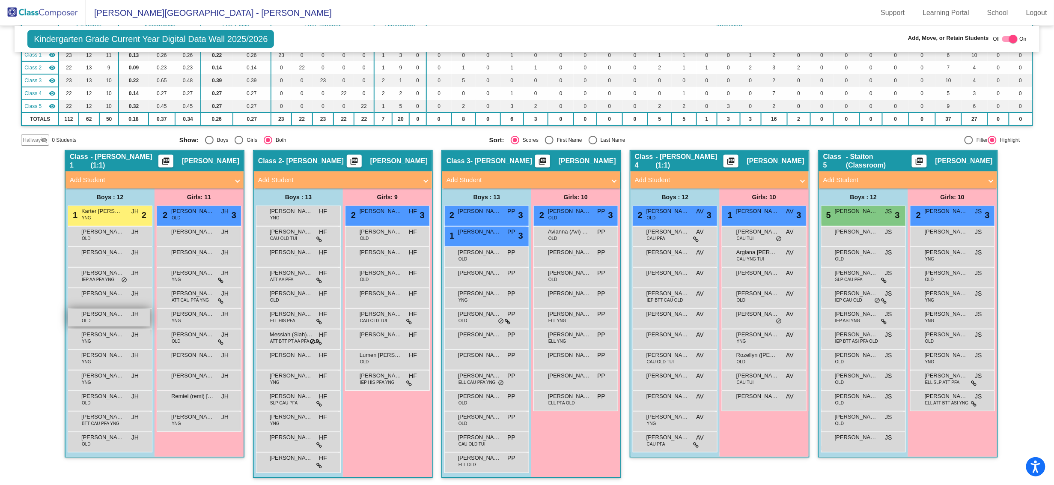
scroll to position [0, 0]
click at [103, 321] on div "Jackson (or Jack) Graff OLD JH lock do_not_disturb_alt" at bounding box center [109, 318] width 82 height 18
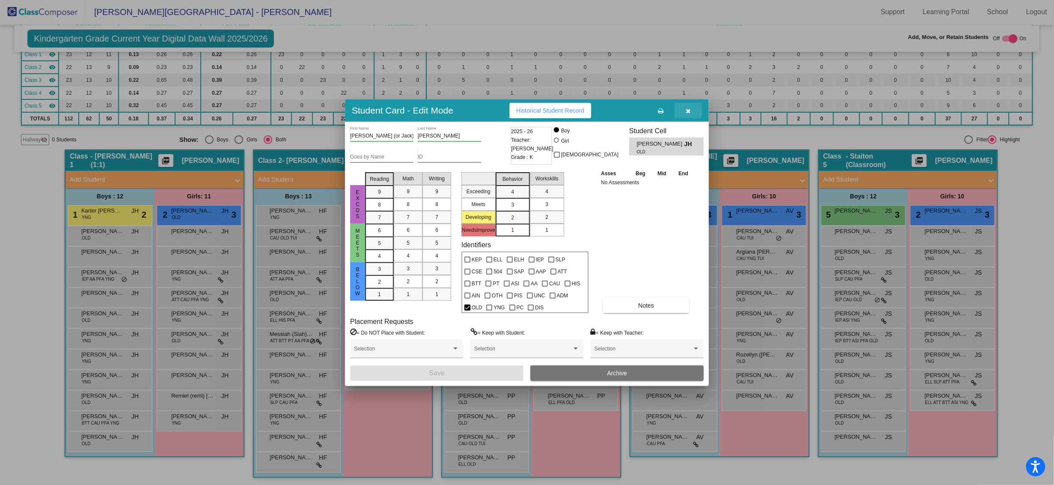
click at [692, 117] on button "button" at bounding box center [688, 110] width 27 height 15
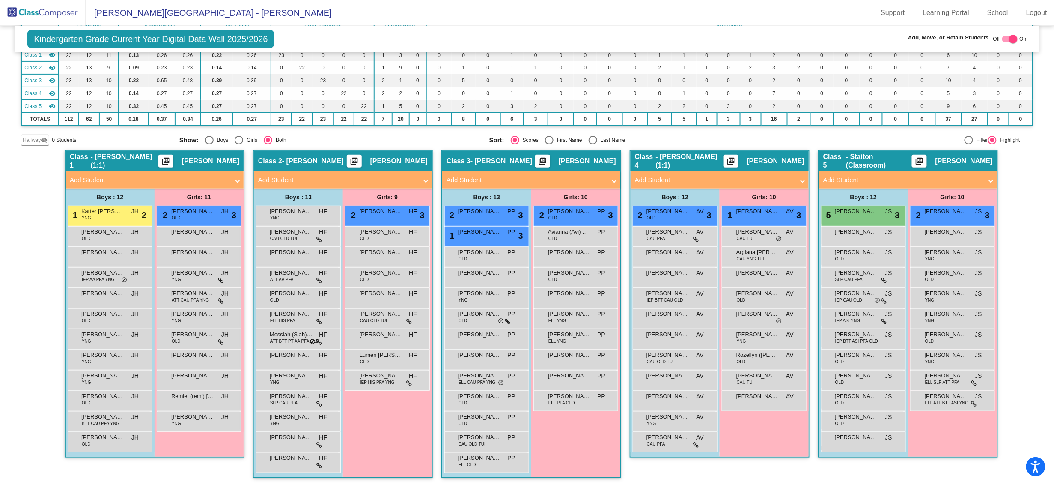
scroll to position [0, 0]
click at [104, 341] on div "Nathan (Nate) Trofimov YNG JH lock do_not_disturb_alt" at bounding box center [109, 338] width 82 height 18
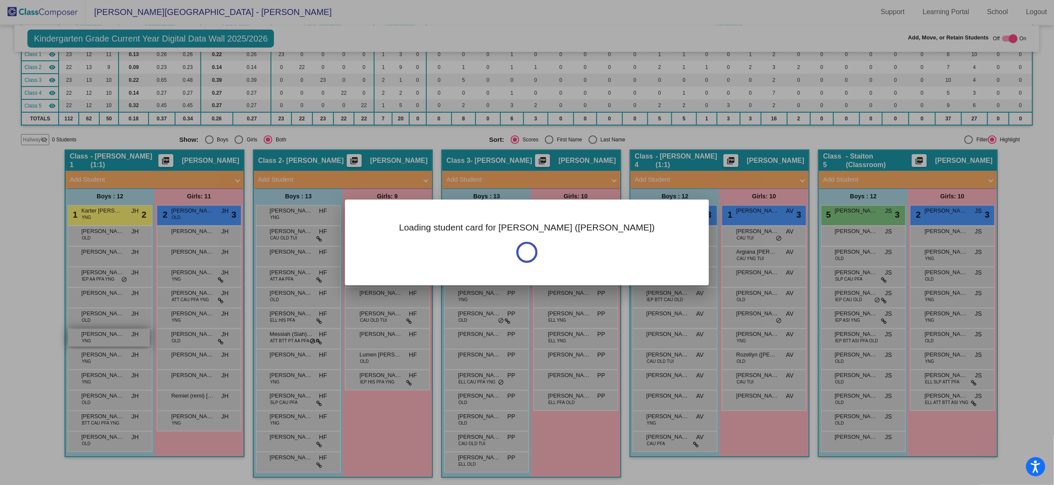
scroll to position [0, 0]
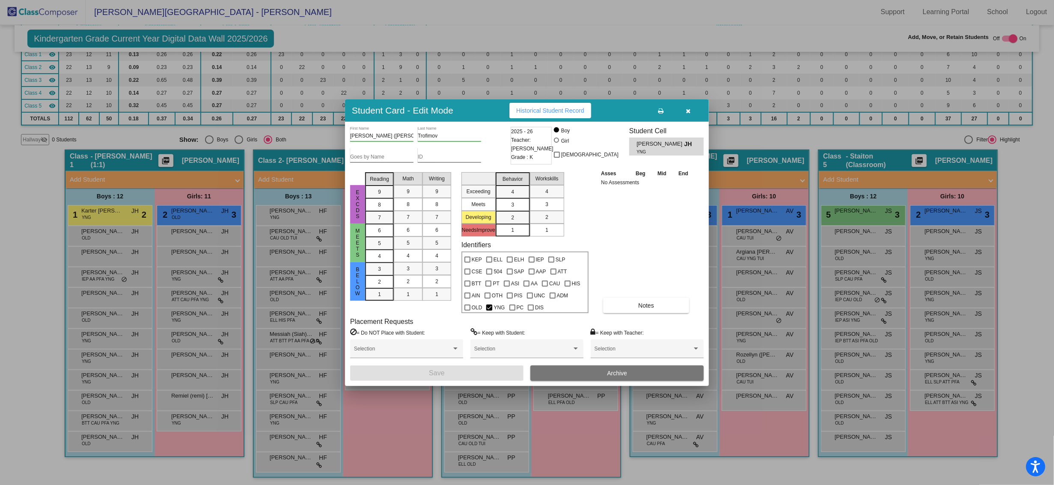
click at [687, 111] on icon "button" at bounding box center [688, 111] width 5 height 6
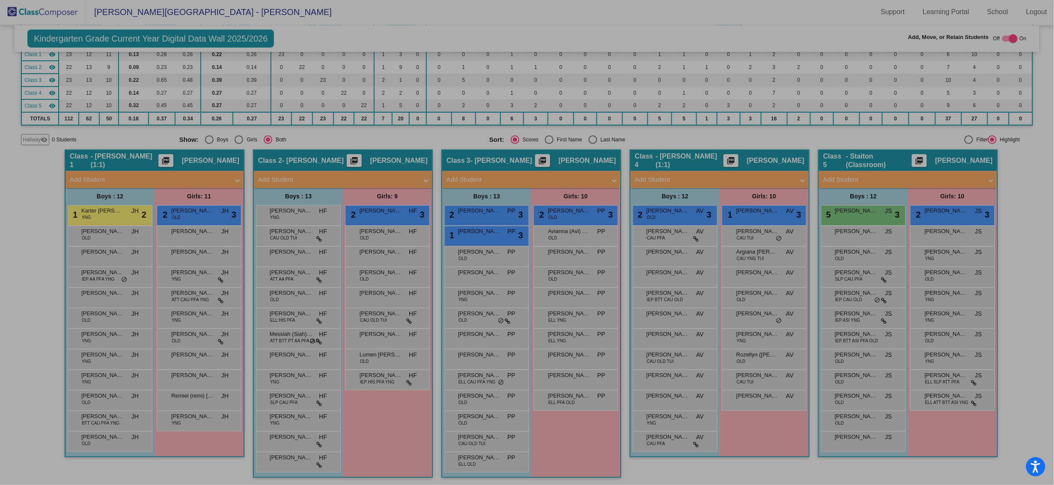
click at [687, 111] on icon "button" at bounding box center [688, 111] width 5 height 6
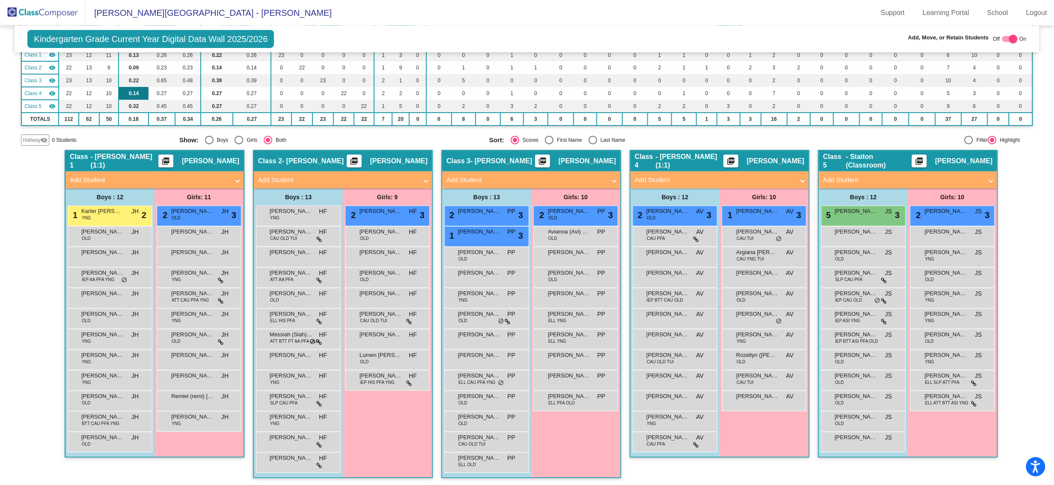
scroll to position [0, 0]
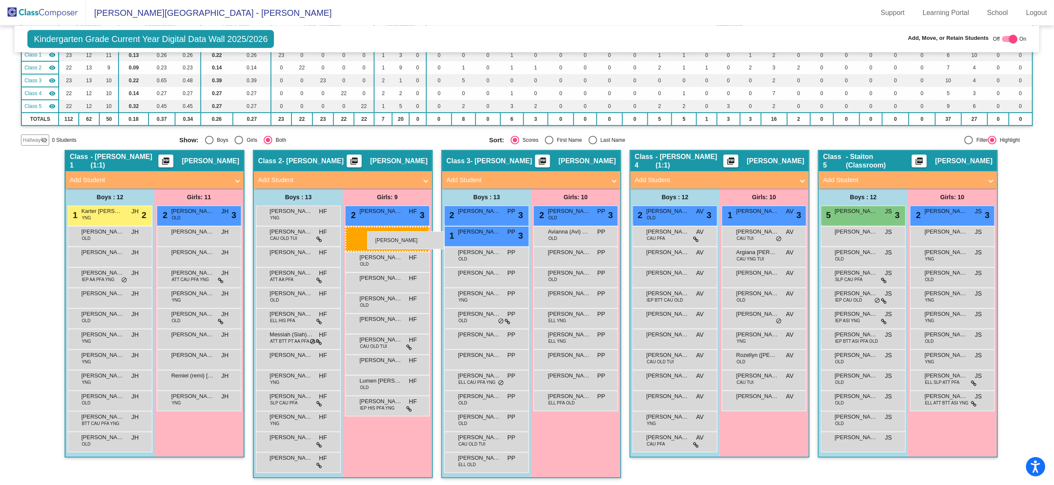
drag, startPoint x: 181, startPoint y: 276, endPoint x: 366, endPoint y: 231, distance: 190.2
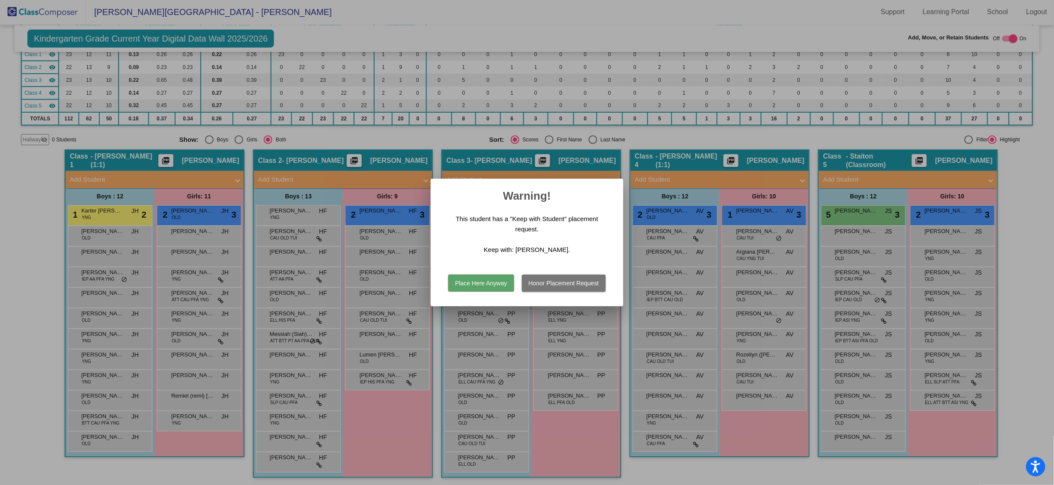
scroll to position [0, 0]
click at [488, 284] on button "Place Here Anyway" at bounding box center [480, 282] width 65 height 17
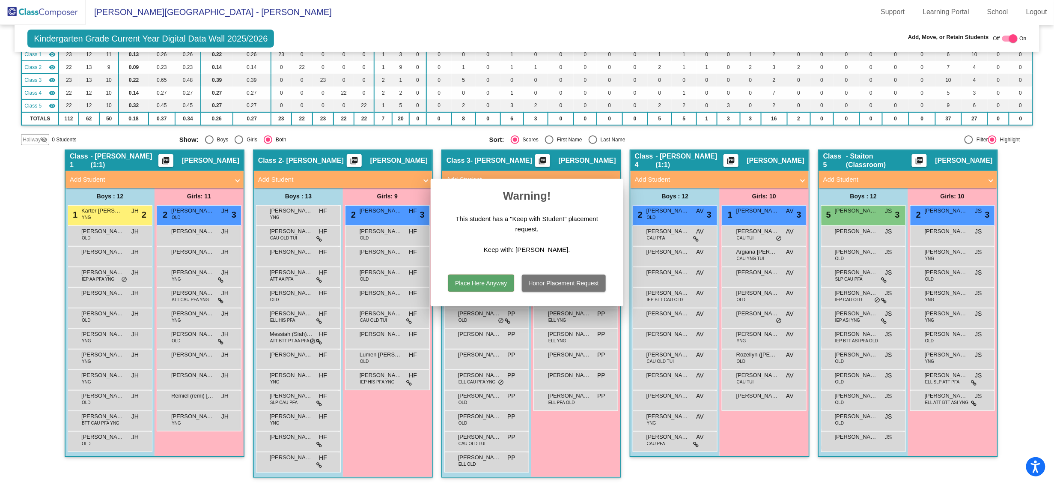
scroll to position [0, 0]
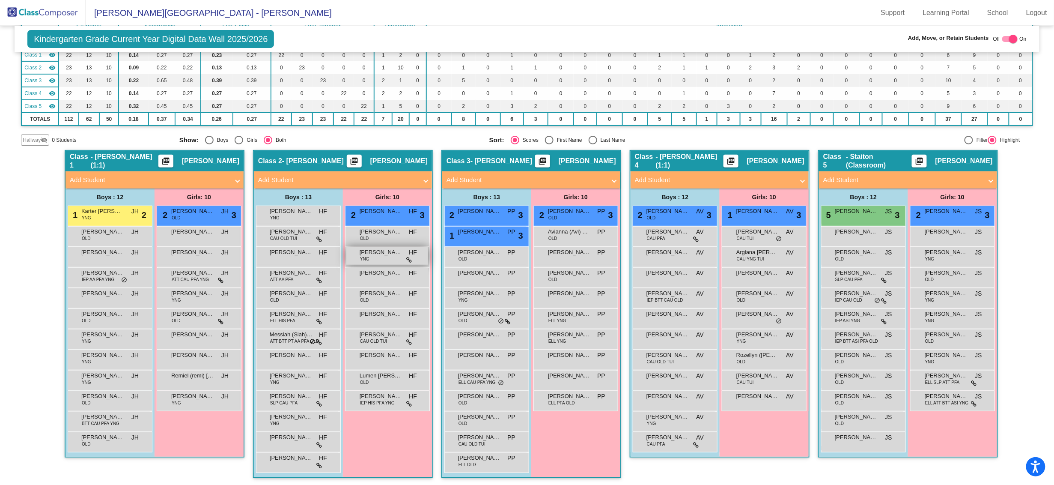
click at [368, 255] on div "Audrey Watson YNG HF lock do_not_disturb_alt" at bounding box center [387, 256] width 82 height 18
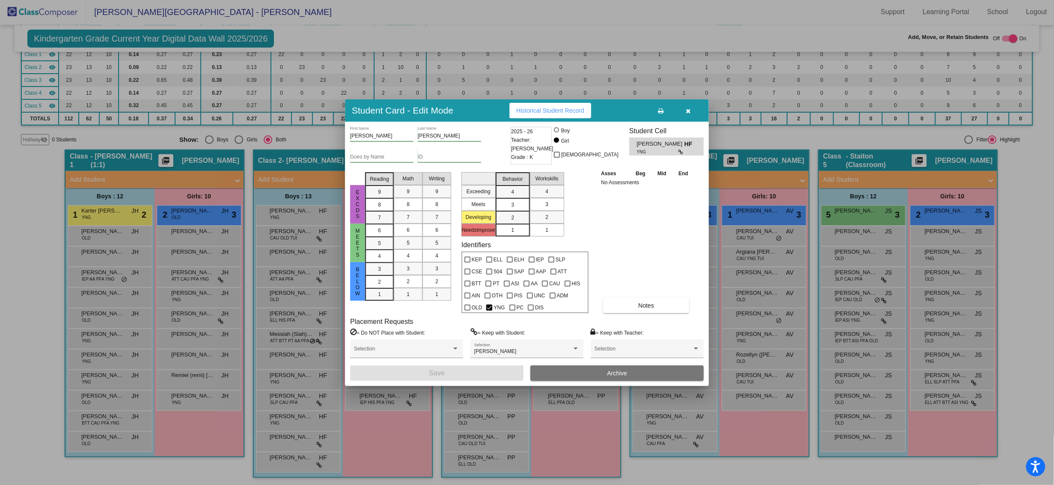
click at [688, 112] on icon "button" at bounding box center [688, 111] width 5 height 6
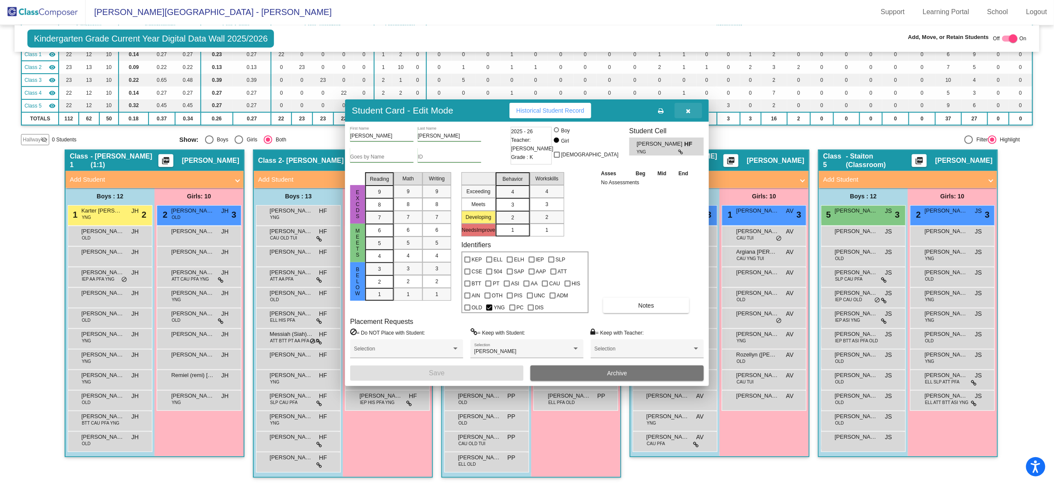
scroll to position [0, 0]
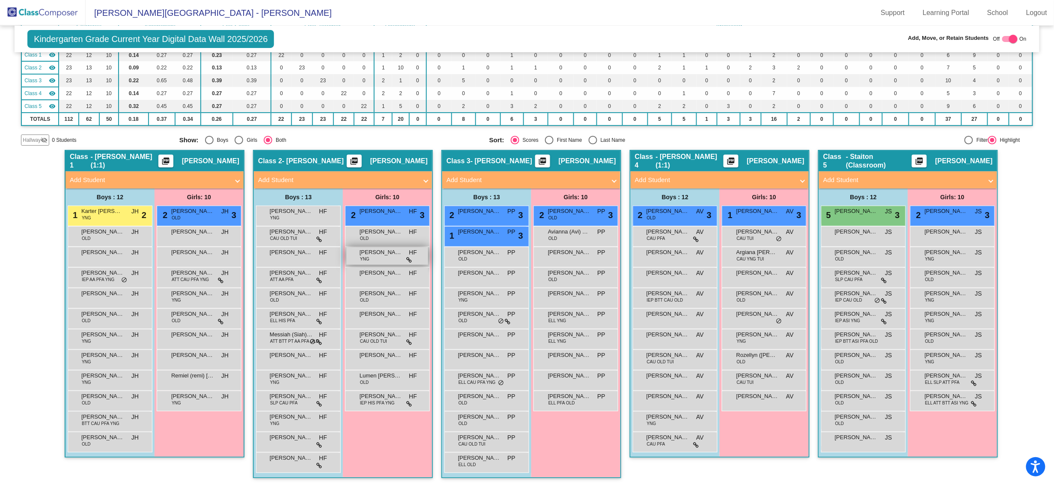
click at [384, 258] on div "Audrey Watson YNG HF lock do_not_disturb_alt" at bounding box center [387, 256] width 82 height 18
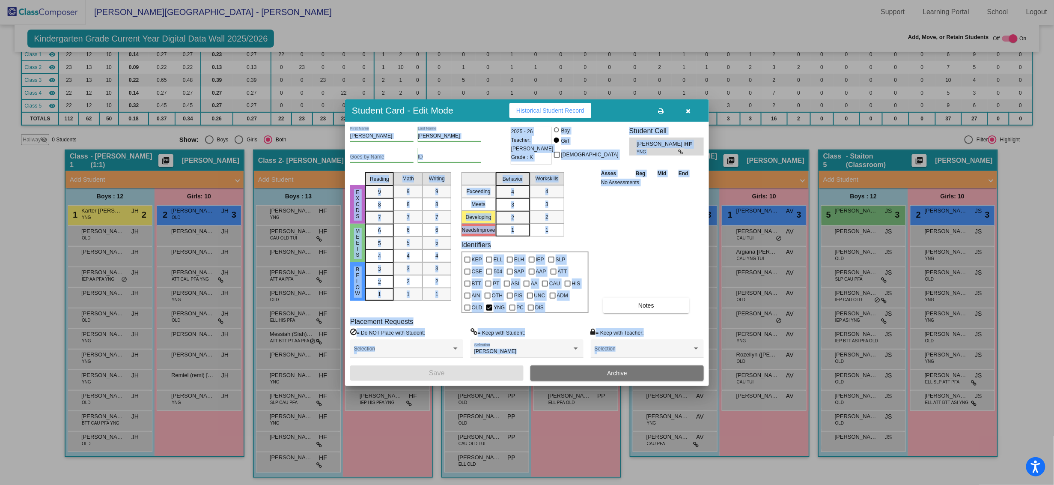
click at [630, 244] on div "Asses Beg Mid End No Assessments Notes" at bounding box center [646, 241] width 95 height 144
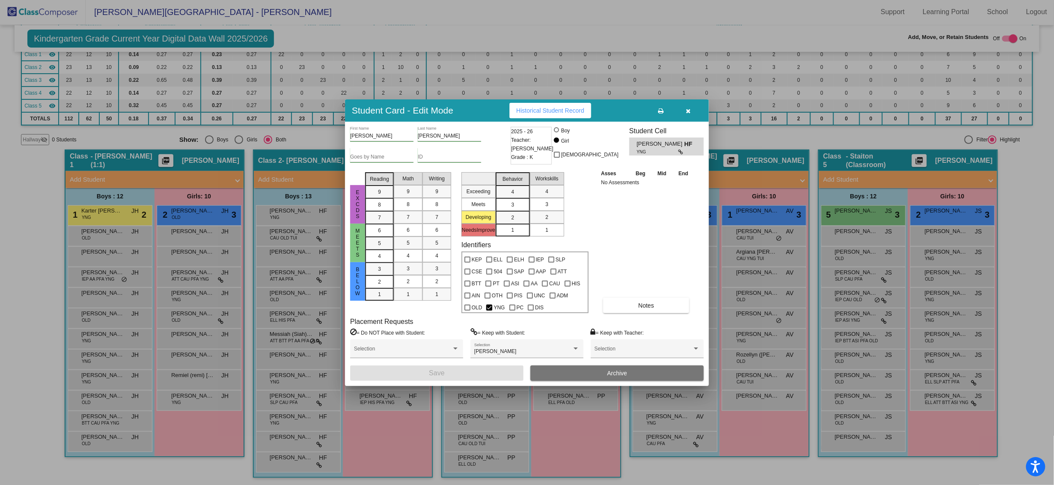
click at [689, 110] on icon "button" at bounding box center [688, 111] width 5 height 6
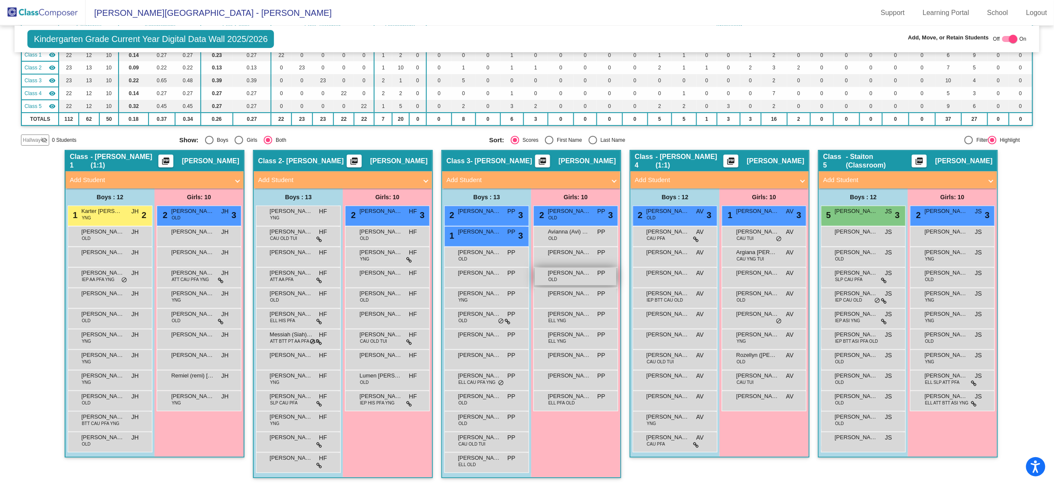
scroll to position [0, 0]
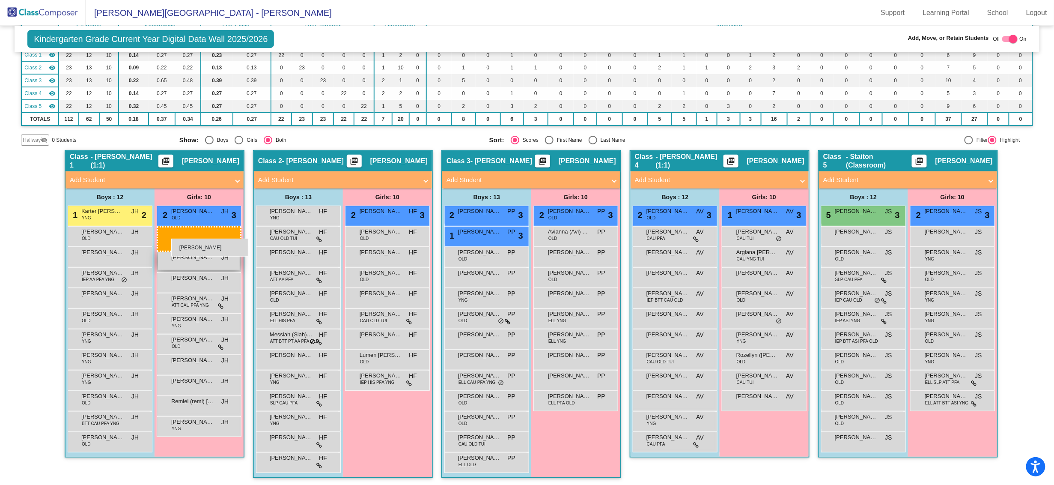
drag, startPoint x: 380, startPoint y: 252, endPoint x: 170, endPoint y: 237, distance: 209.9
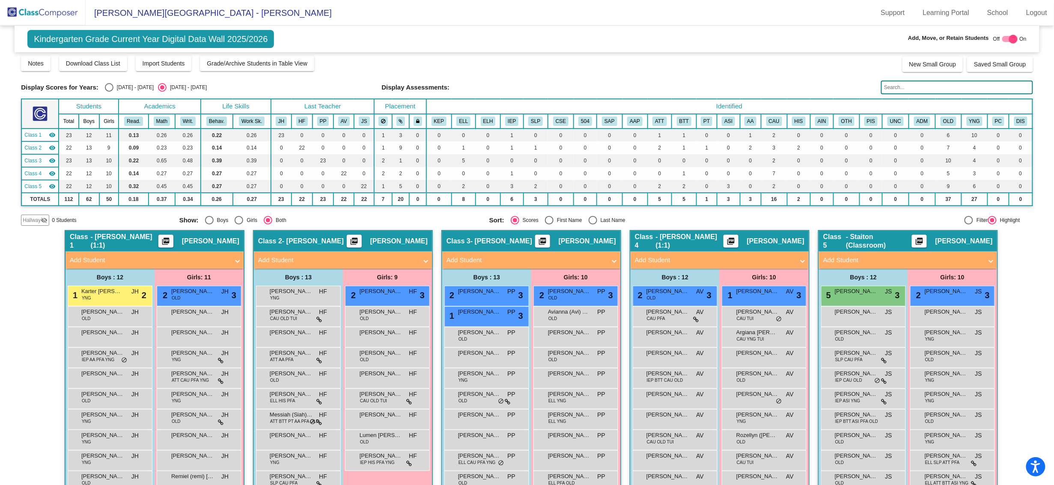
scroll to position [0, 0]
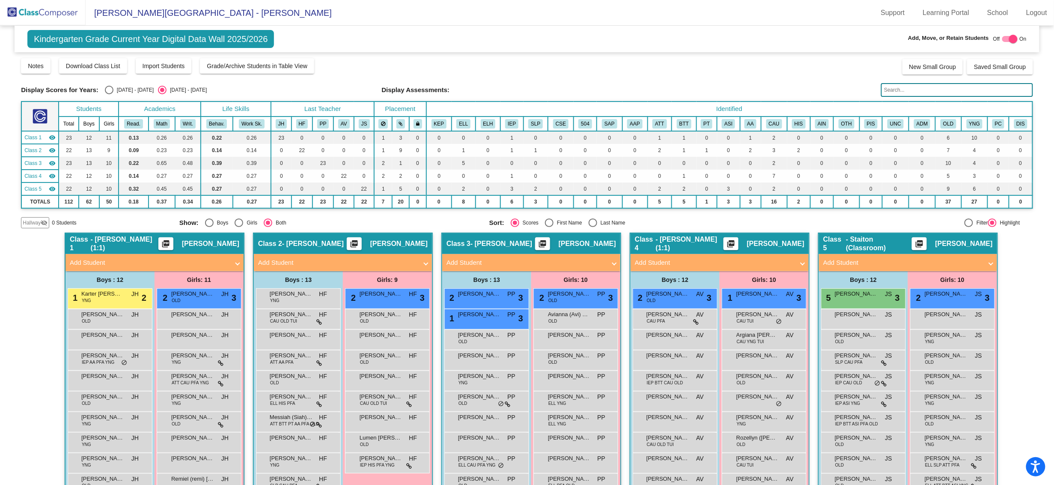
click at [107, 89] on div "Select an option" at bounding box center [109, 90] width 9 height 9
click at [109, 94] on input "[DATE] - [DATE]" at bounding box center [109, 94] width 0 height 0
radio input "true"
